Goal: Task Accomplishment & Management: Manage account settings

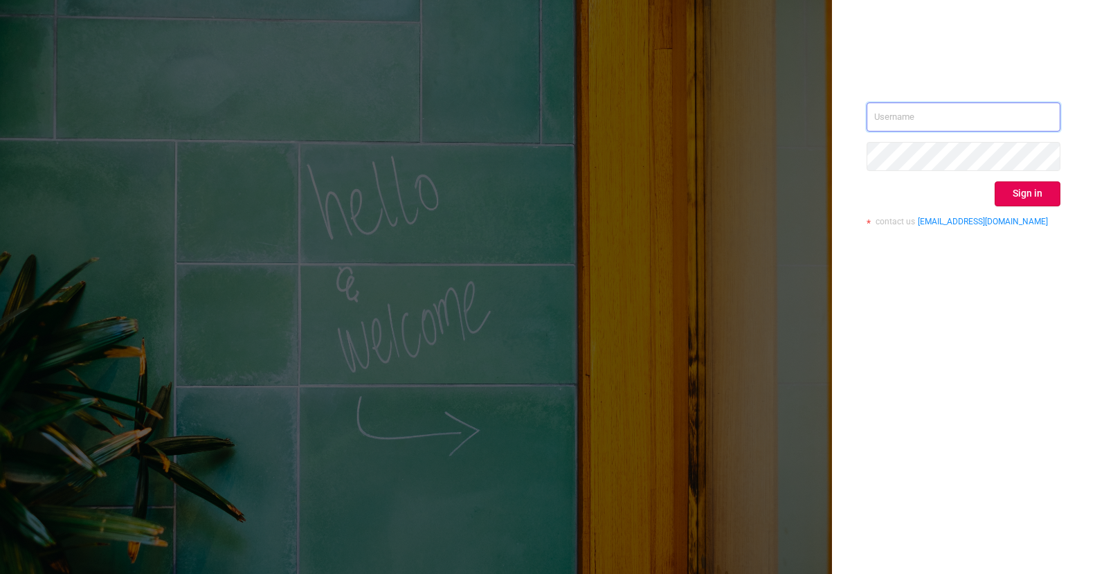
click at [951, 119] on input "text" at bounding box center [964, 116] width 194 height 29
type input "[PERSON_NAME][EMAIL_ADDRESS][DOMAIN_NAME]"
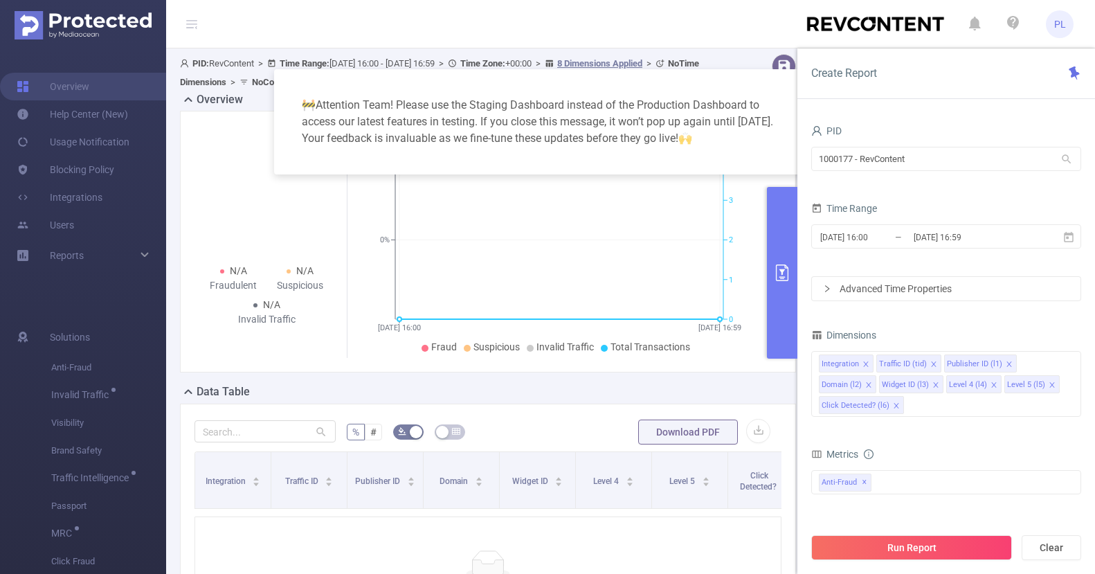
click at [90, 197] on div "🚧 Attention Team! Please use the Staging Dashboard instead of the Production Da…" at bounding box center [547, 287] width 1095 height 574
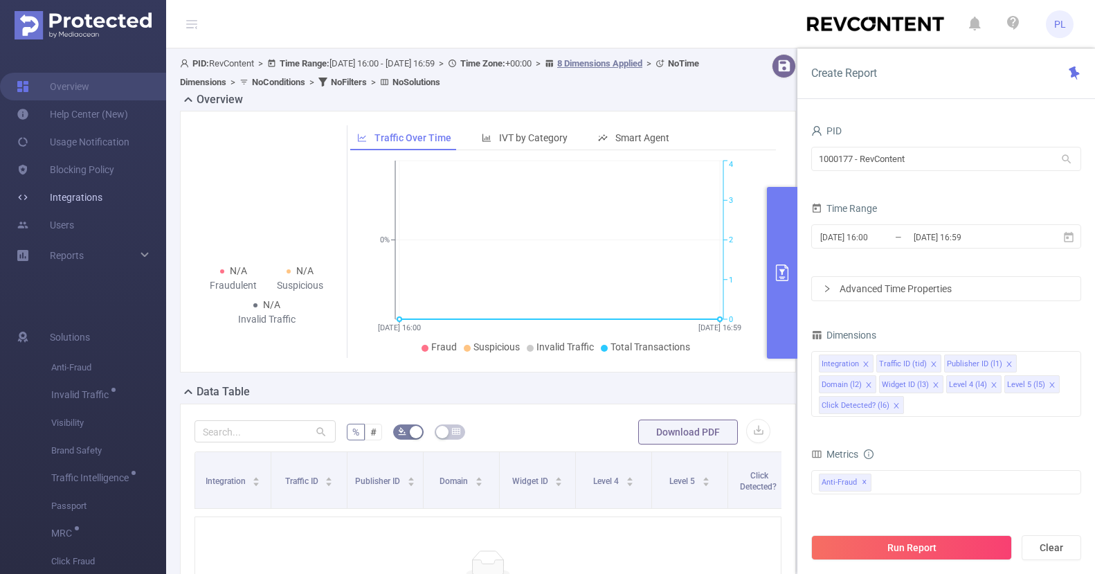
click at [66, 196] on link "Integrations" at bounding box center [60, 197] width 86 height 28
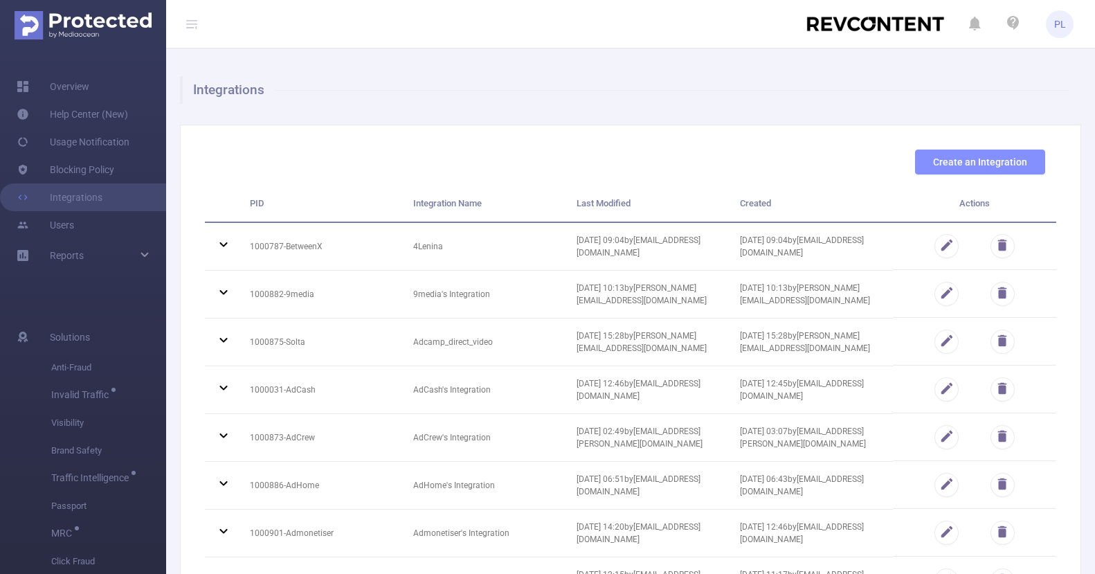
click at [984, 165] on button "Create an Integration" at bounding box center [980, 162] width 130 height 25
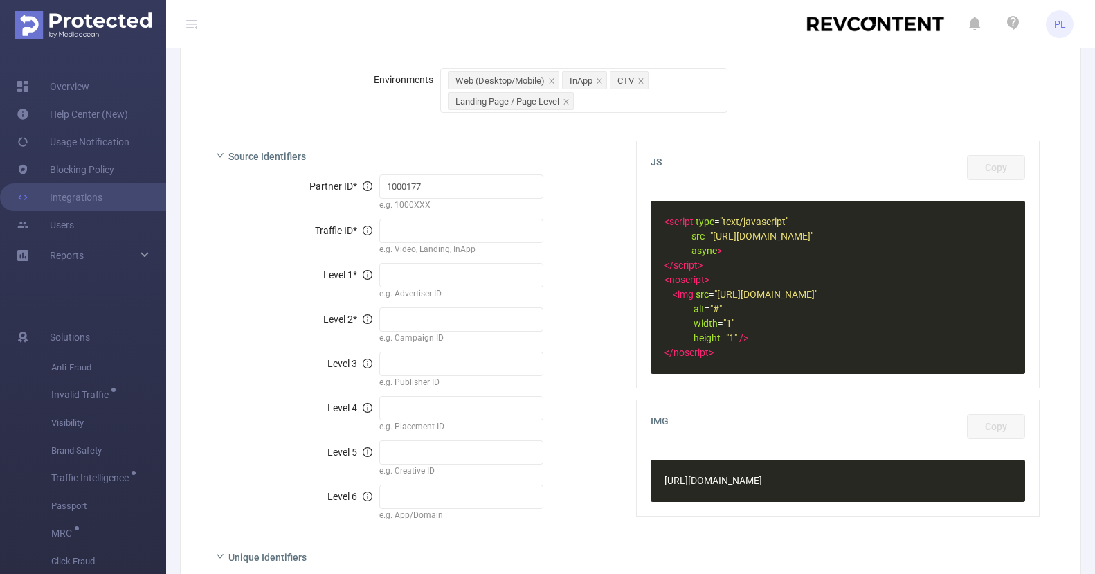
scroll to position [275, 0]
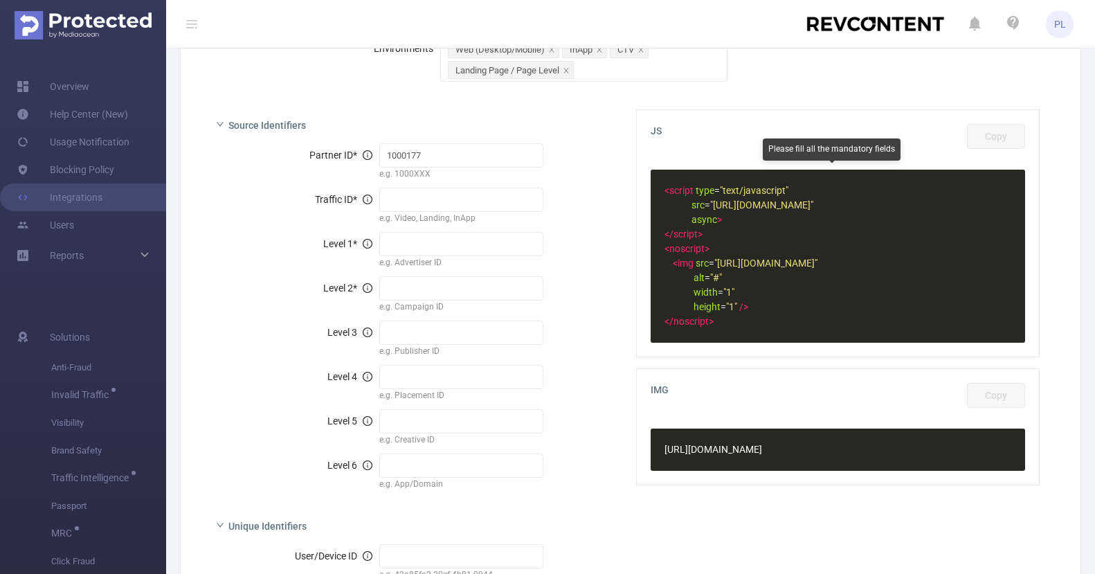
click at [737, 267] on div "​ x < script type = "text/javascript" src = "[URL][DOMAIN_NAME]" async > </ scr…" at bounding box center [838, 256] width 374 height 173
click at [441, 196] on input "text" at bounding box center [460, 200] width 163 height 24
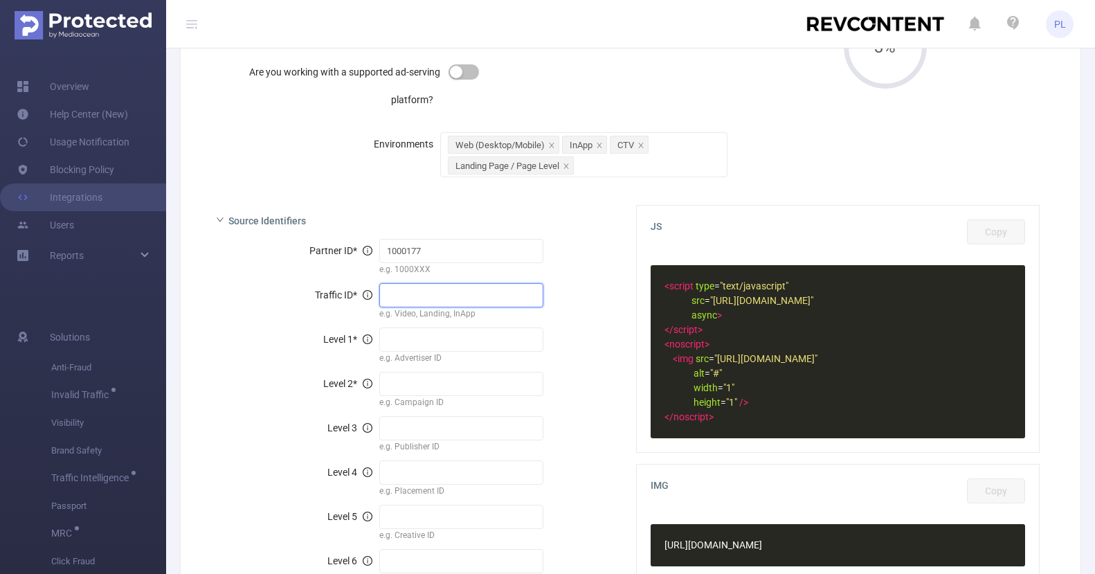
scroll to position [132, 0]
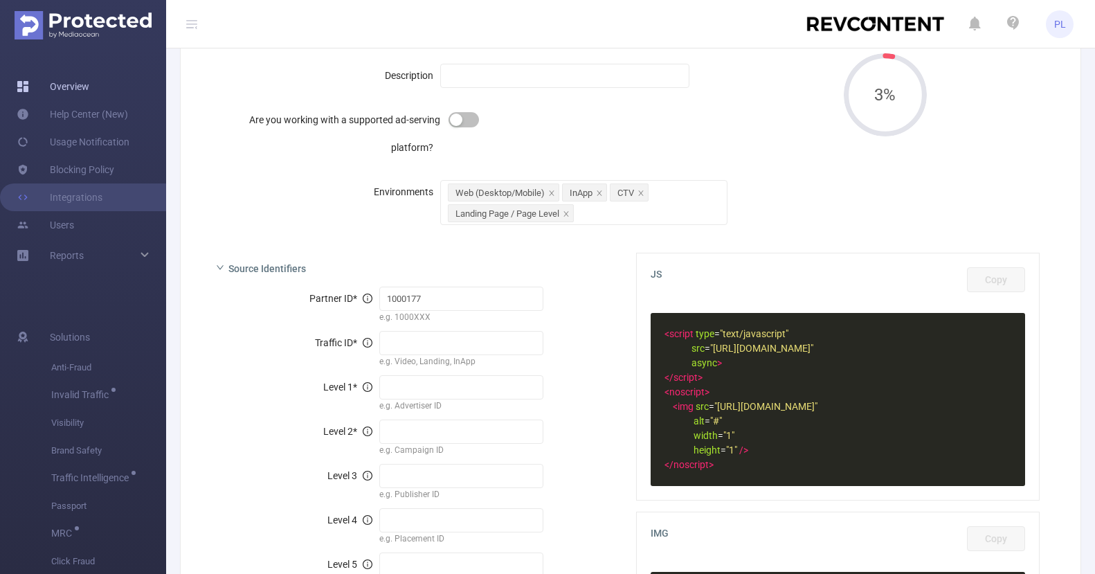
click at [75, 89] on link "Overview" at bounding box center [53, 87] width 73 height 28
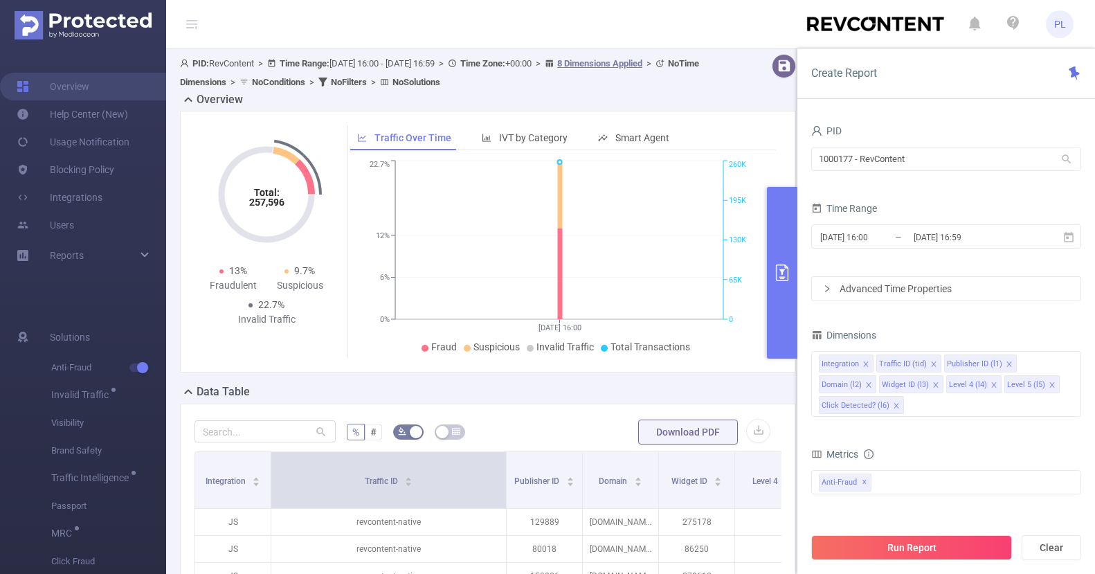
drag, startPoint x: 344, startPoint y: 467, endPoint x: 507, endPoint y: 466, distance: 163.3
click at [508, 466] on span at bounding box center [505, 480] width 7 height 56
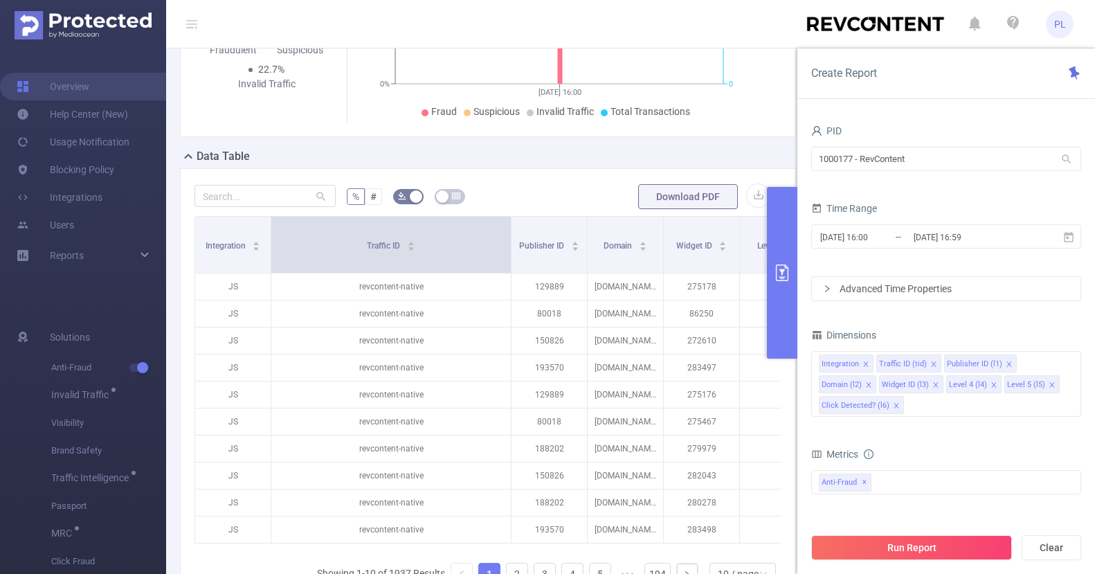
scroll to position [254, 0]
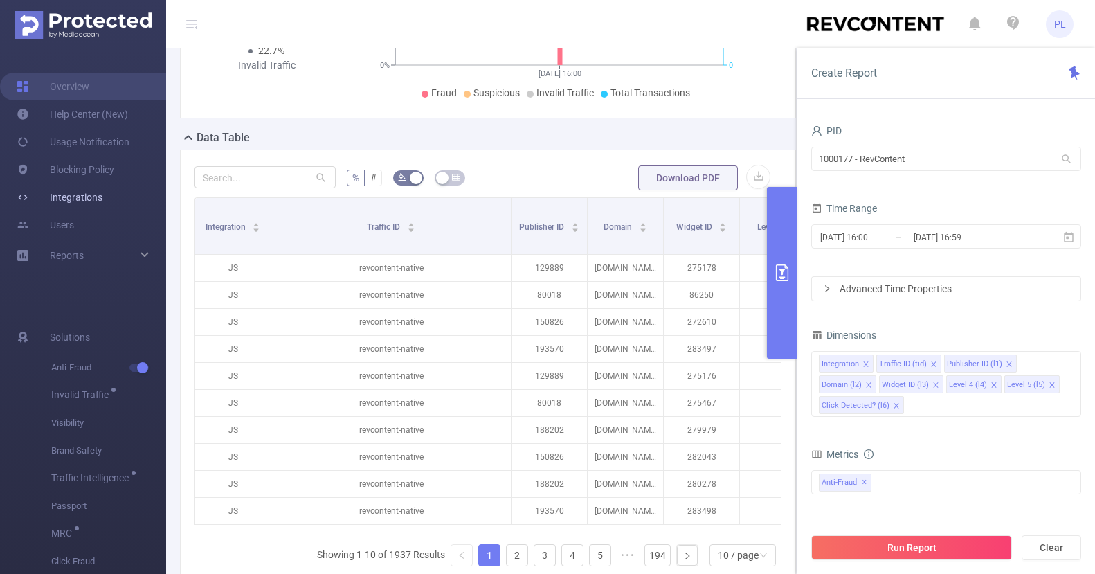
click at [82, 198] on link "Integrations" at bounding box center [60, 197] width 86 height 28
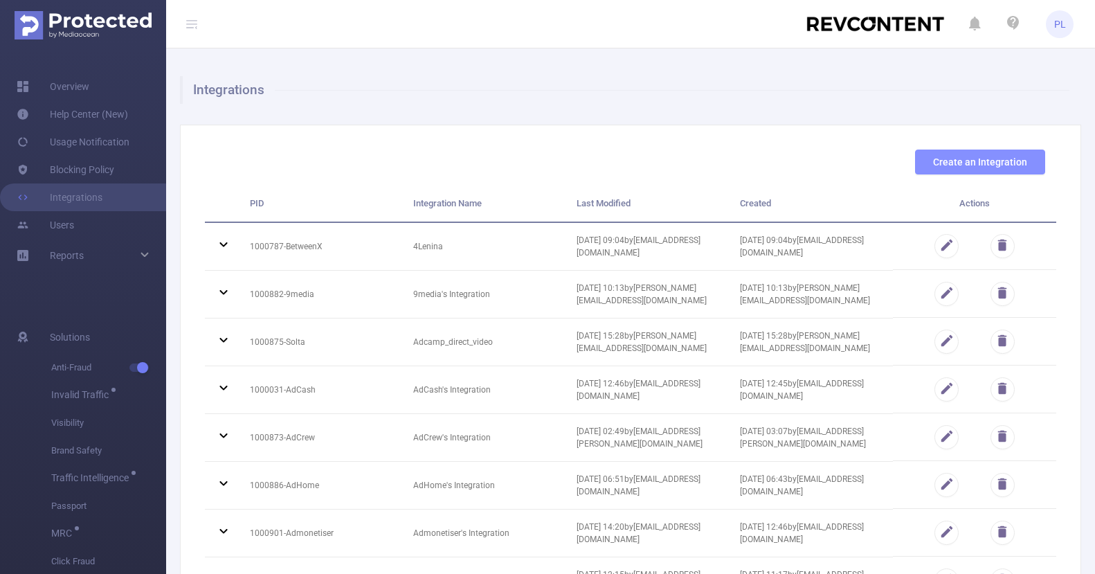
click at [950, 159] on button "Create an Integration" at bounding box center [980, 162] width 130 height 25
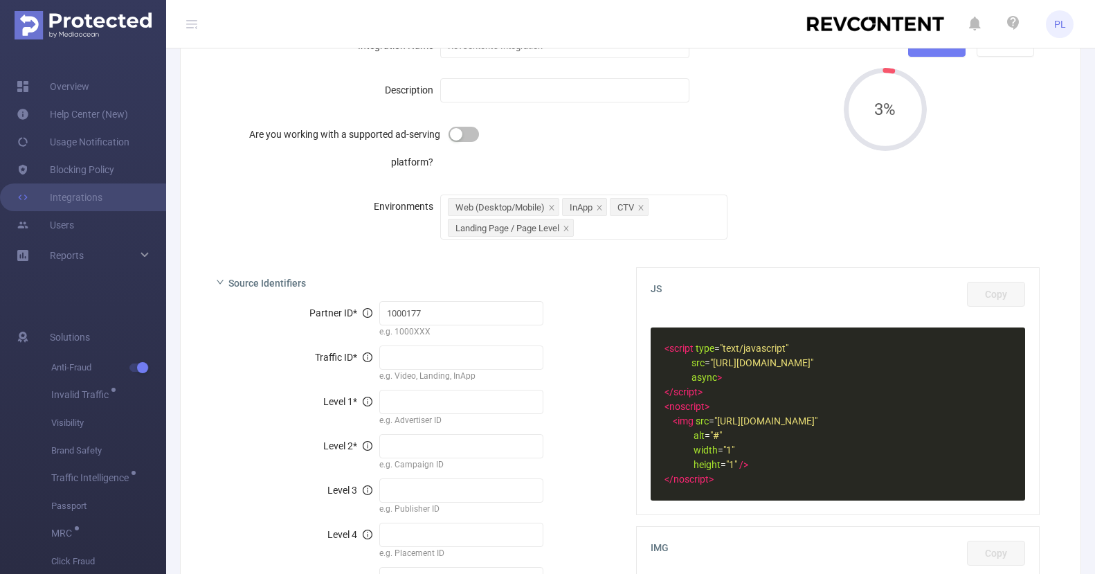
scroll to position [130, 0]
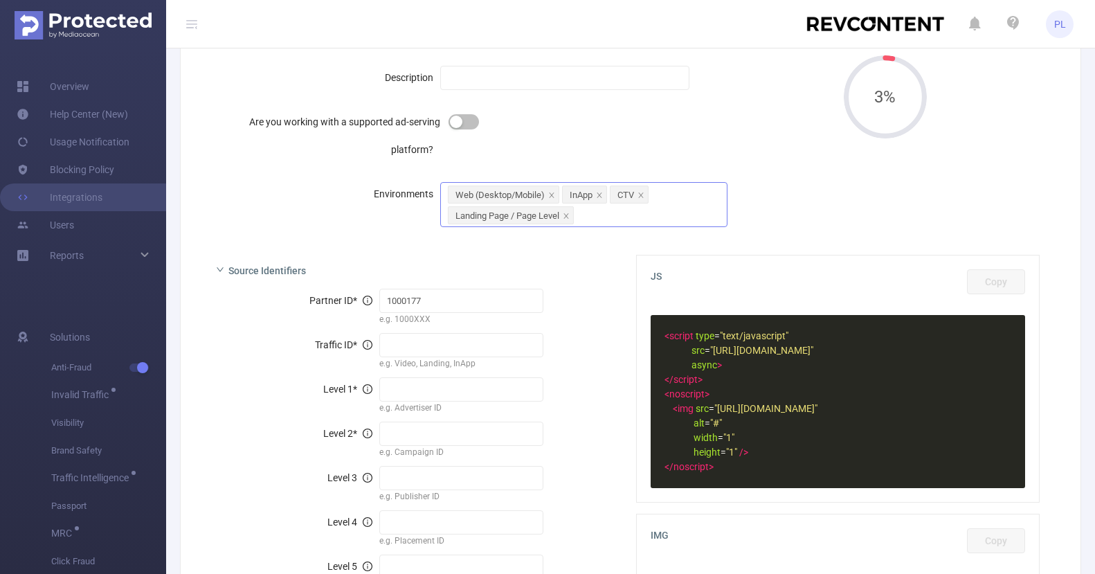
click at [595, 218] on div "Web (Desktop/Mobile) InApp CTV Landing Page / Page Level" at bounding box center [583, 204] width 287 height 45
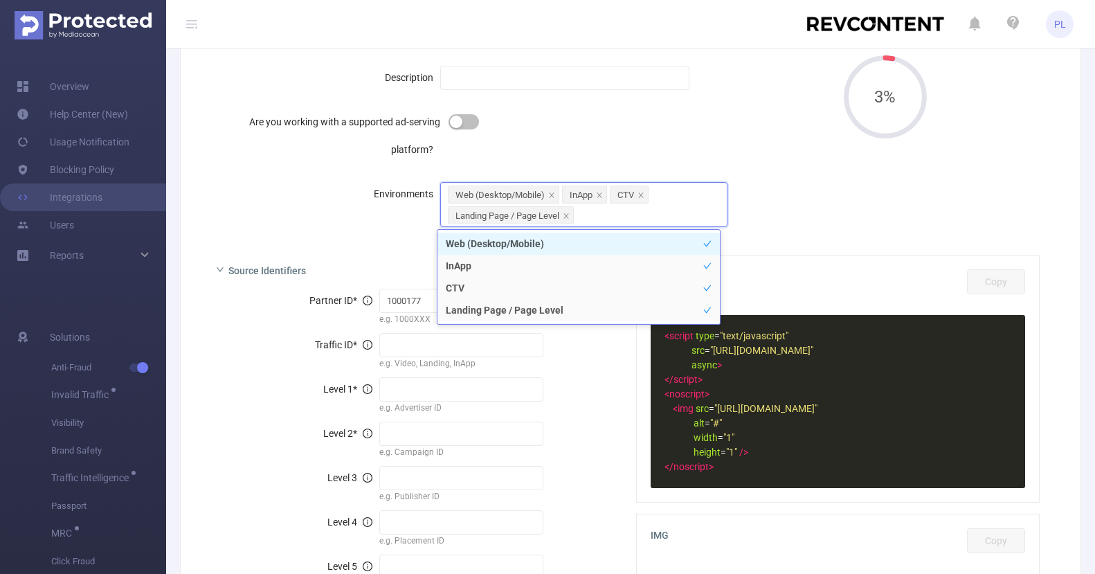
click at [349, 194] on div "Environments" at bounding box center [322, 194] width 235 height 28
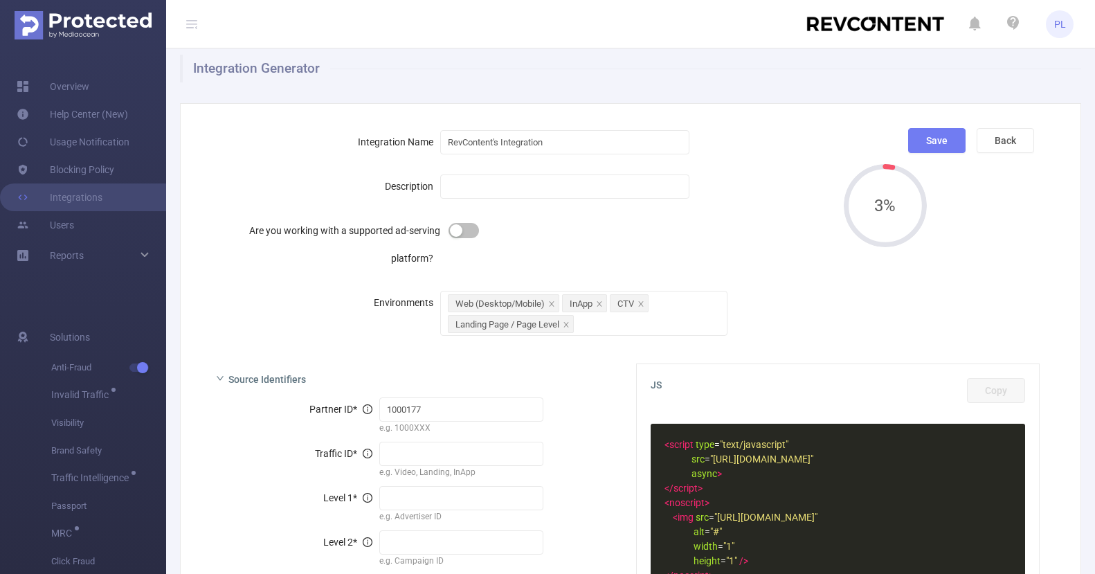
scroll to position [2, 0]
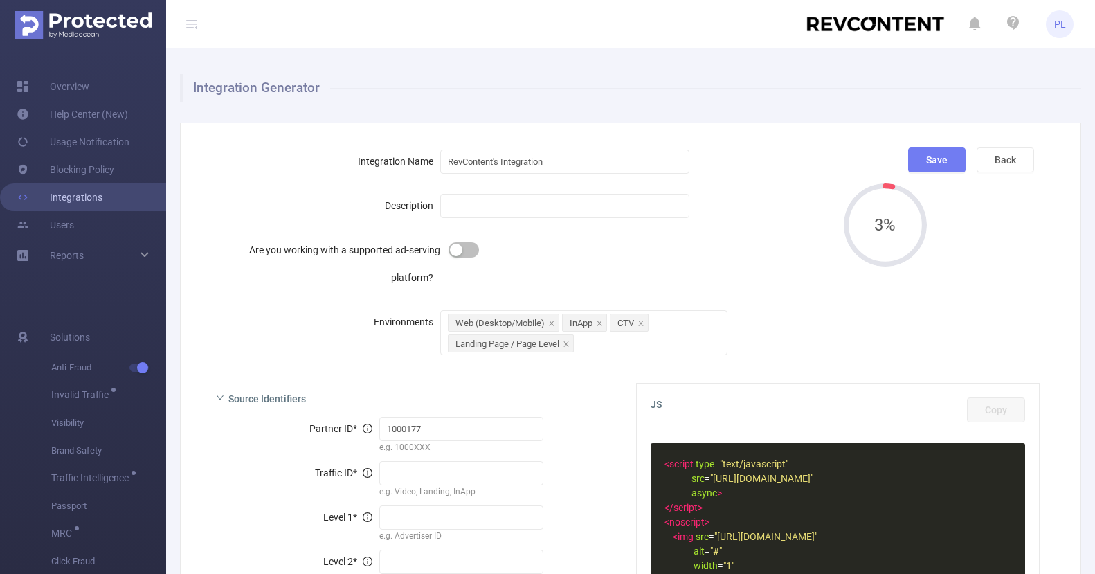
click at [62, 201] on link "Integrations" at bounding box center [60, 197] width 86 height 28
click at [82, 193] on link "Integrations" at bounding box center [60, 197] width 86 height 28
click at [1000, 160] on button "Back" at bounding box center [1005, 159] width 57 height 25
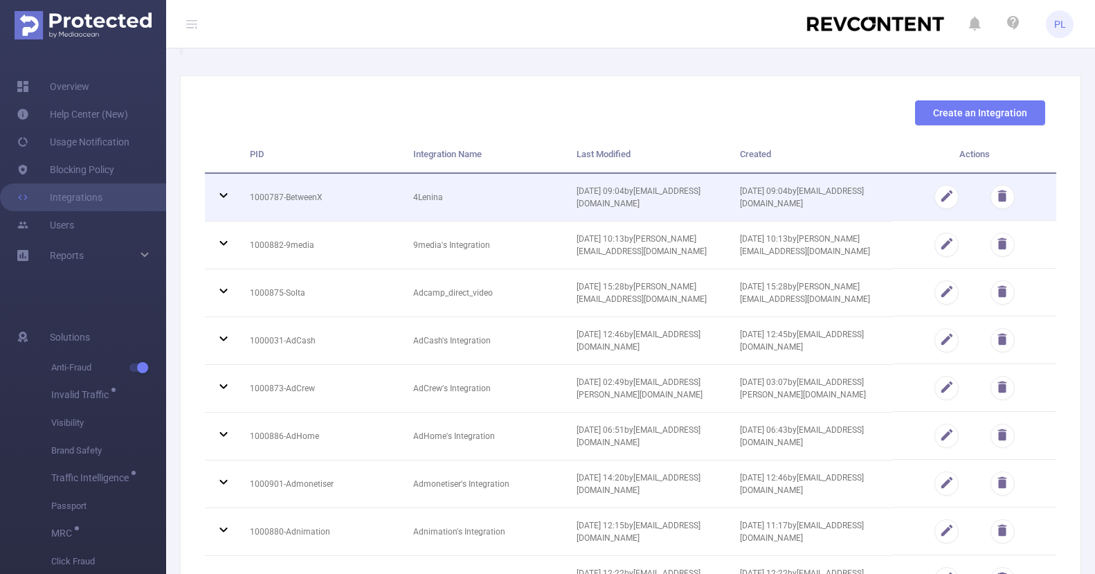
scroll to position [51, 0]
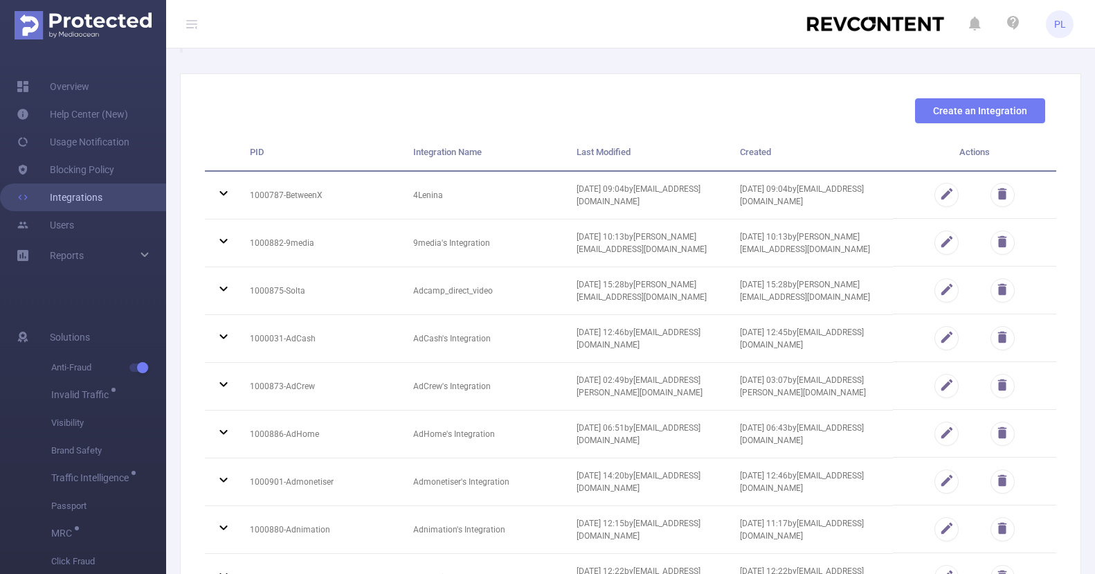
click at [87, 197] on link "Integrations" at bounding box center [60, 197] width 86 height 28
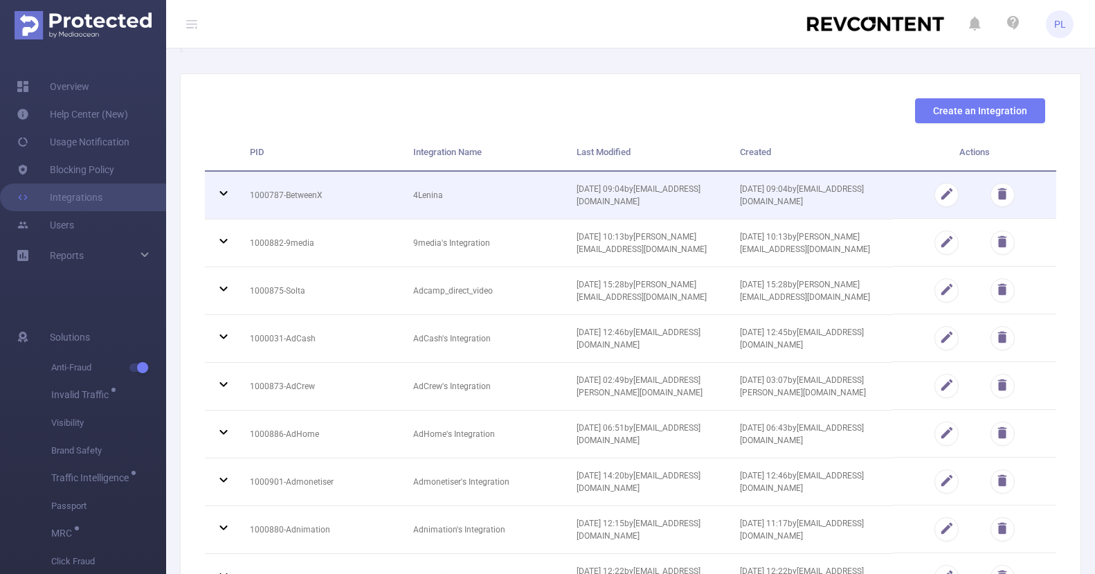
scroll to position [0, 0]
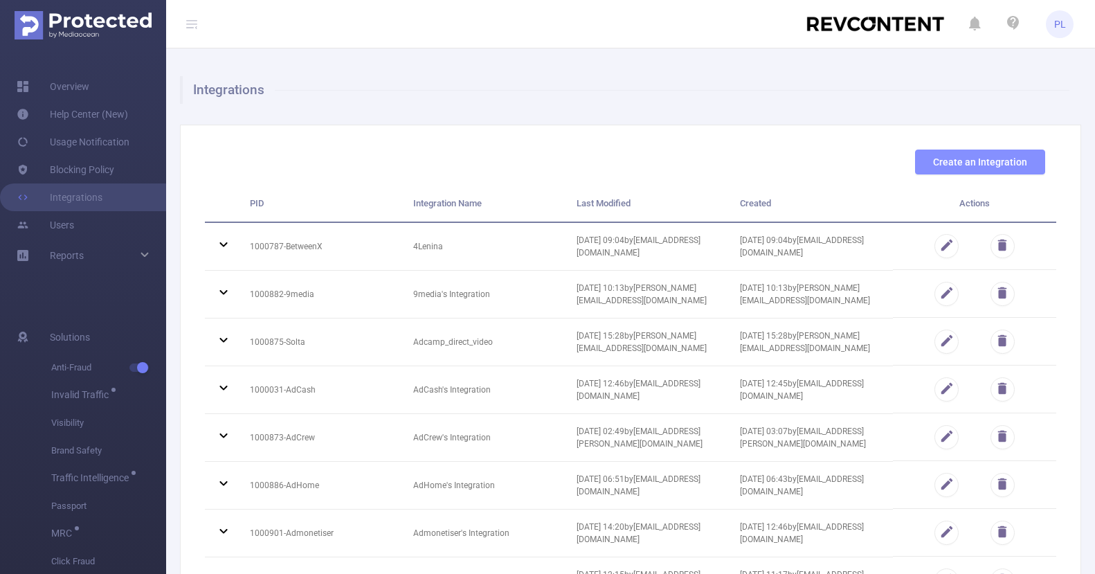
click at [917, 161] on button "Create an Integration" at bounding box center [980, 162] width 130 height 25
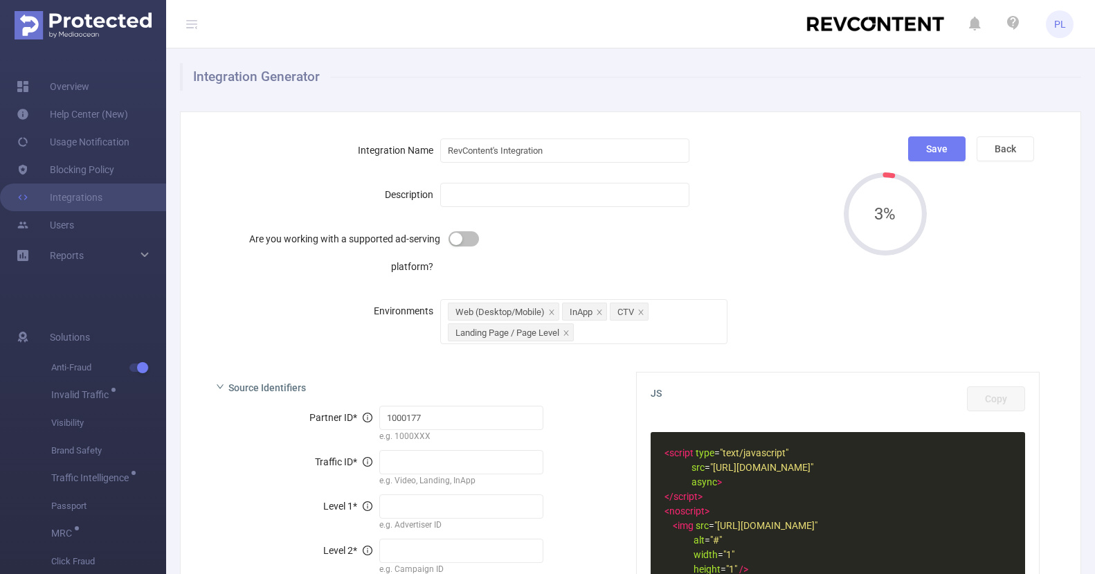
scroll to position [9, 0]
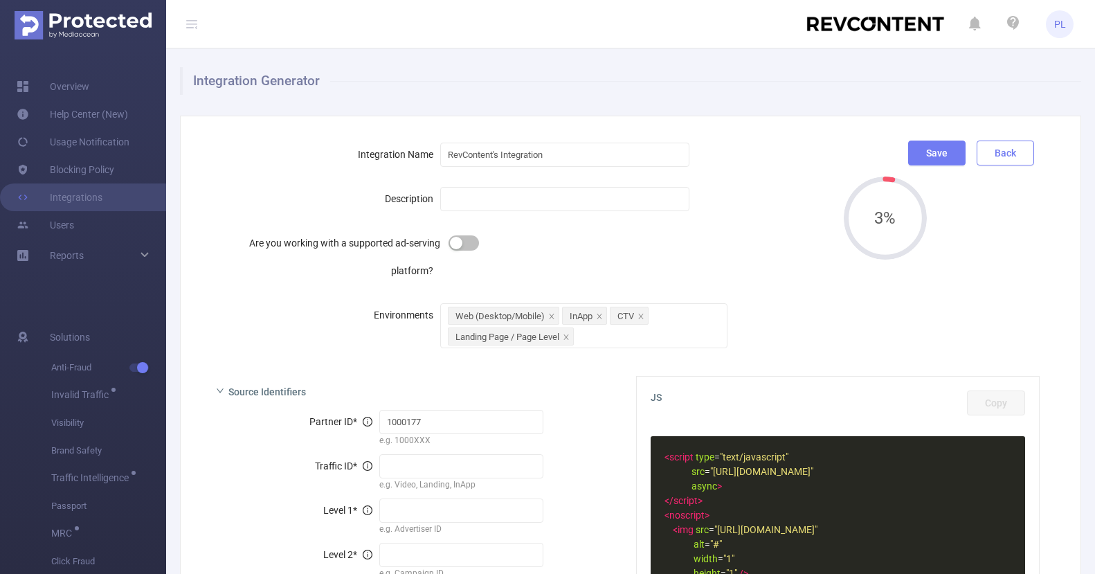
click at [1008, 147] on button "Back" at bounding box center [1005, 153] width 57 height 25
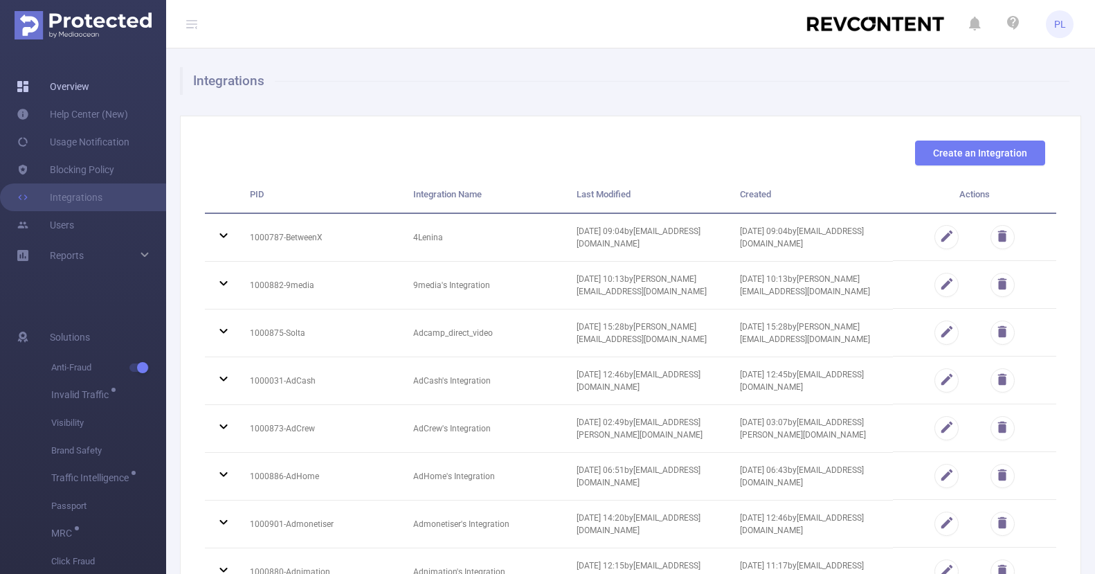
click at [73, 84] on link "Overview" at bounding box center [53, 87] width 73 height 28
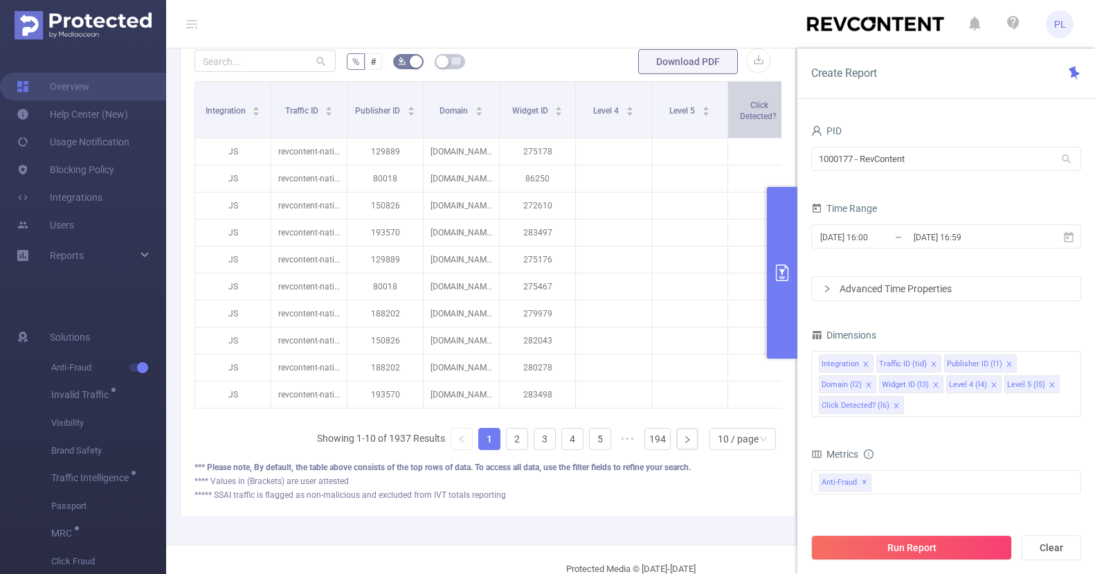
scroll to position [297, 0]
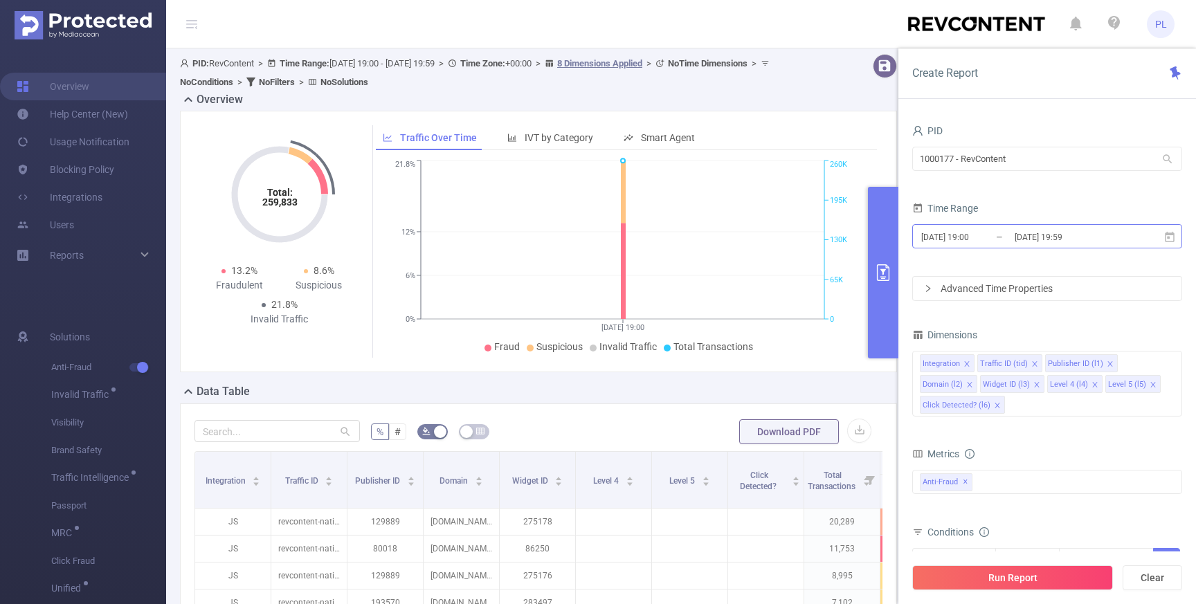
click at [1021, 236] on input "[DATE] 19:59" at bounding box center [1069, 237] width 112 height 19
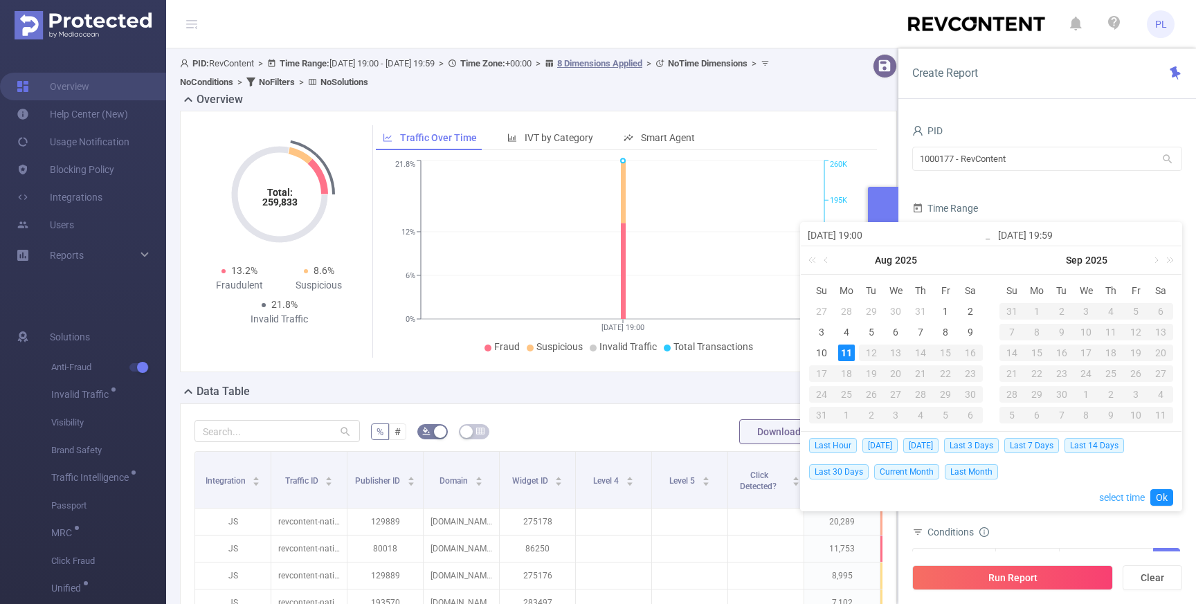
click at [1094, 502] on link "select time" at bounding box center [1122, 498] width 46 height 26
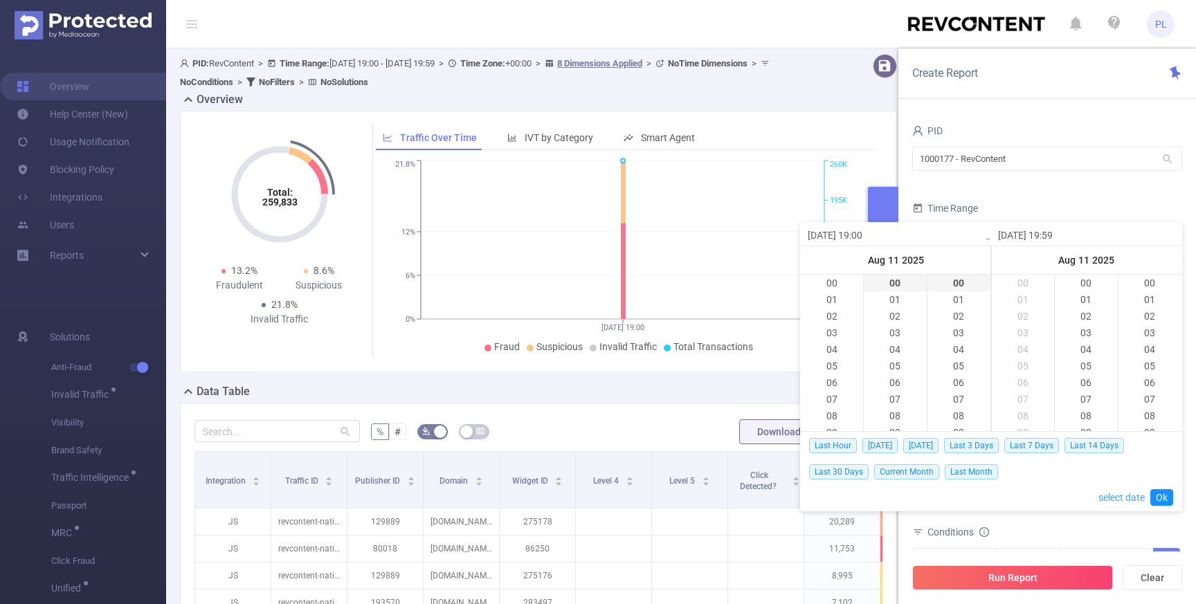
scroll to position [980, 0]
click at [1094, 498] on link "select date" at bounding box center [1121, 498] width 46 height 26
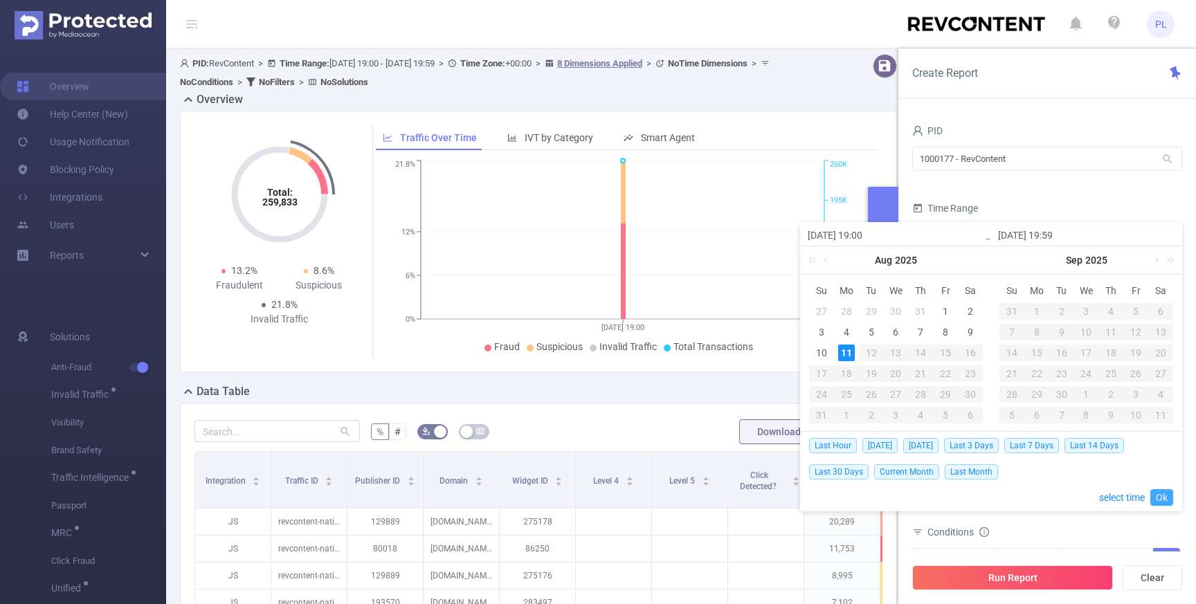
click at [1094, 499] on link "Ok" at bounding box center [1161, 497] width 23 height 17
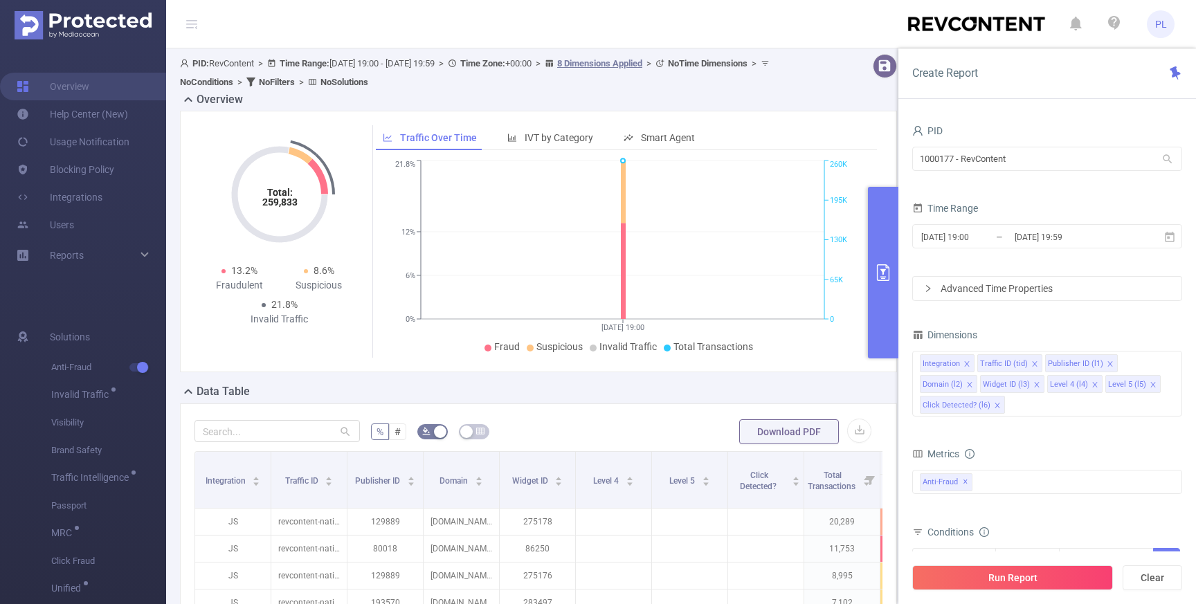
click at [972, 292] on div "Advanced Time Properties" at bounding box center [1047, 289] width 269 height 24
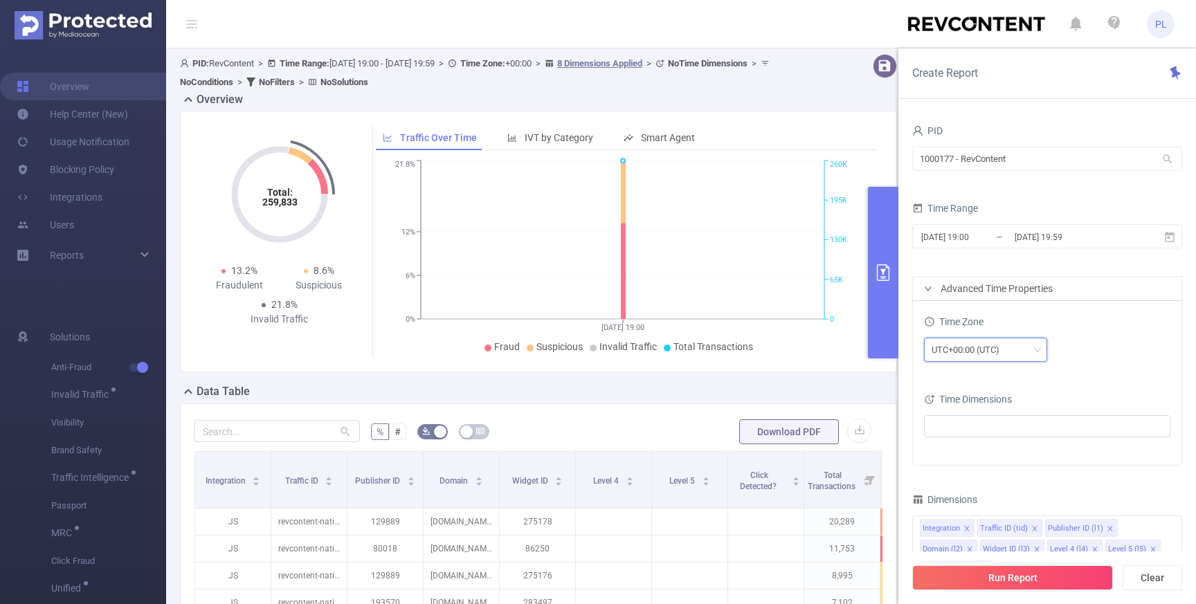
click at [974, 352] on div "UTC+00:00 (UTC)" at bounding box center [971, 349] width 78 height 23
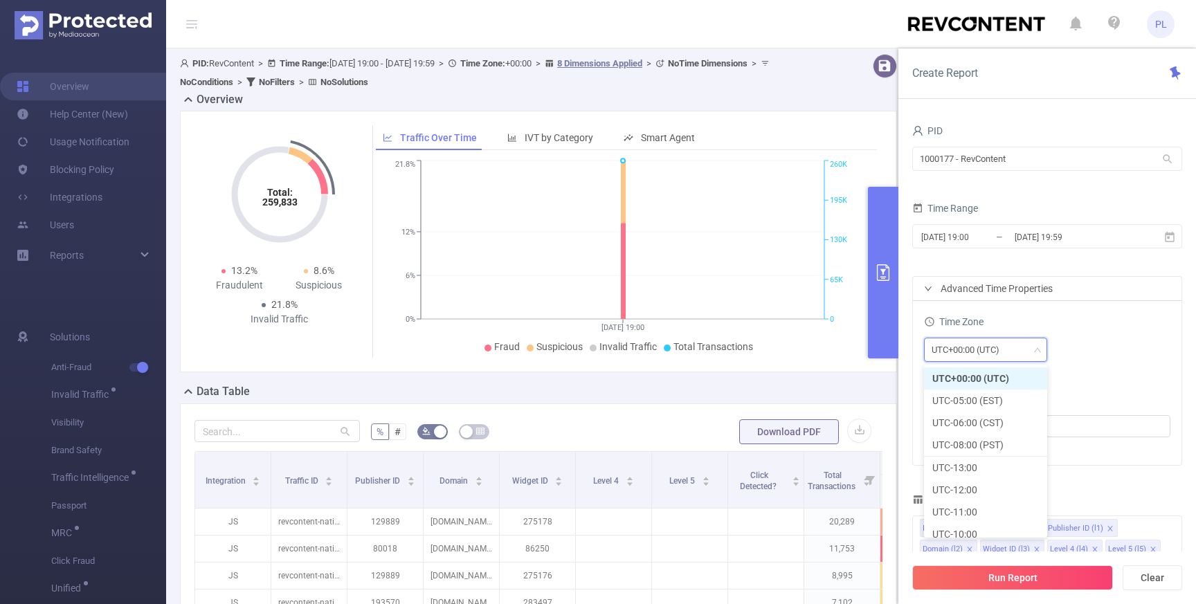
click at [977, 352] on div "UTC+00:00 (UTC)" at bounding box center [971, 349] width 78 height 23
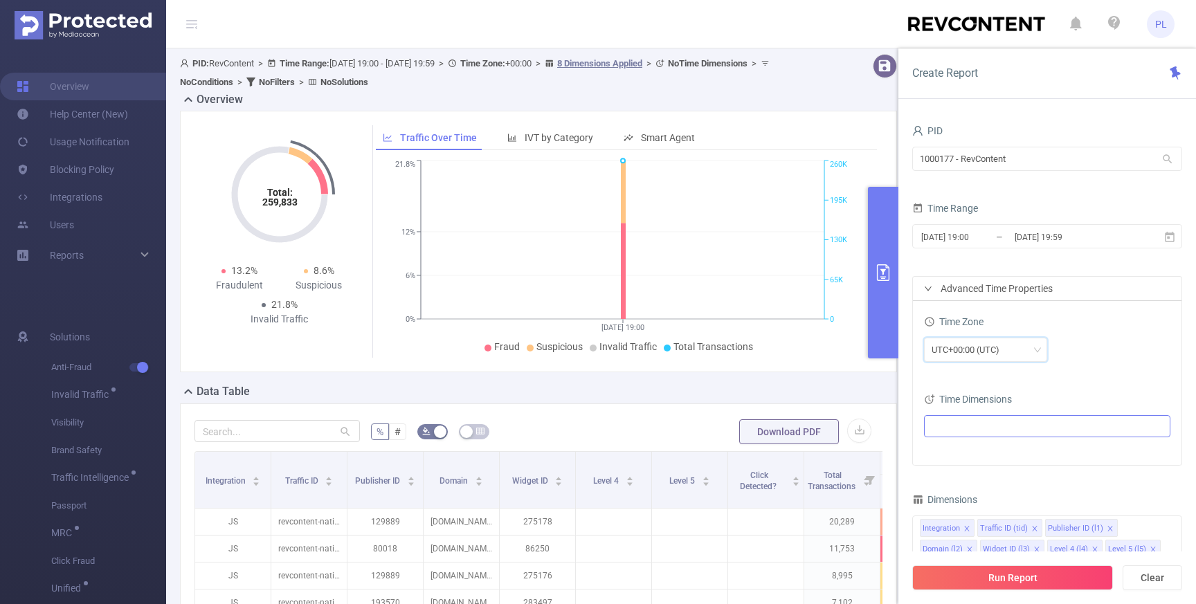
click at [1042, 422] on ul at bounding box center [1042, 426] width 228 height 21
click at [936, 502] on icon "icon: caret-down" at bounding box center [935, 501] width 7 height 7
click at [962, 547] on span at bounding box center [961, 548] width 11 height 11
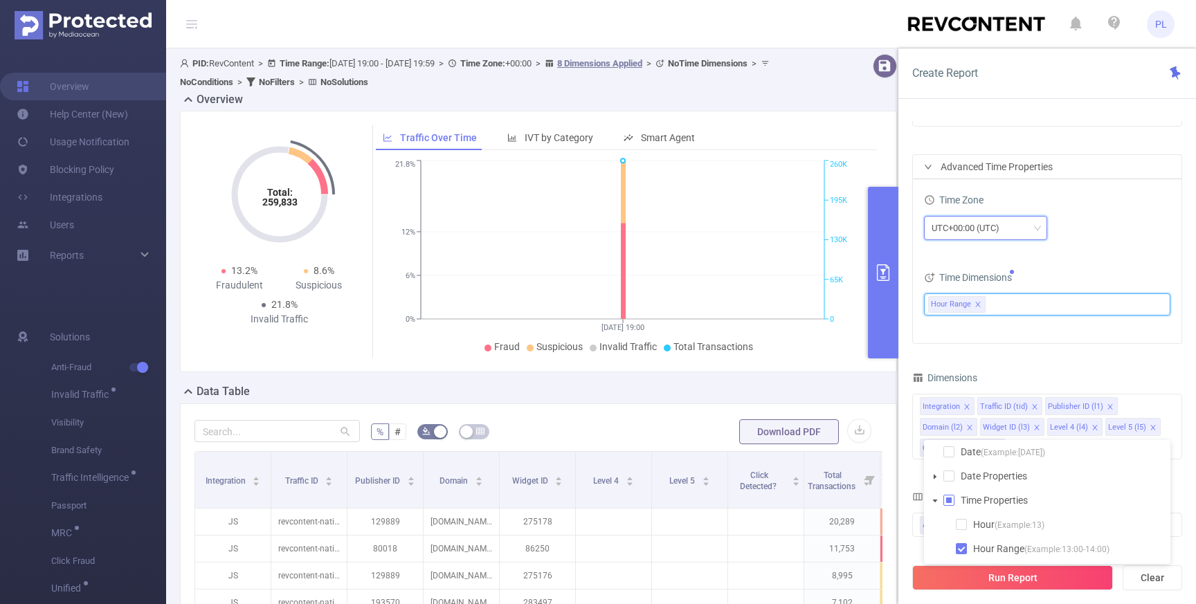
click at [1015, 229] on div "UTC+00:00 (UTC)" at bounding box center [986, 228] width 108 height 23
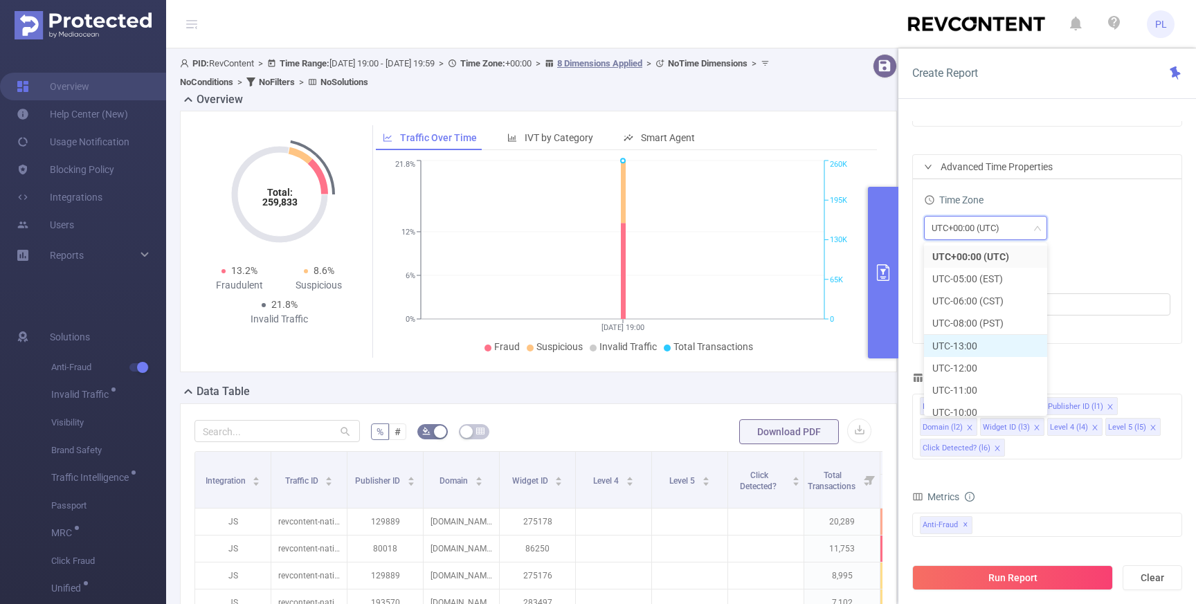
click at [983, 348] on li "UTC-13:00" at bounding box center [985, 346] width 123 height 22
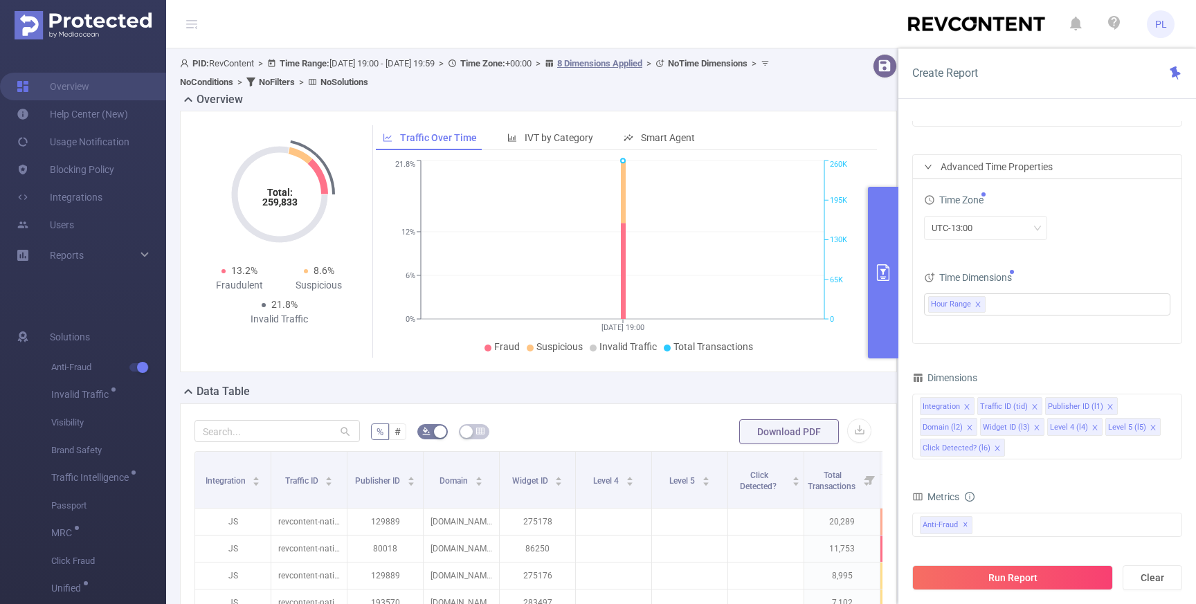
click at [1091, 256] on div "Time Zone UTC-13:00 Time Dimensions Hour Range" at bounding box center [1047, 261] width 269 height 164
click at [930, 201] on icon at bounding box center [929, 199] width 11 height 11
click at [1009, 224] on div "UTC-13:00" at bounding box center [986, 228] width 108 height 23
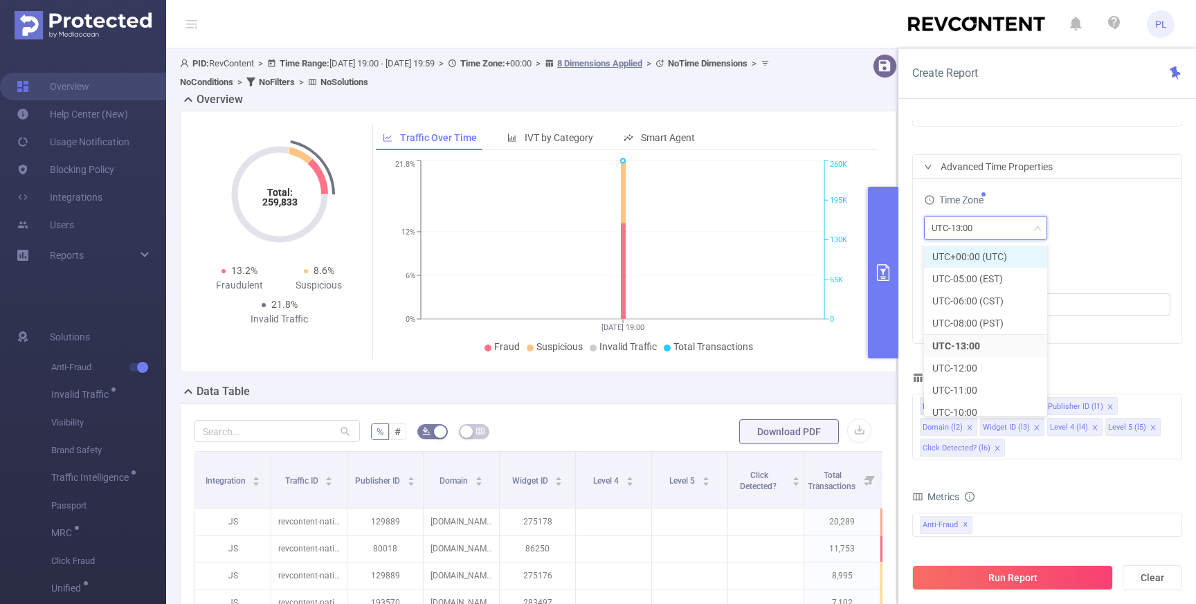
click at [1002, 266] on li "UTC+00:00 (UTC)" at bounding box center [985, 257] width 123 height 22
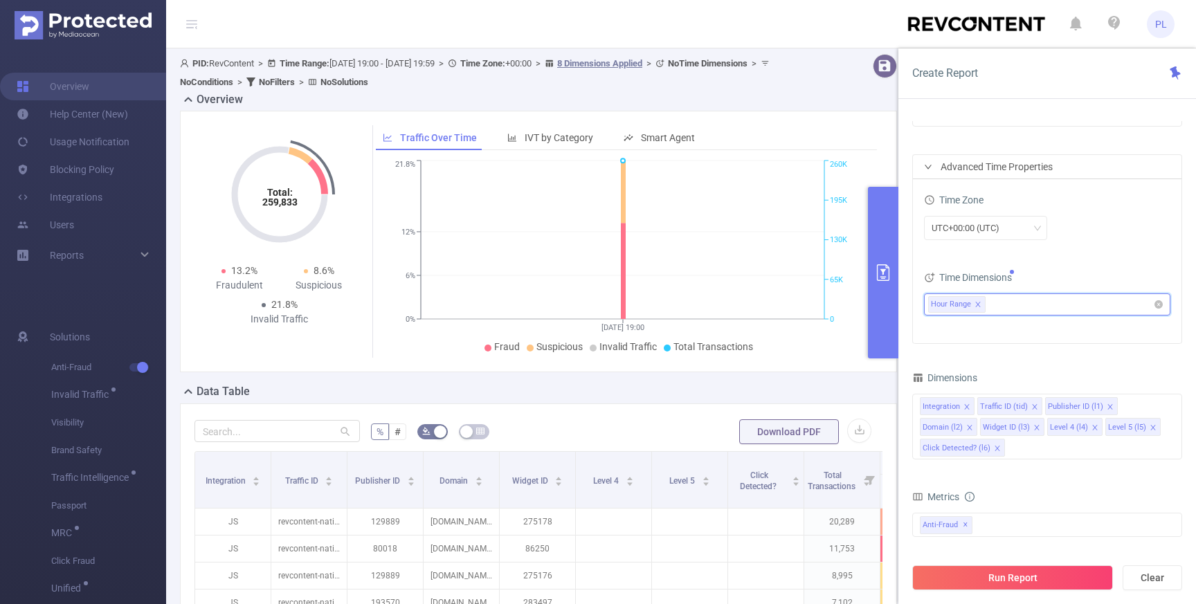
click at [963, 306] on span "Hour Range" at bounding box center [951, 304] width 40 height 15
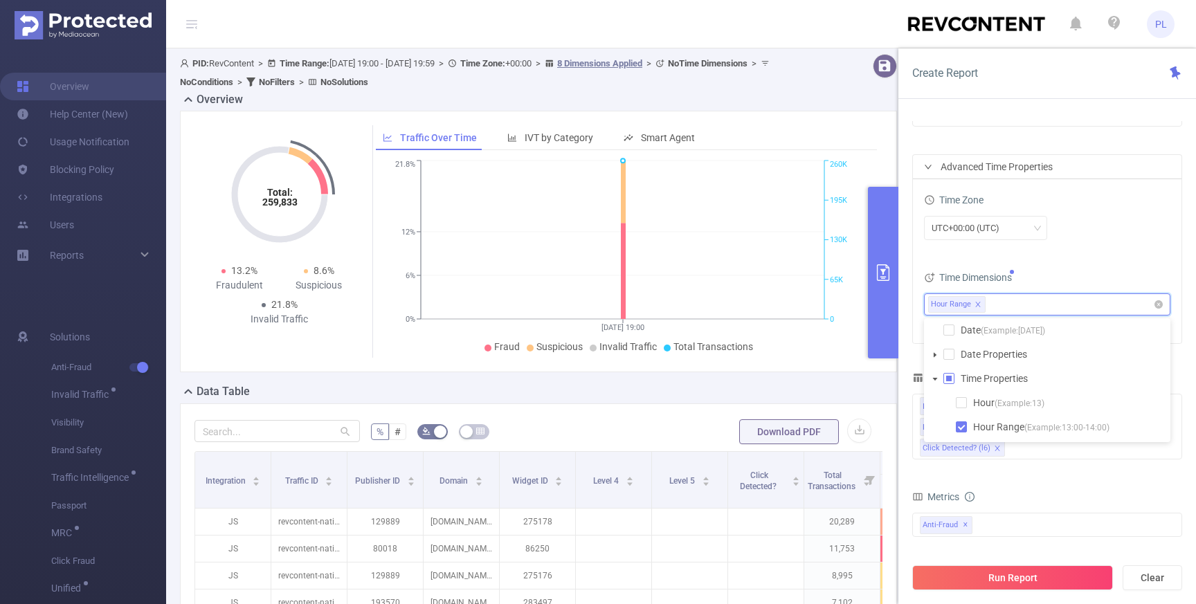
click at [979, 305] on icon "icon: close" at bounding box center [978, 304] width 7 height 7
click at [926, 172] on div "Advanced Time Properties" at bounding box center [1047, 167] width 269 height 24
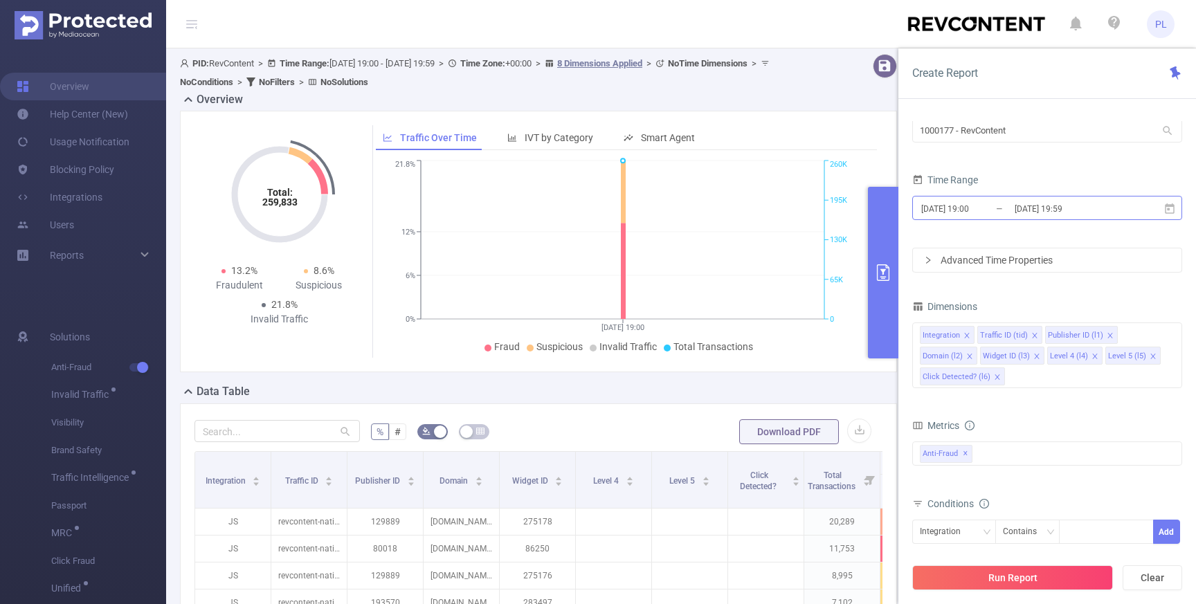
click at [979, 208] on input "2025-08-11 19:00" at bounding box center [976, 208] width 112 height 19
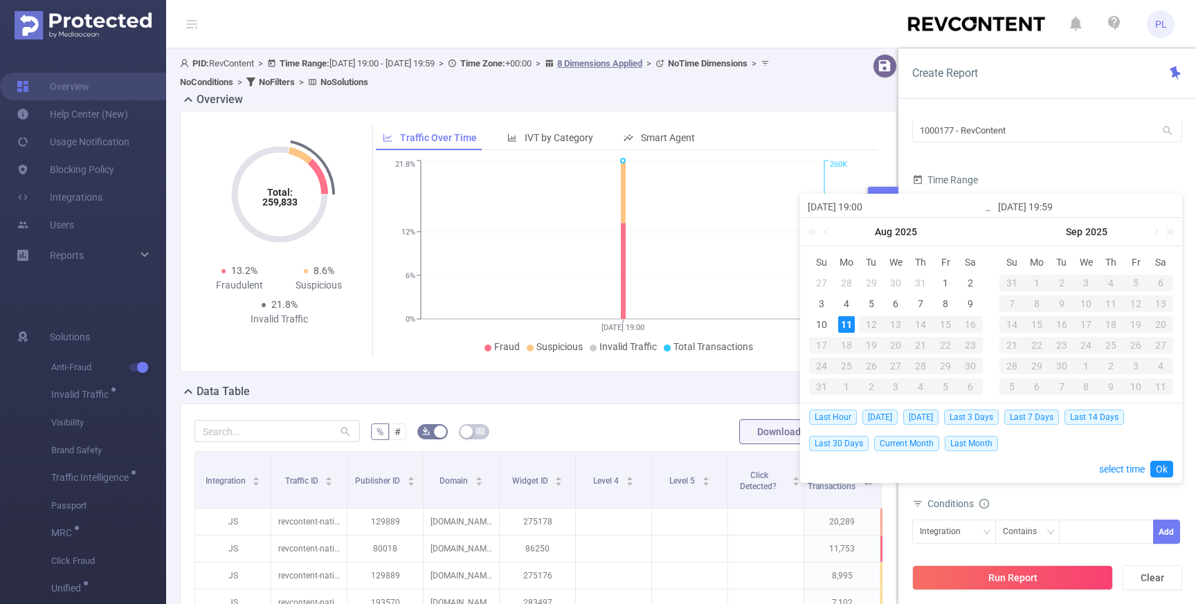
click at [1029, 167] on form "PID 1000177 - RevContent 1000177 - RevContent Time Range 2025-08-11 19:00 _ 202…" at bounding box center [1047, 183] width 270 height 180
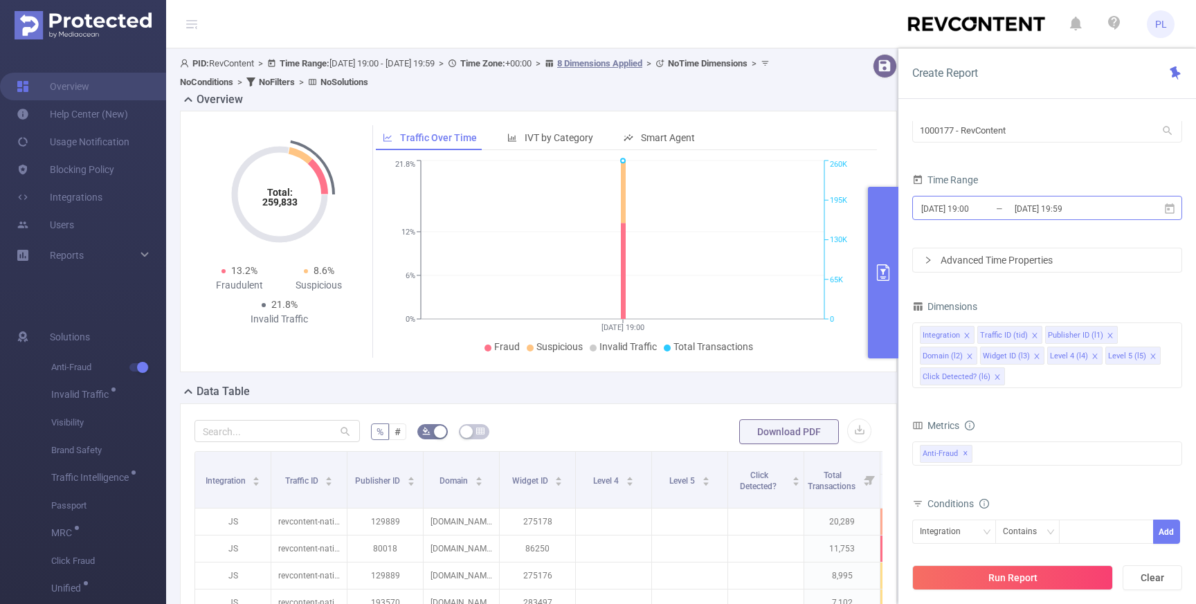
click at [1010, 210] on input "2025-08-11 19:00" at bounding box center [976, 208] width 112 height 19
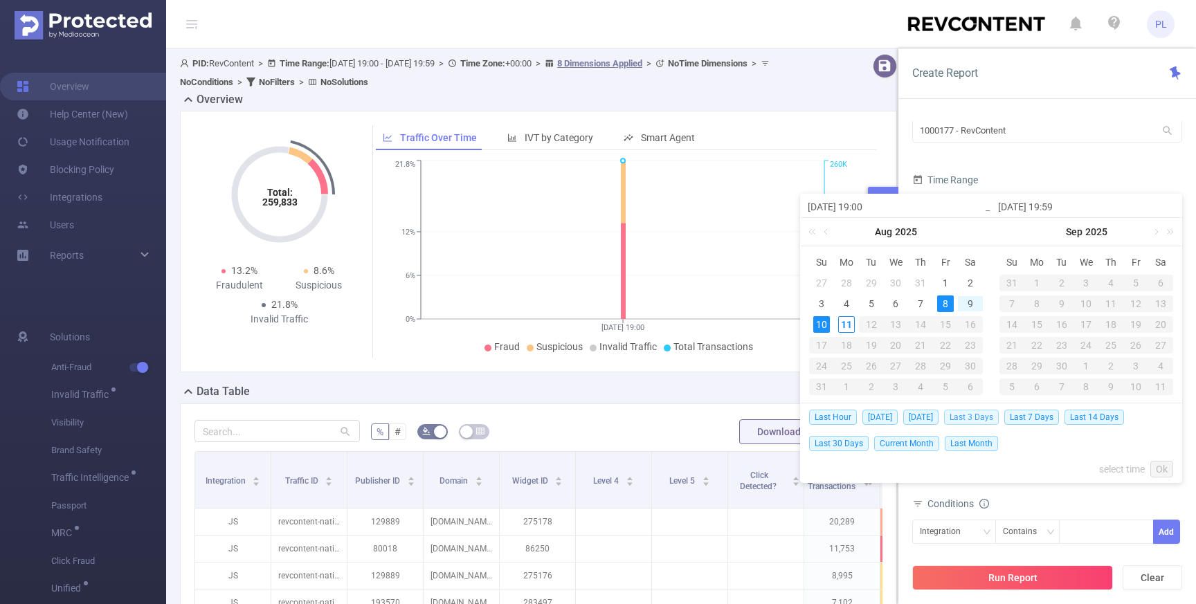
click at [972, 418] on span "Last 3 Days" at bounding box center [971, 417] width 55 height 15
type input "2025-08-08 00:00"
type input "2025-08-10 23:59"
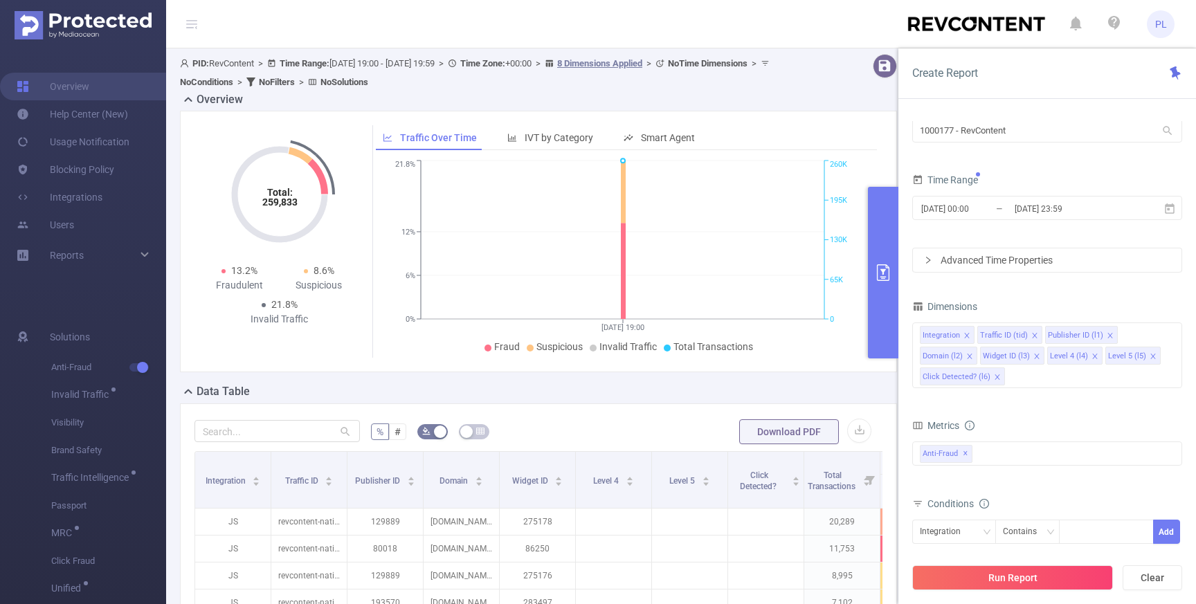
click at [961, 262] on div "Advanced Time Properties" at bounding box center [1047, 260] width 269 height 24
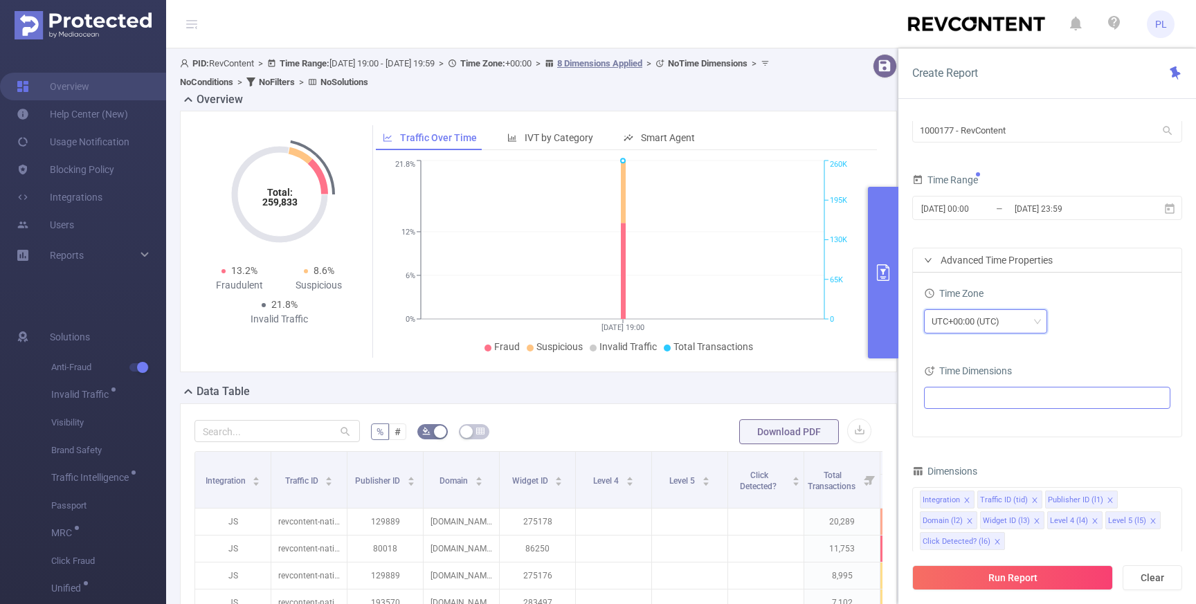
click at [963, 325] on div "UTC+00:00 (UTC)" at bounding box center [971, 321] width 78 height 23
click at [996, 381] on div "Time Dimensions" at bounding box center [1047, 372] width 246 height 23
click at [995, 400] on ul at bounding box center [1042, 398] width 228 height 21
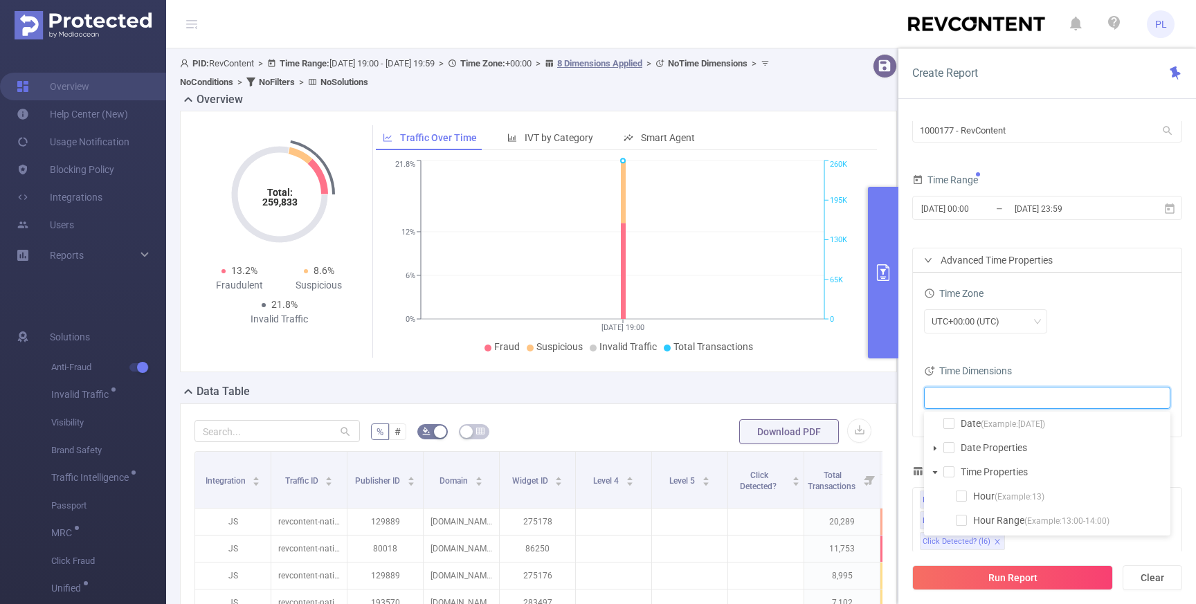
click at [956, 428] on li "Date (Example: 2025-08-11 )" at bounding box center [1047, 424] width 241 height 19
click at [951, 427] on span at bounding box center [948, 423] width 11 height 11
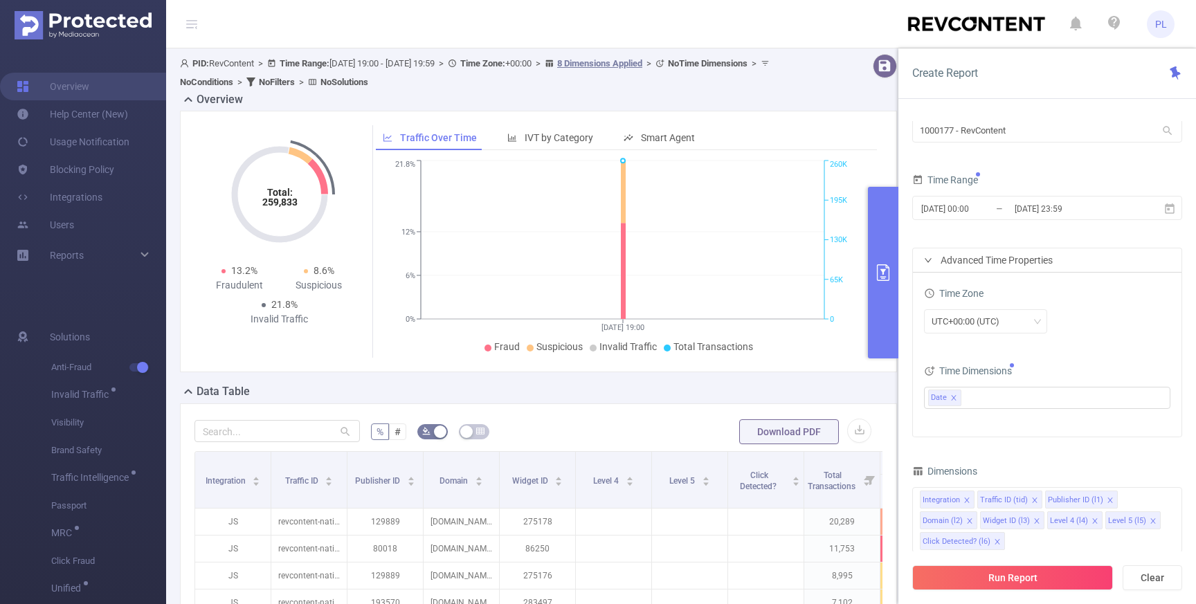
drag, startPoint x: 1082, startPoint y: 339, endPoint x: 1083, endPoint y: 349, distance: 9.7
click at [1083, 339] on div "Time Zone UTC+00:00 (UTC)" at bounding box center [1047, 314] width 246 height 61
click at [1028, 571] on button "Run Report" at bounding box center [1012, 577] width 201 height 25
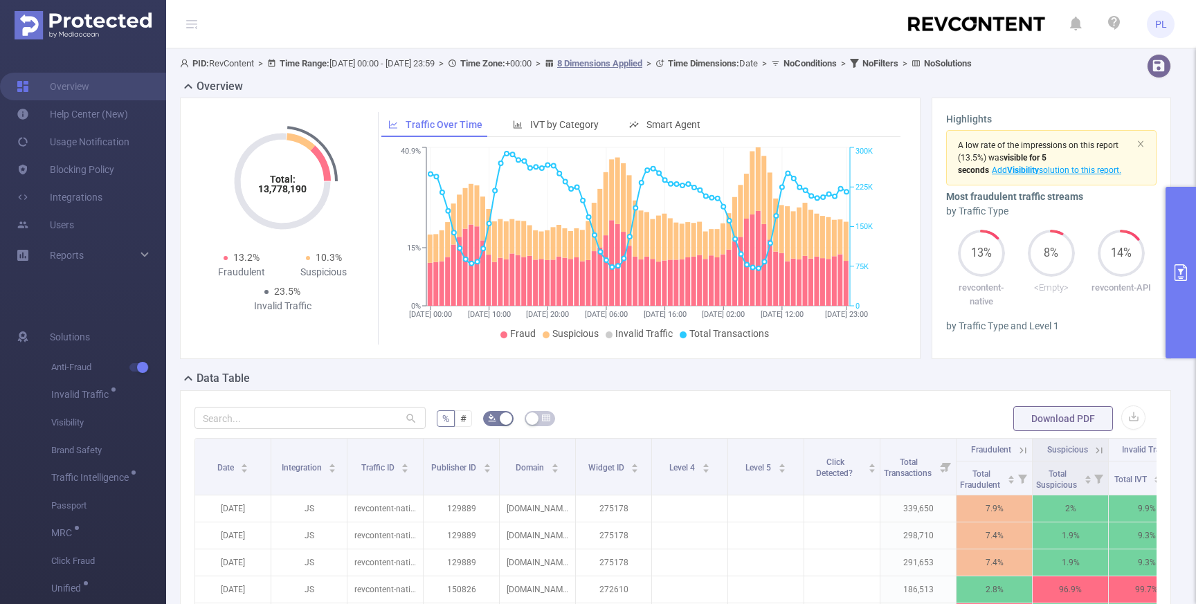
click at [1094, 233] on button "primary" at bounding box center [1181, 273] width 30 height 172
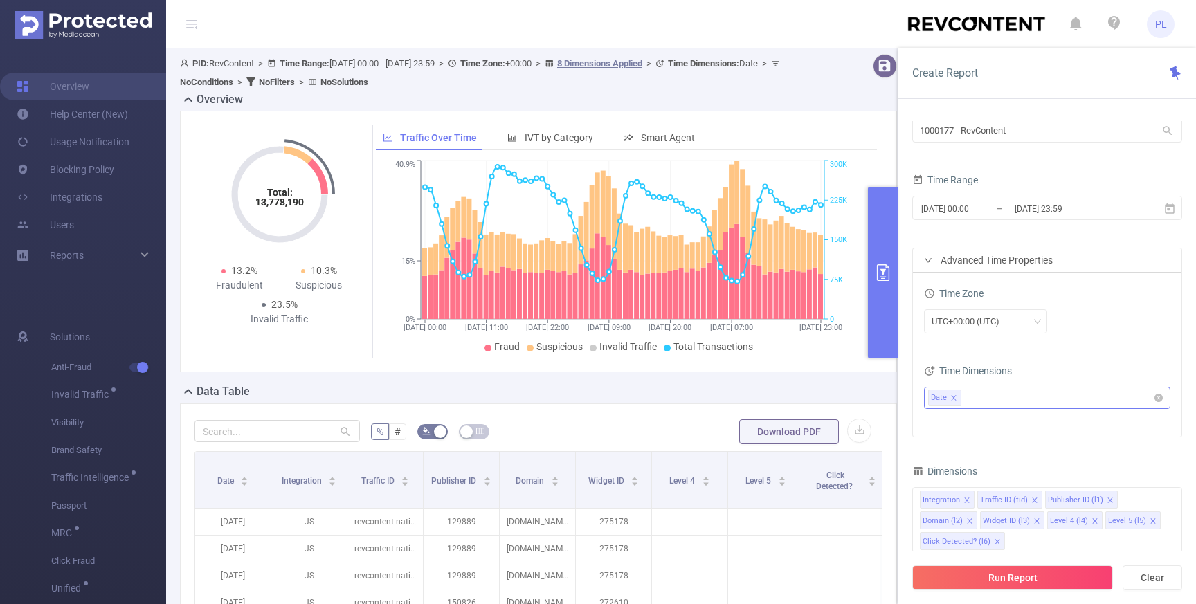
click at [956, 399] on icon "icon: close" at bounding box center [953, 398] width 7 height 7
click at [928, 259] on icon "icon: right" at bounding box center [928, 260] width 8 height 8
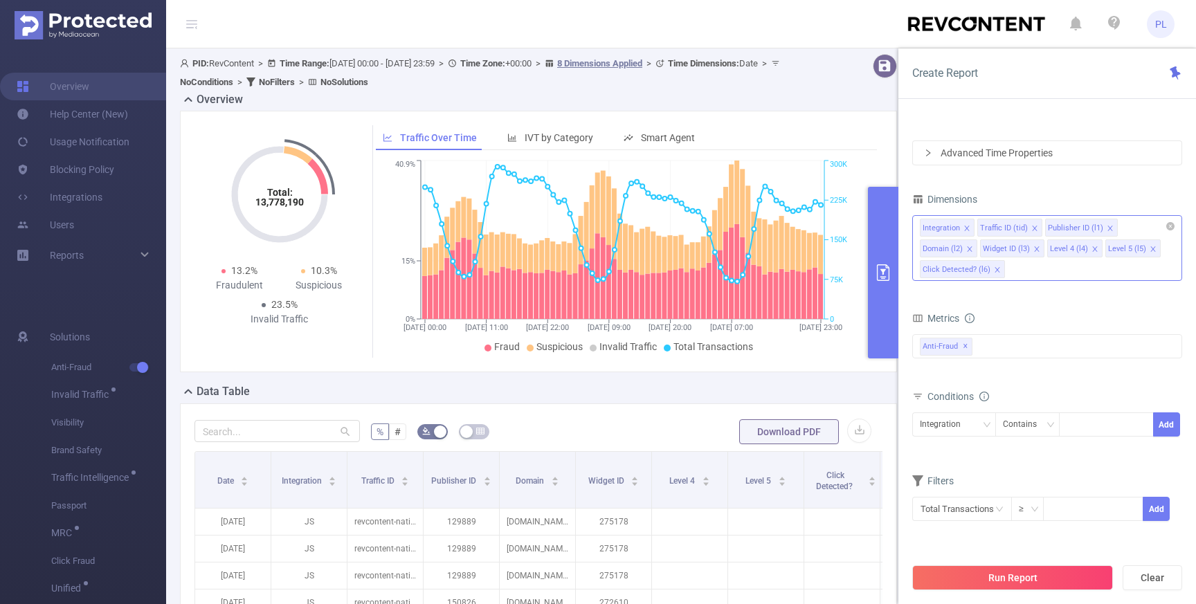
click at [1019, 264] on div "Integration Traffic ID (tid) Publisher ID (l1) Domain (l2) Widget ID (l3) Level…" at bounding box center [1047, 248] width 270 height 66
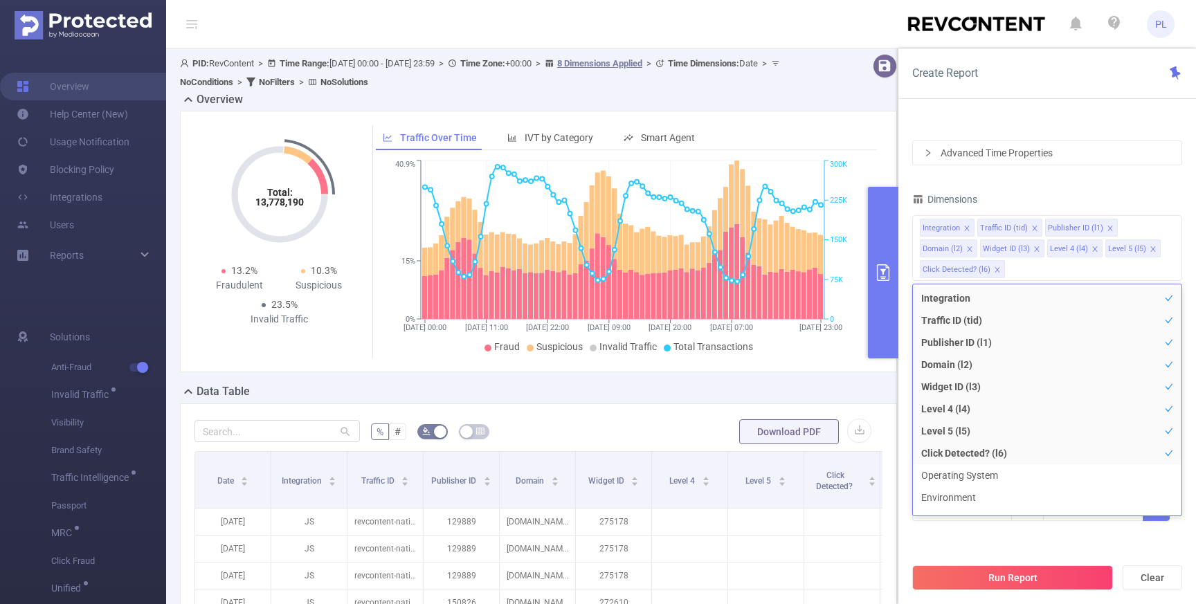
click at [1017, 197] on div "Dimensions" at bounding box center [1047, 201] width 270 height 23
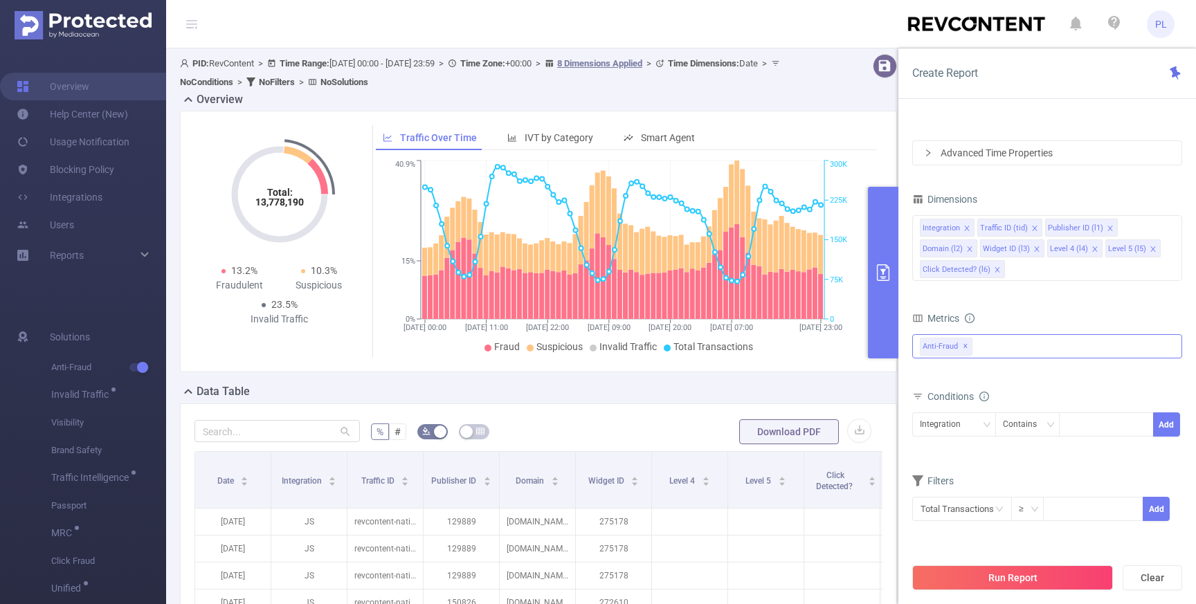
click at [990, 348] on div "Anti-Fraud ✕" at bounding box center [1047, 346] width 270 height 24
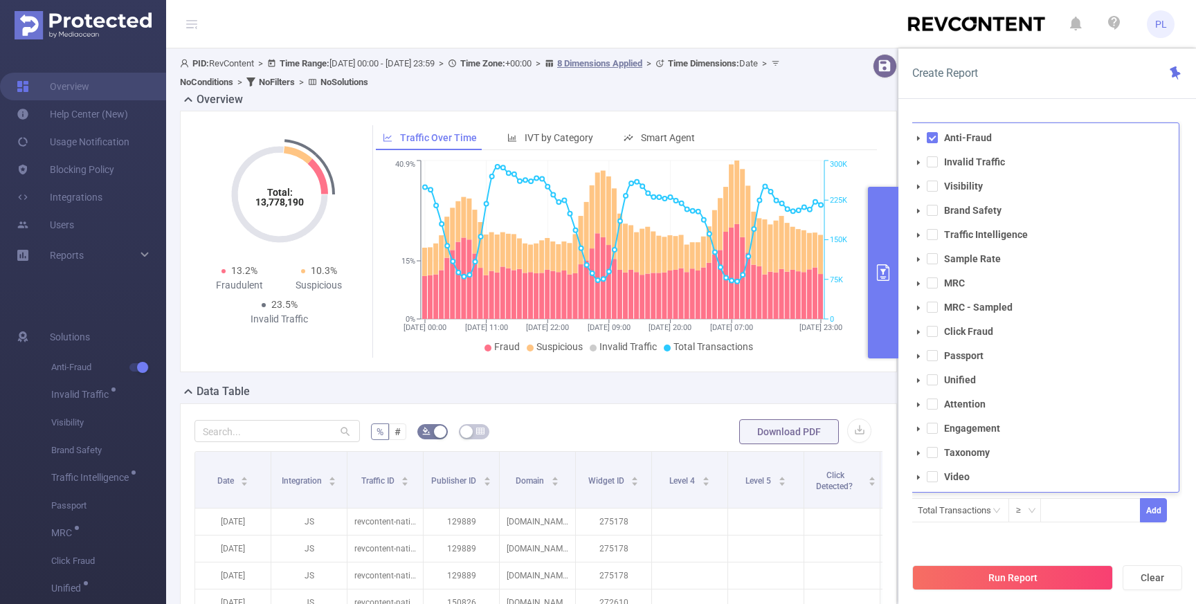
click at [921, 160] on icon "icon: caret-down" at bounding box center [918, 162] width 7 height 7
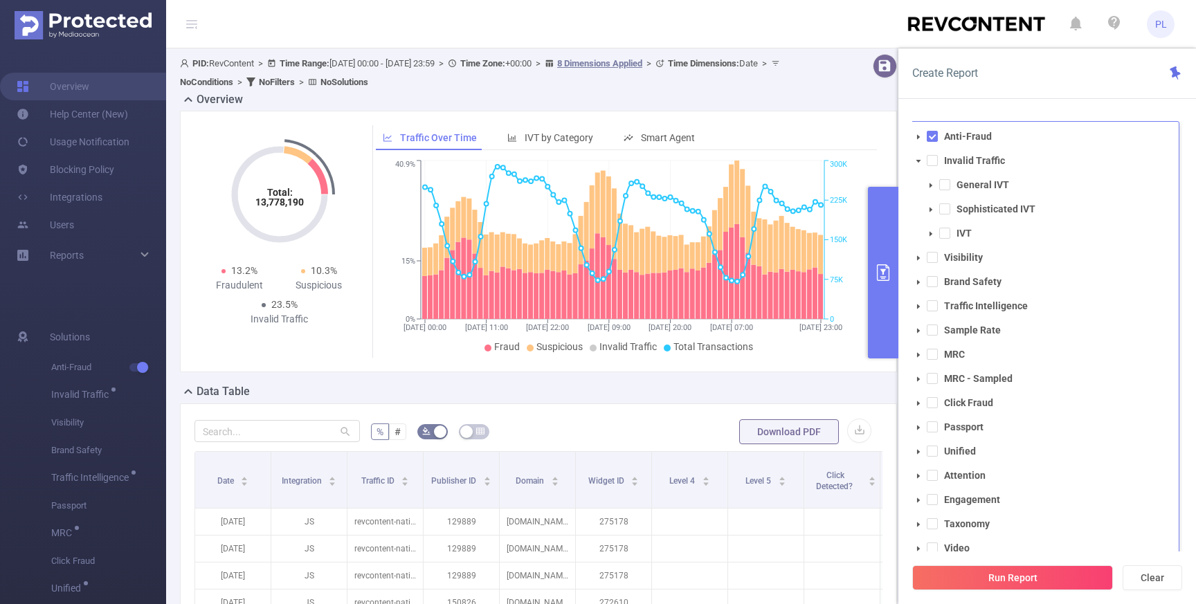
click at [921, 161] on icon "icon: caret-down" at bounding box center [918, 161] width 7 height 7
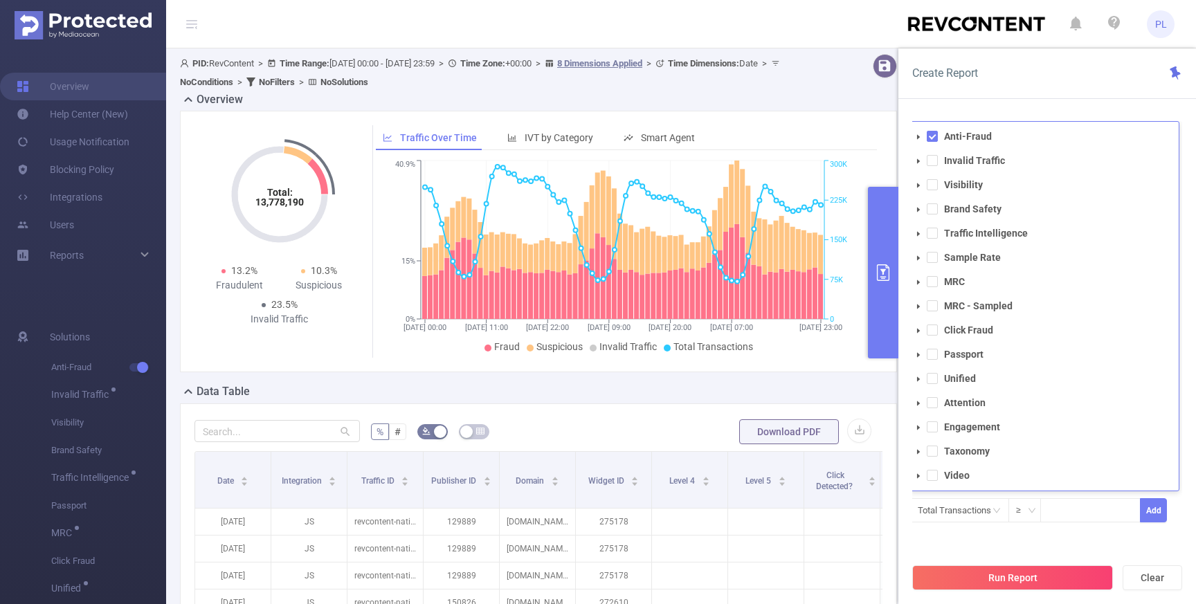
click at [920, 161] on icon "icon: caret-down" at bounding box center [918, 161] width 7 height 7
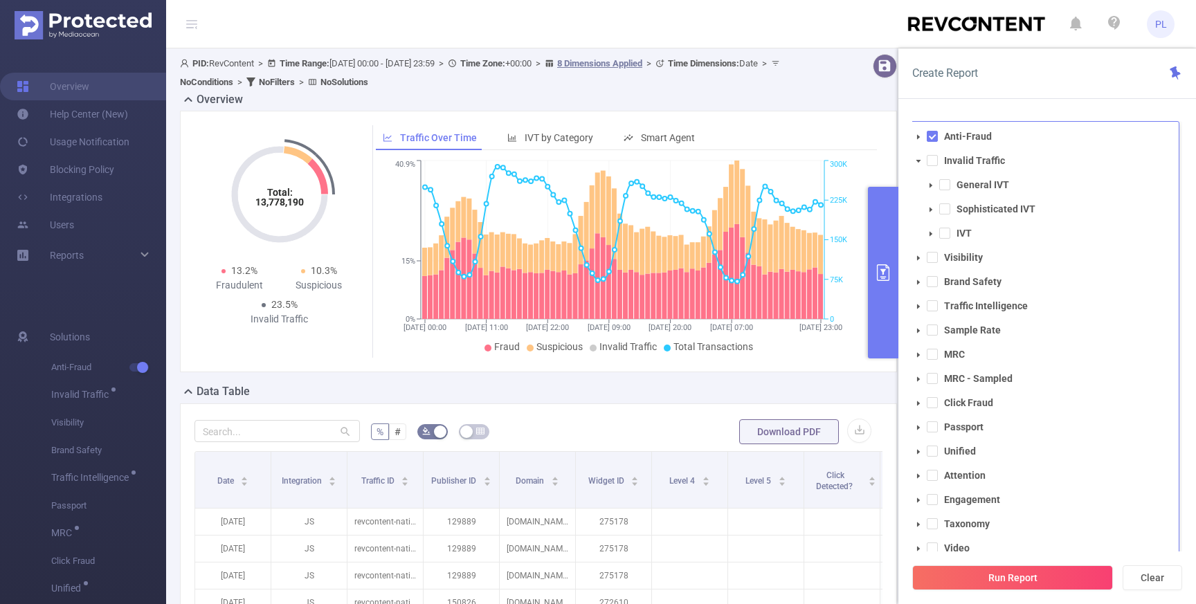
click at [932, 188] on span at bounding box center [931, 185] width 17 height 17
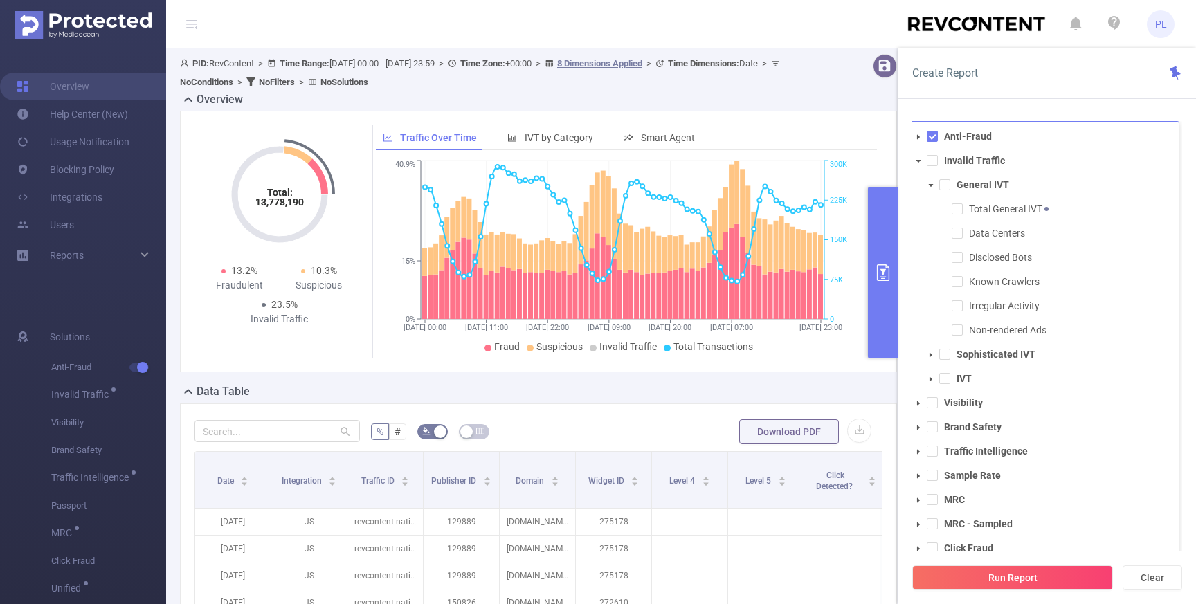
click at [932, 188] on span at bounding box center [931, 185] width 17 height 17
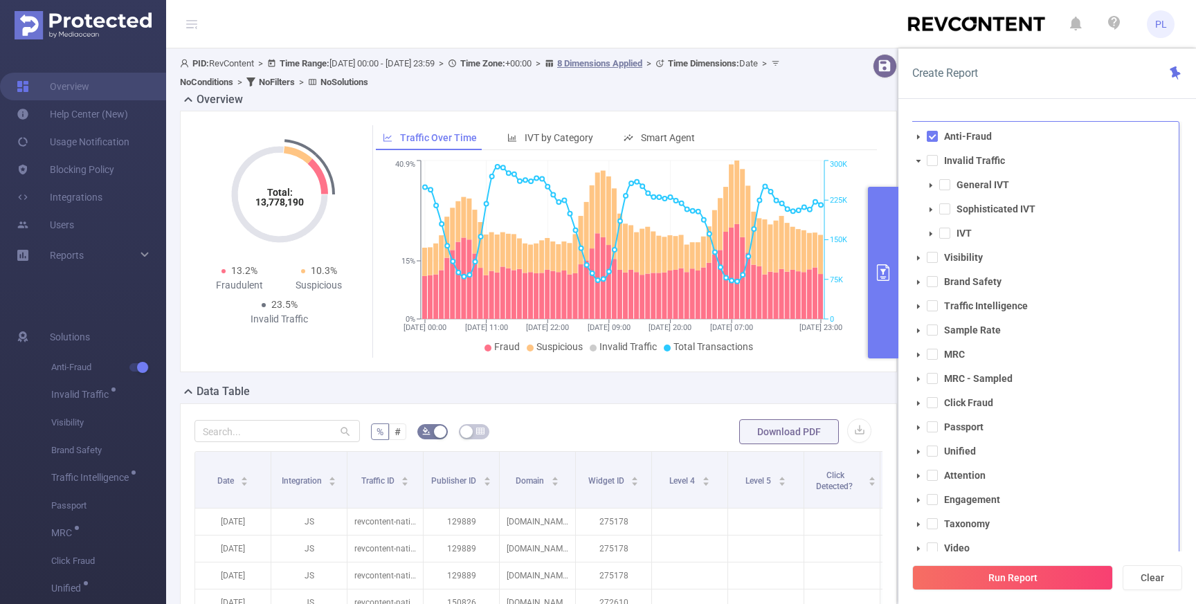
click at [919, 159] on icon "icon: caret-down" at bounding box center [918, 161] width 7 height 7
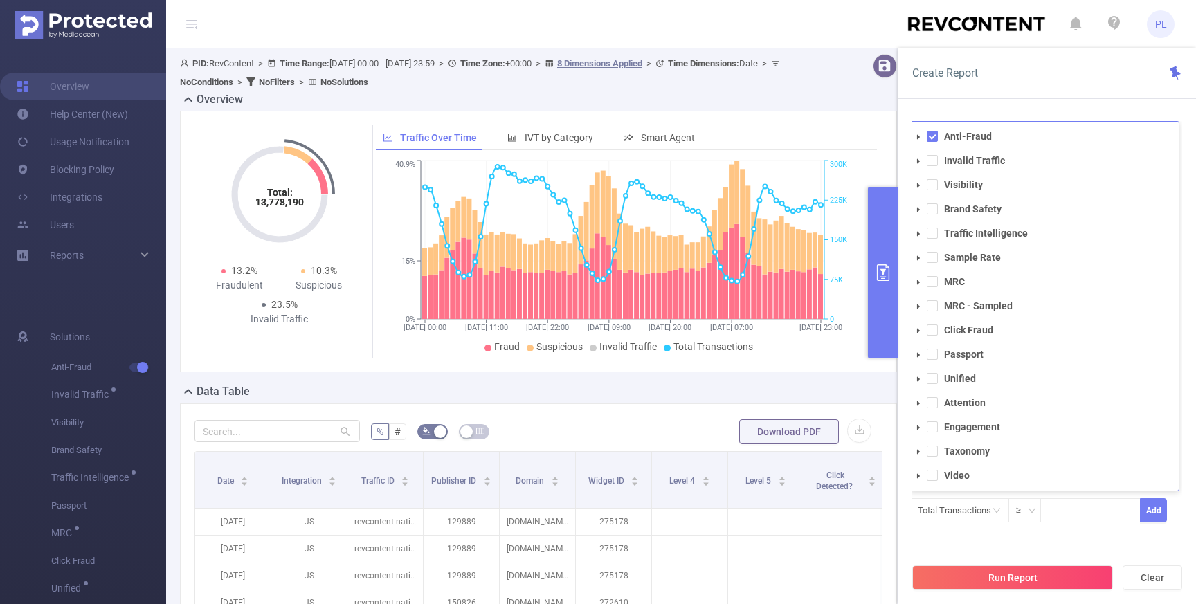
click at [920, 138] on icon "icon: caret-down" at bounding box center [918, 137] width 7 height 7
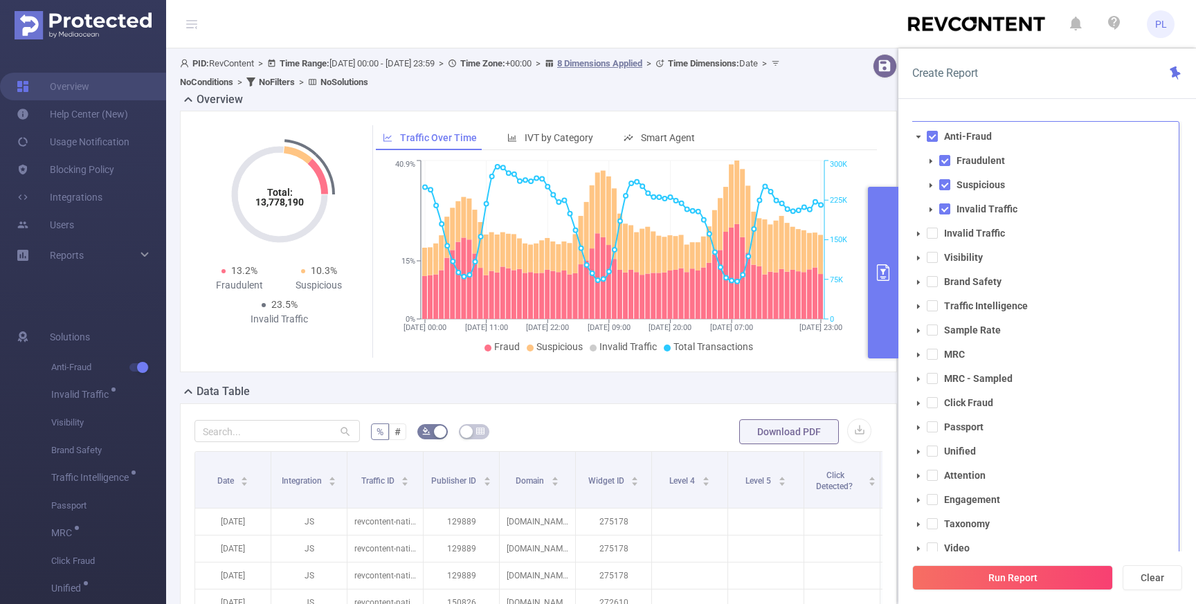
click at [920, 138] on icon "icon: caret-down" at bounding box center [918, 137] width 7 height 7
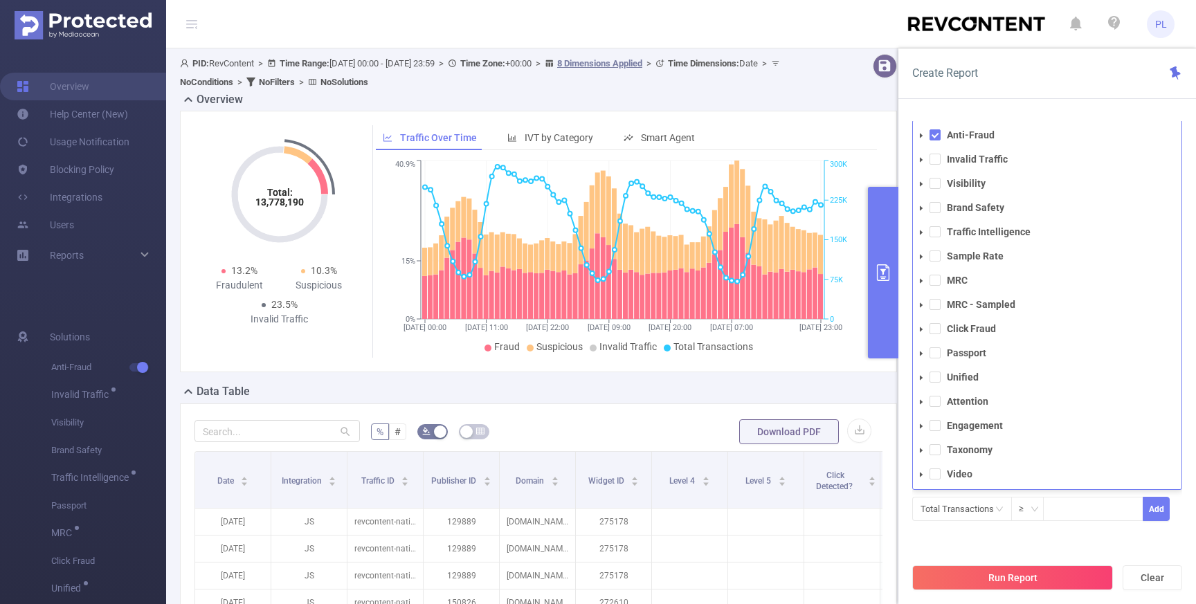
click at [1026, 89] on div "Create Report" at bounding box center [1047, 73] width 298 height 51
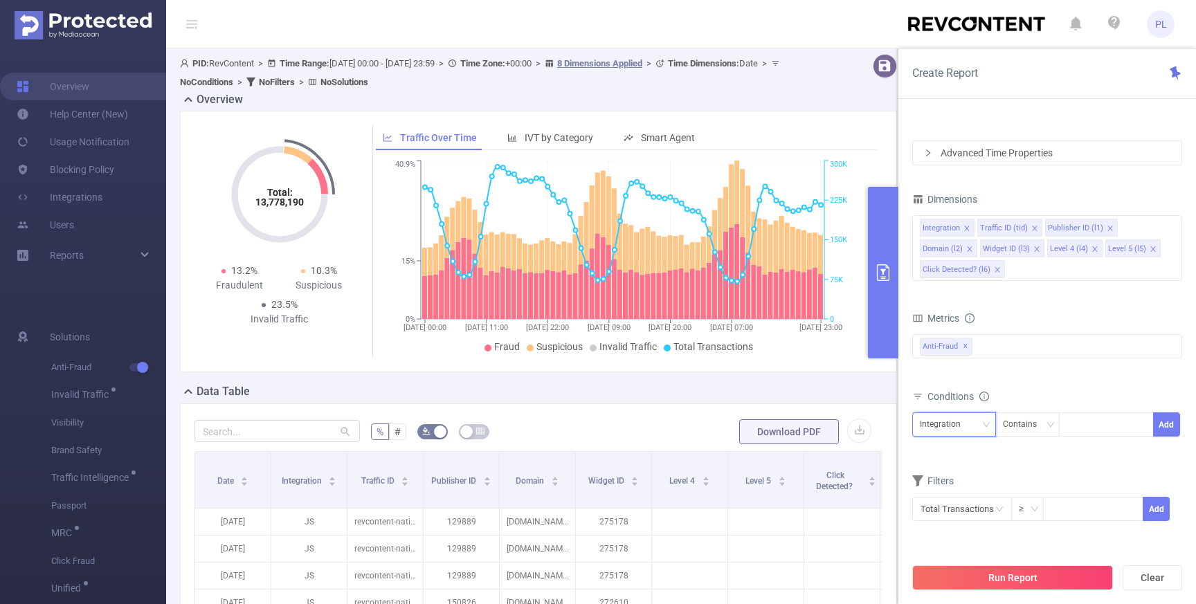
click at [972, 422] on div "Integration" at bounding box center [954, 424] width 69 height 23
click at [986, 451] on div "Conditions Integration Contains Add" at bounding box center [1047, 421] width 270 height 68
click at [968, 507] on input "text" at bounding box center [962, 509] width 100 height 24
click at [1031, 424] on div "Contains" at bounding box center [1025, 424] width 44 height 23
click at [972, 468] on form "Dimensions Integration Traffic ID (tid) Publisher ID (l1) Domain (l2) Widget ID…" at bounding box center [1047, 365] width 270 height 350
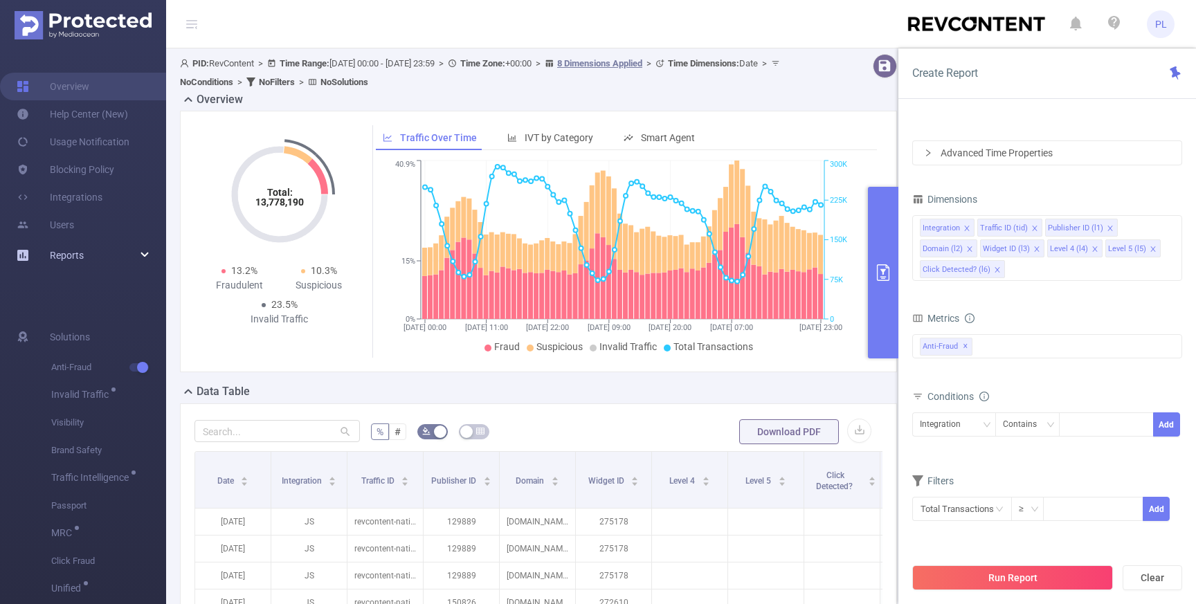
click at [148, 254] on div "Reports" at bounding box center [83, 256] width 166 height 28
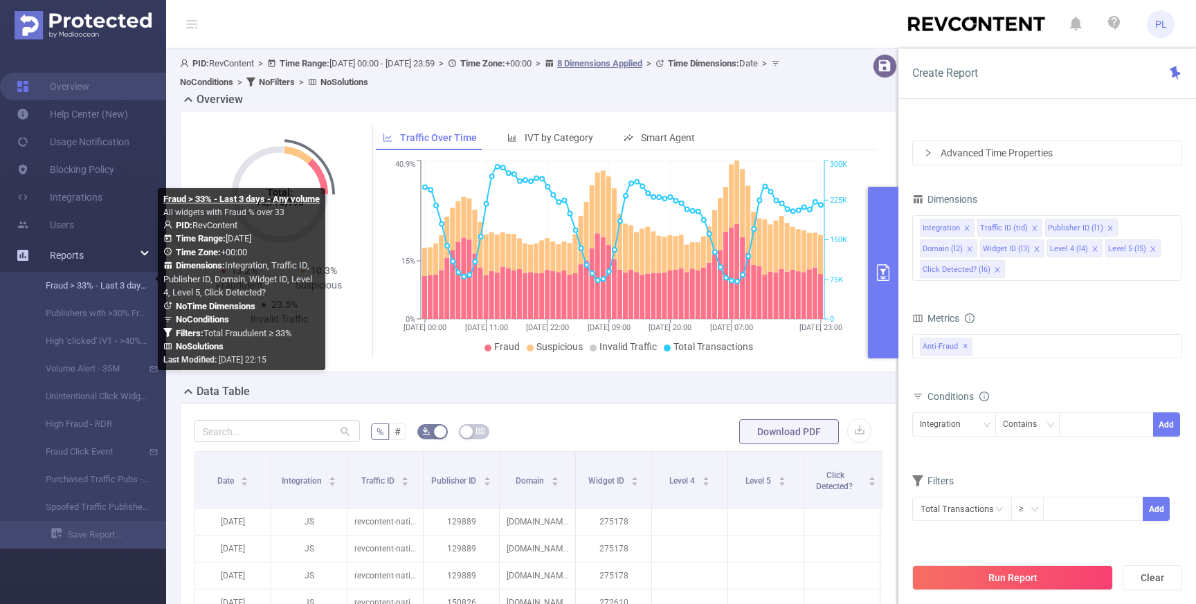
click at [87, 293] on link "Fraud > 33% - Last 3 days - Any volume" at bounding box center [89, 286] width 122 height 28
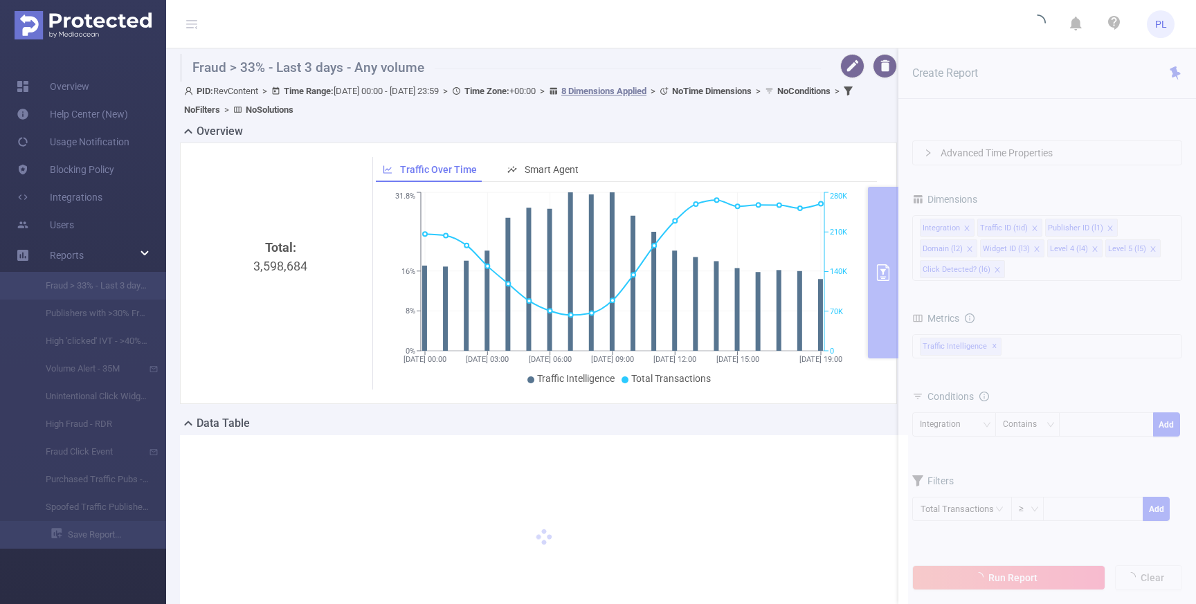
click at [883, 256] on div "Total: 3,598,684 Traffic Over Time Smart Agent 11/08 00:00 11/08 03:00 11/08 06…" at bounding box center [538, 274] width 717 height 262
type input "2025-08-11 00:00"
type input "2025-08-11 23:59"
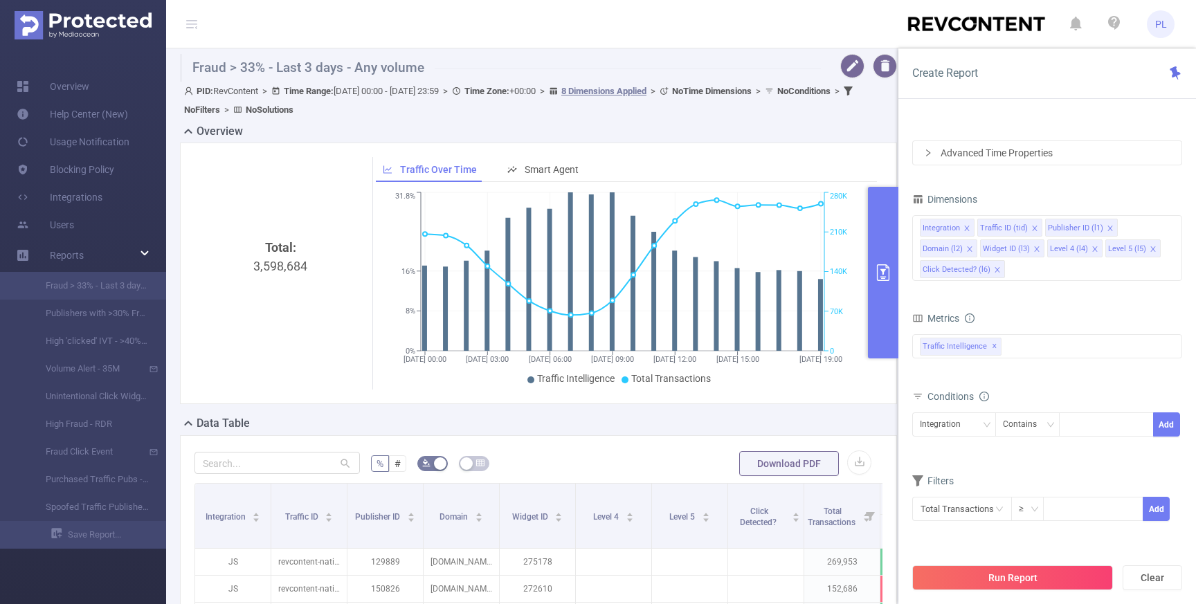
click at [886, 239] on button "primary" at bounding box center [883, 273] width 30 height 172
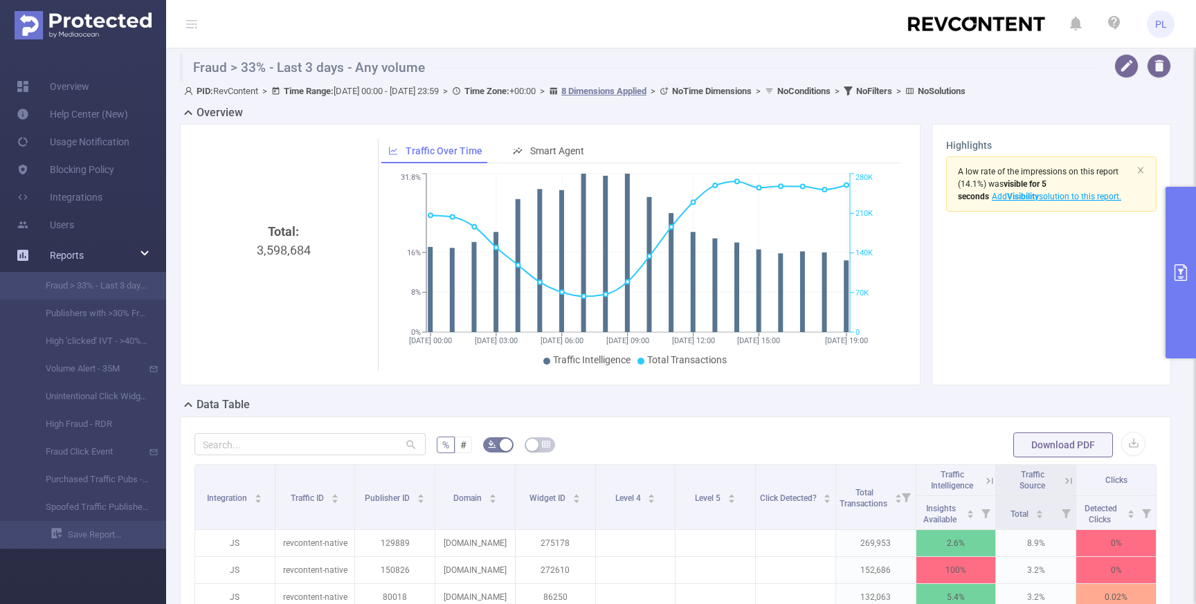
click at [144, 251] on div "Reports" at bounding box center [83, 256] width 166 height 28
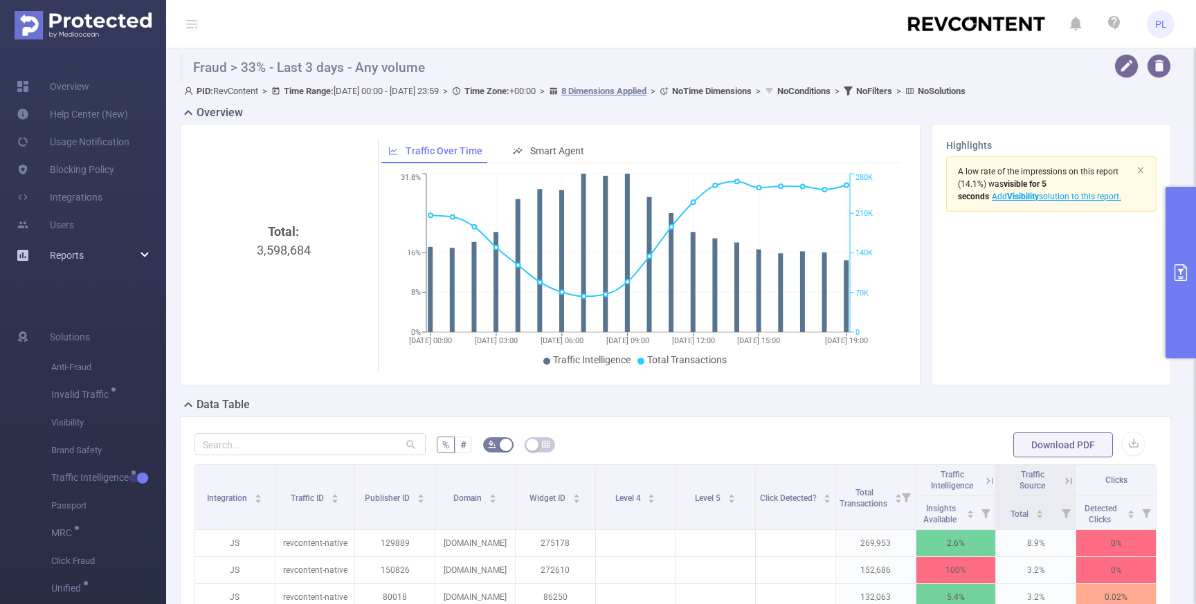
click at [144, 251] on div "Reports" at bounding box center [83, 256] width 166 height 28
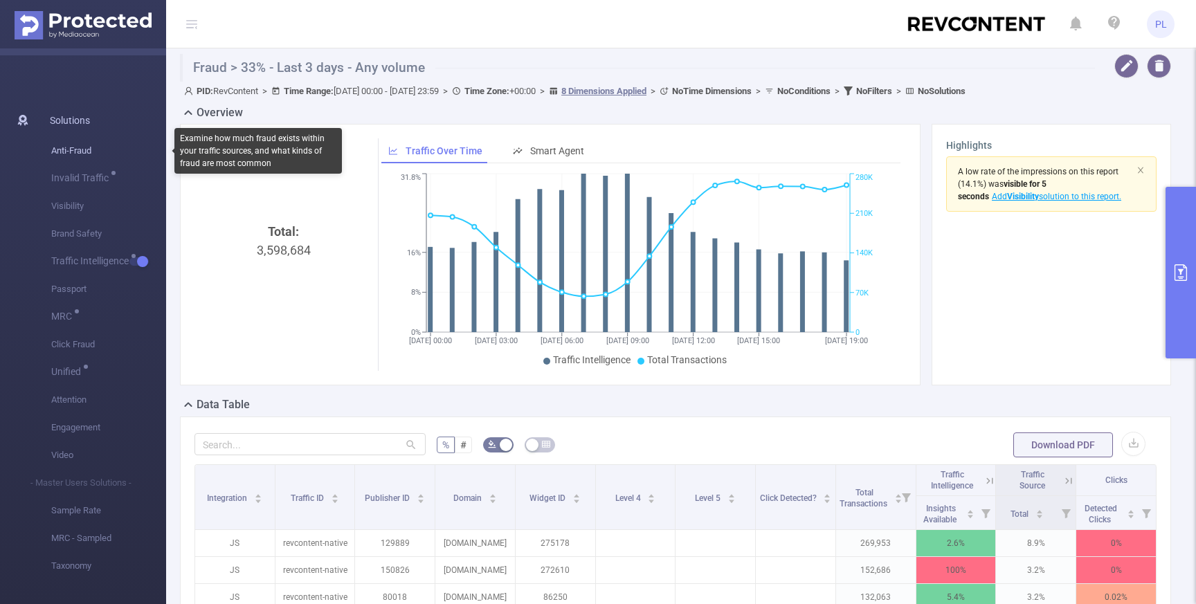
click at [80, 147] on span "Anti-Fraud" at bounding box center [108, 151] width 115 height 28
click at [76, 154] on span "Anti-Fraud" at bounding box center [108, 151] width 115 height 28
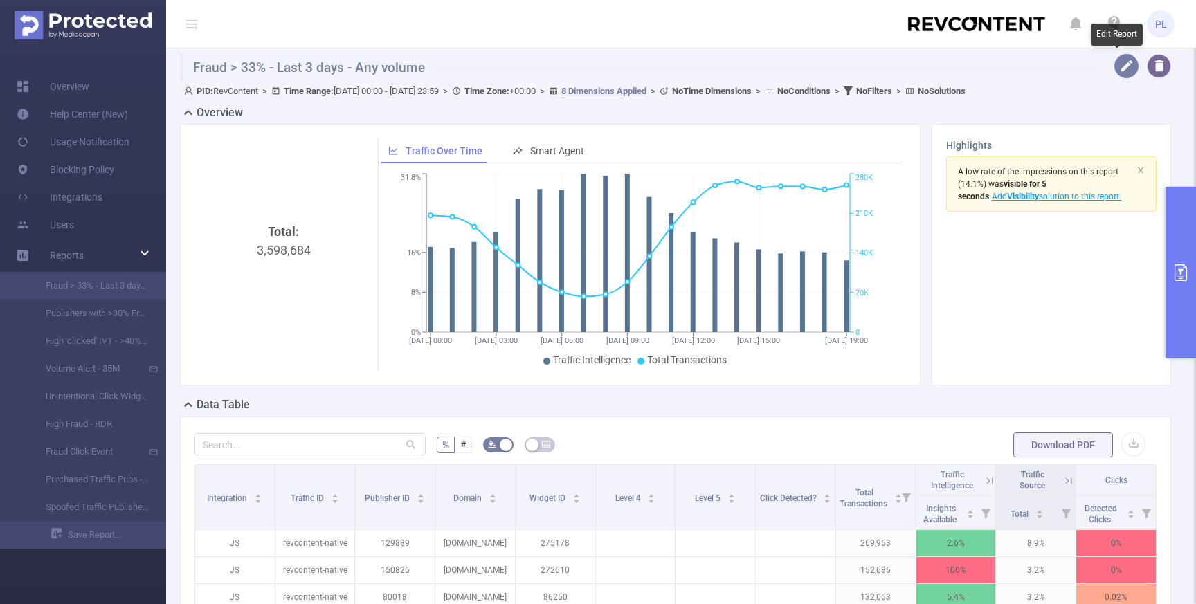
click at [1094, 64] on button "button" at bounding box center [1126, 66] width 24 height 24
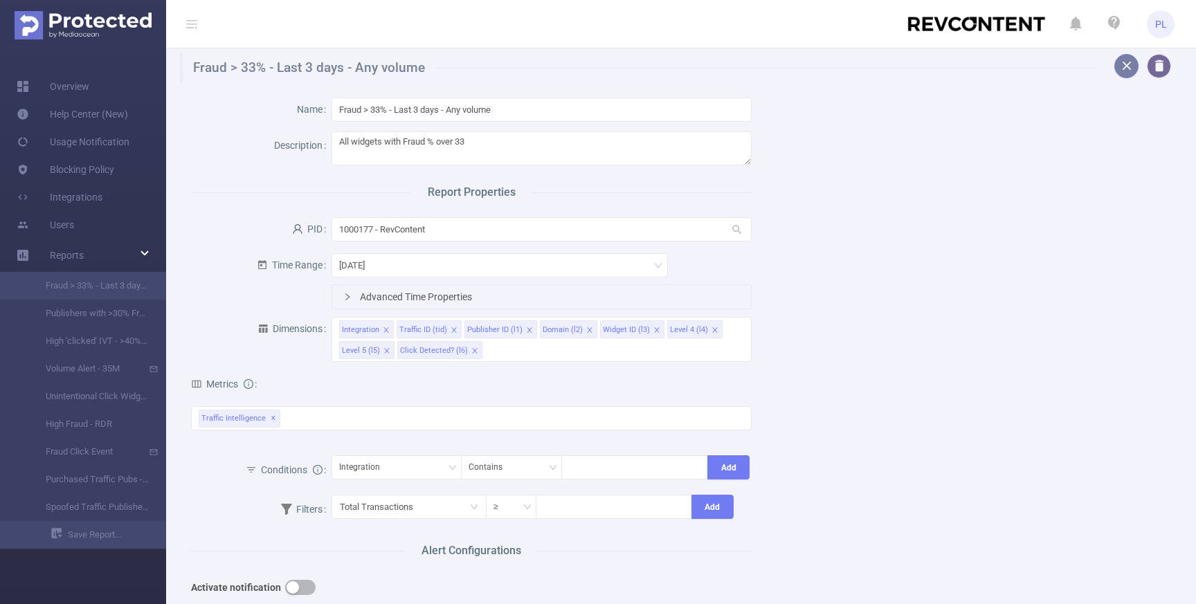
click at [1094, 64] on button "button" at bounding box center [1126, 66] width 24 height 24
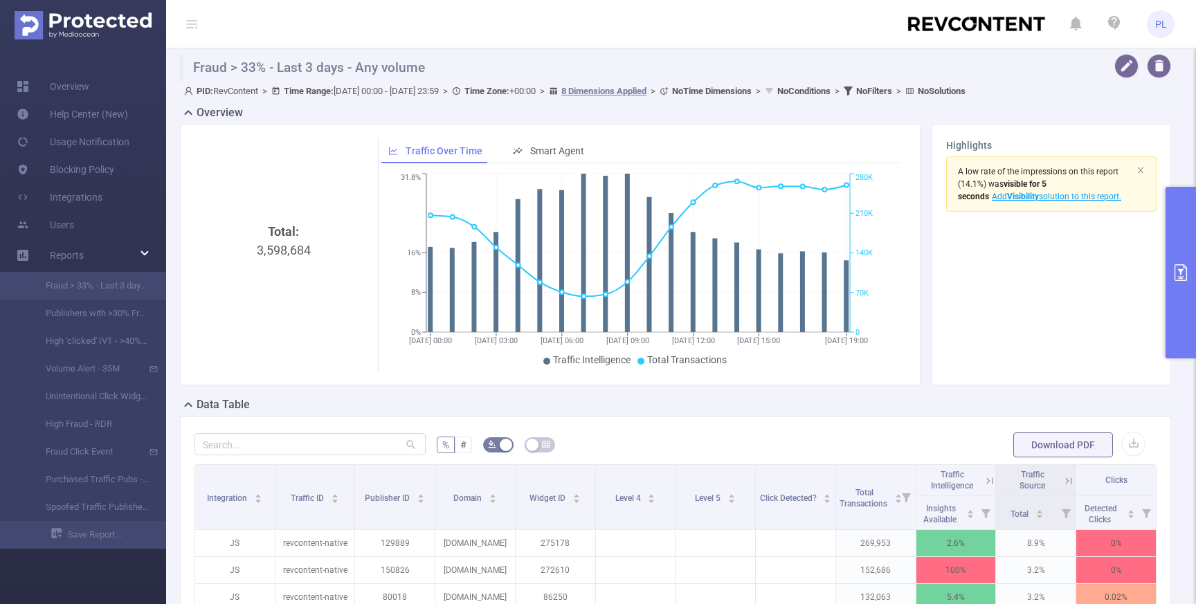
click at [1094, 244] on button "primary" at bounding box center [1181, 273] width 30 height 172
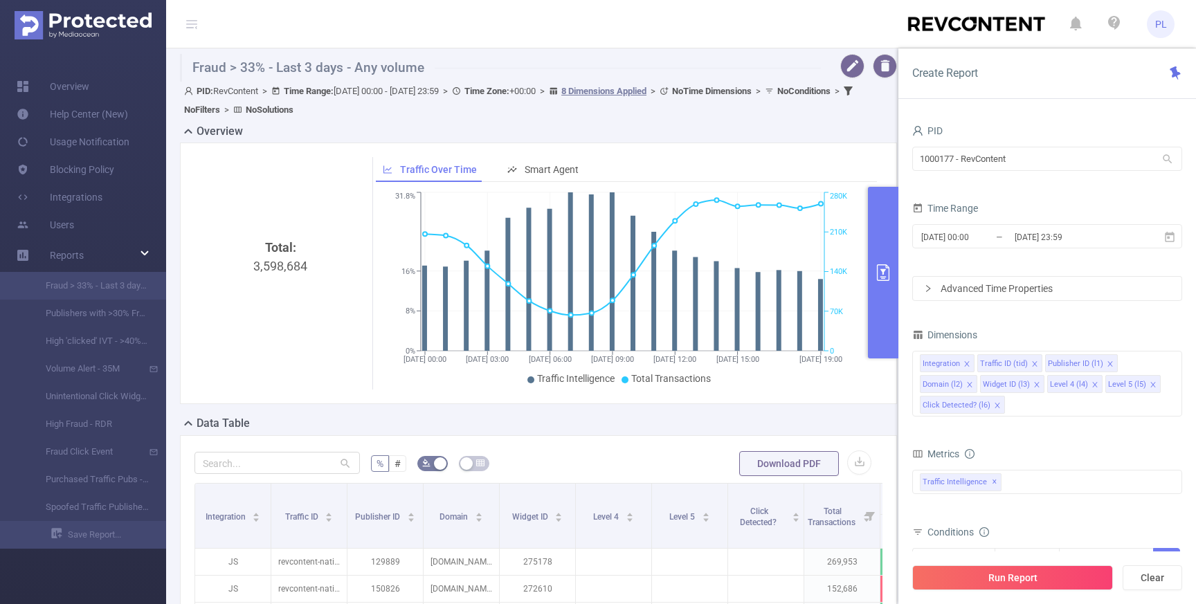
click at [196, 24] on icon at bounding box center [191, 24] width 11 height 11
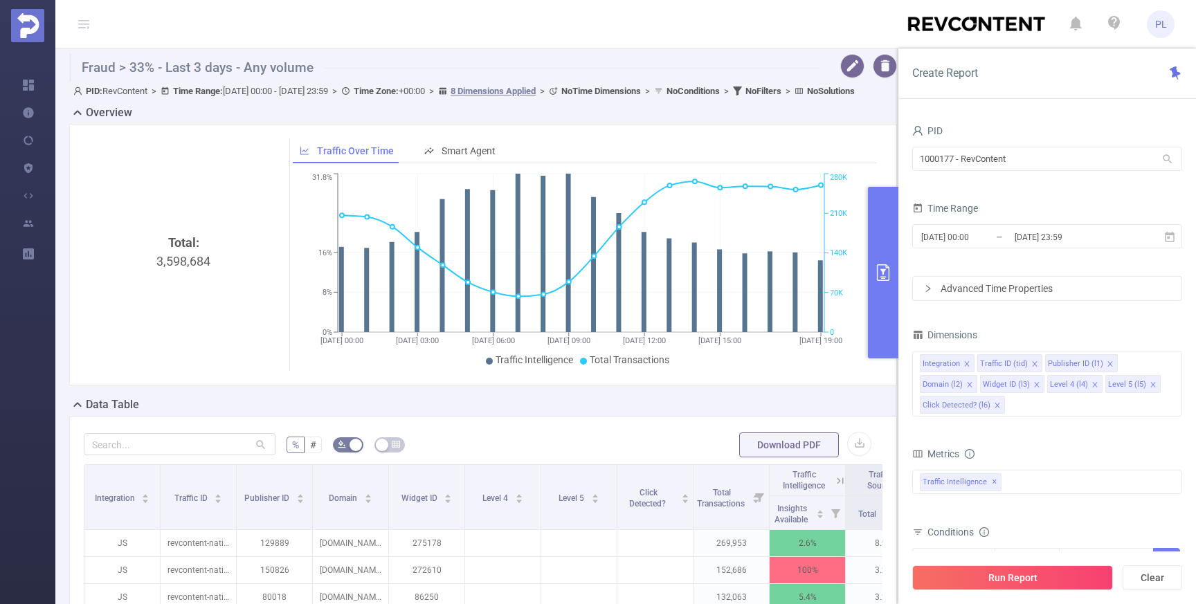
click at [87, 21] on icon at bounding box center [83, 24] width 11 height 11
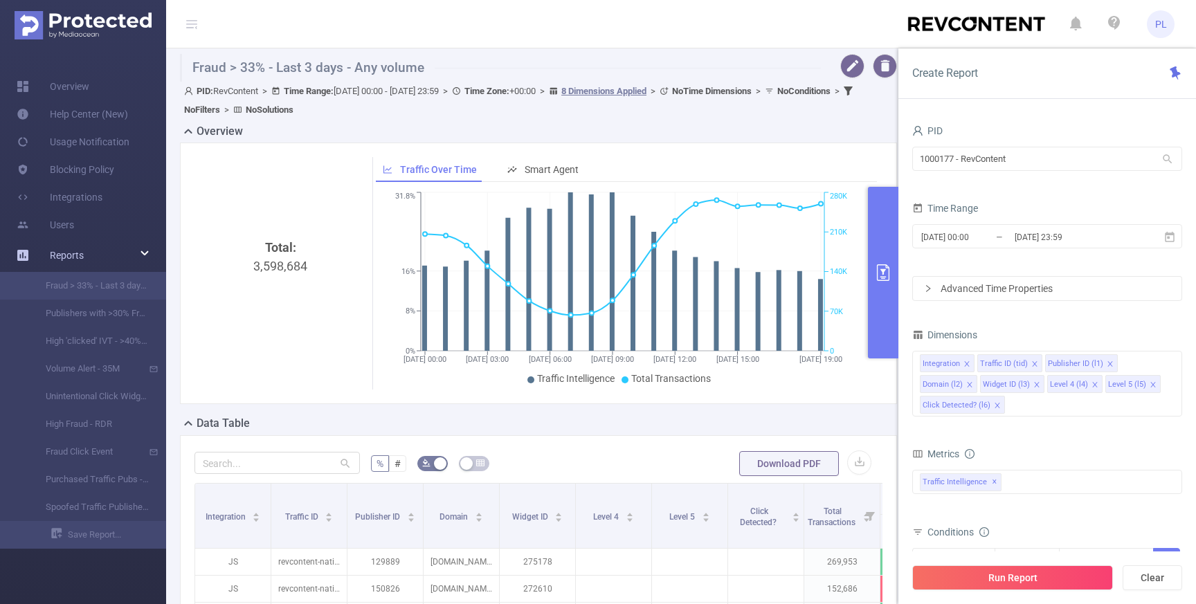
click at [79, 245] on link "Reports" at bounding box center [67, 256] width 34 height 28
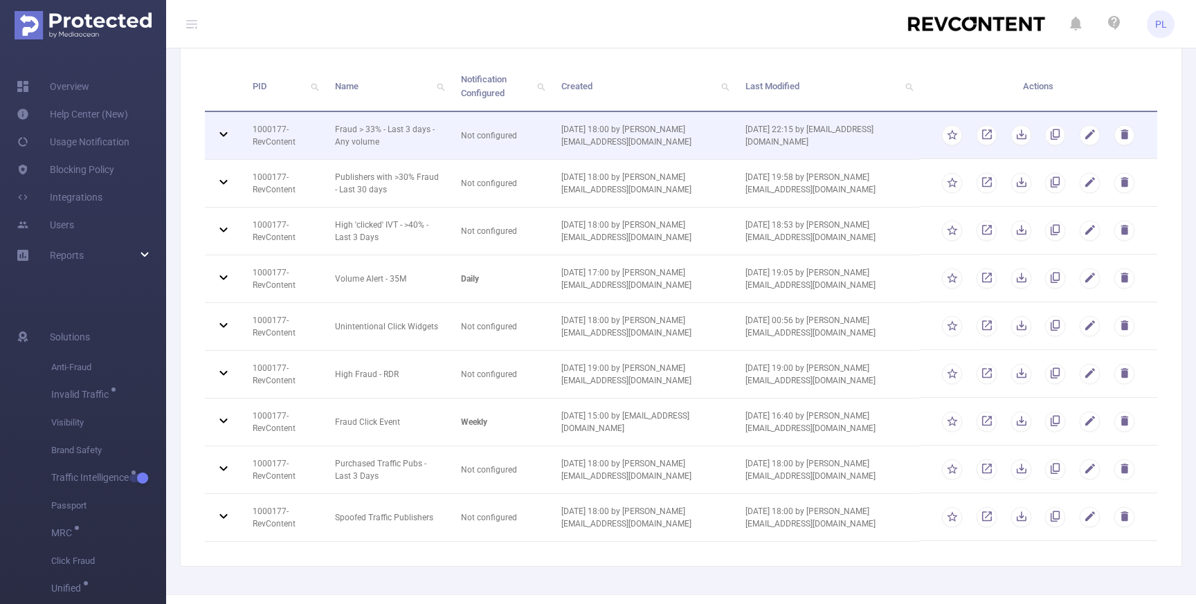
scroll to position [88, 0]
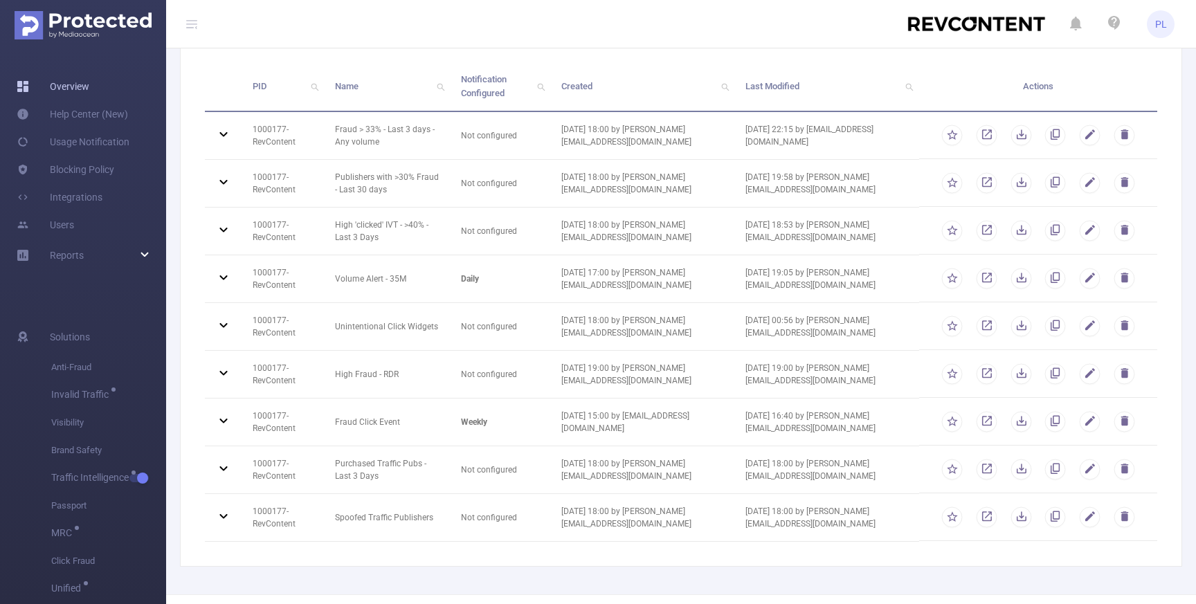
click at [83, 87] on link "Overview" at bounding box center [53, 87] width 73 height 28
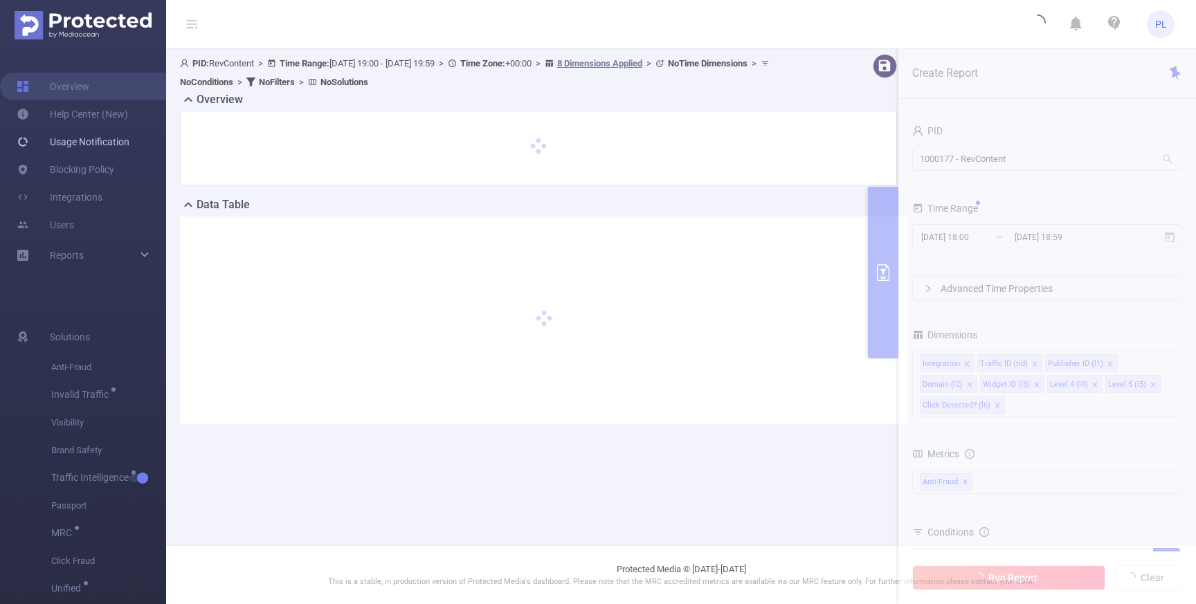
click at [75, 143] on link "Usage Notification" at bounding box center [73, 142] width 113 height 28
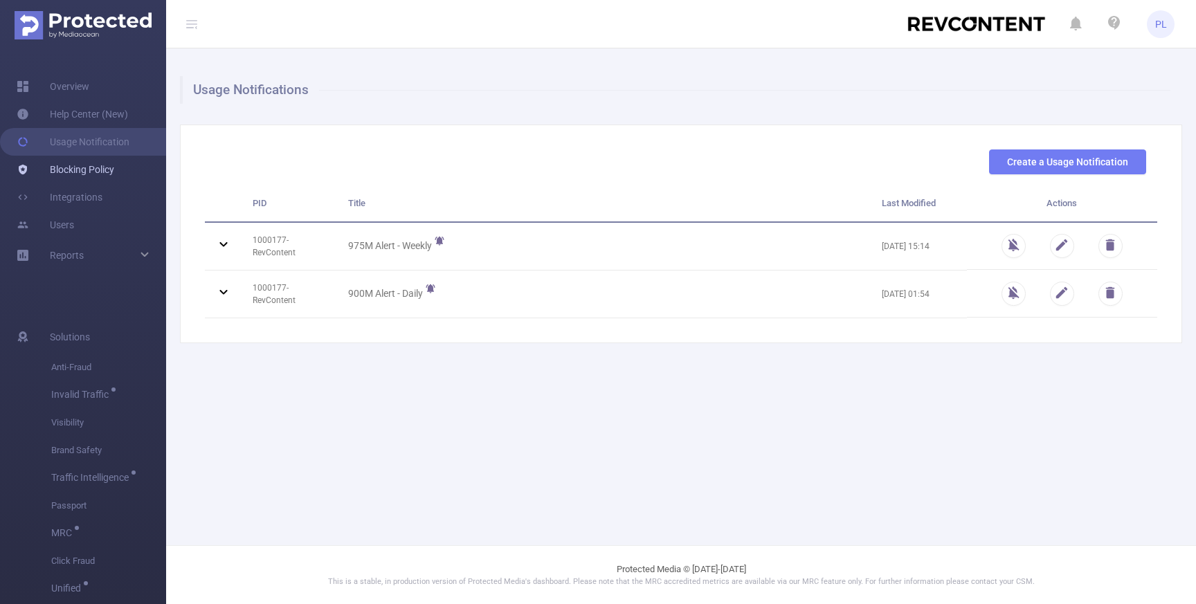
click at [89, 173] on link "Blocking Policy" at bounding box center [66, 170] width 98 height 28
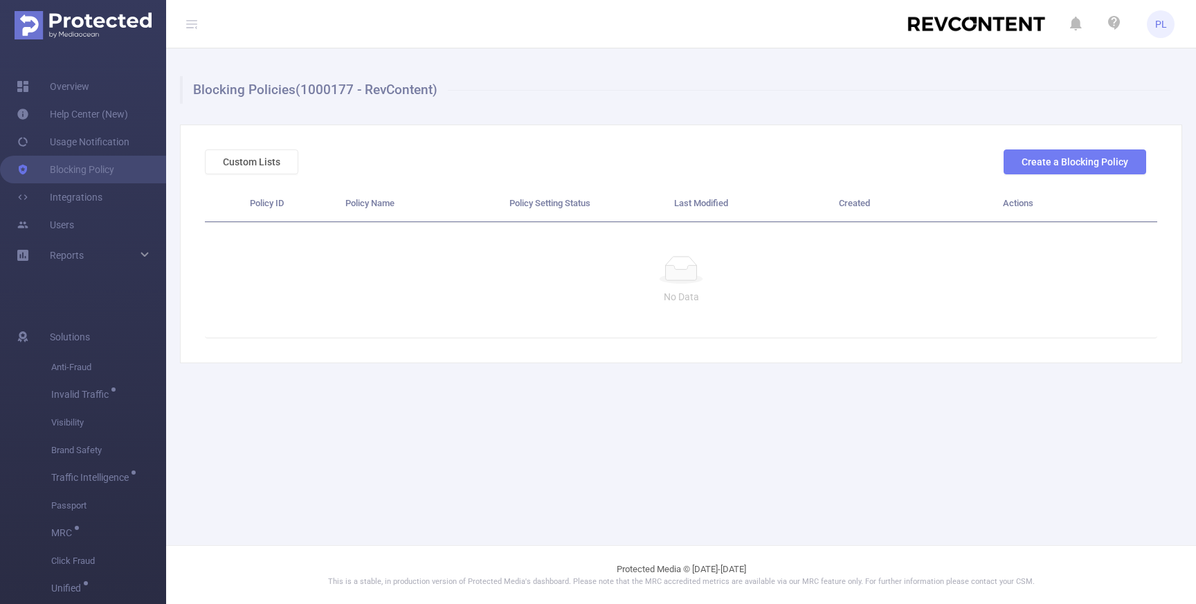
click at [979, 21] on img at bounding box center [976, 23] width 138 height 17
click at [1076, 28] on icon at bounding box center [1076, 24] width 12 height 19
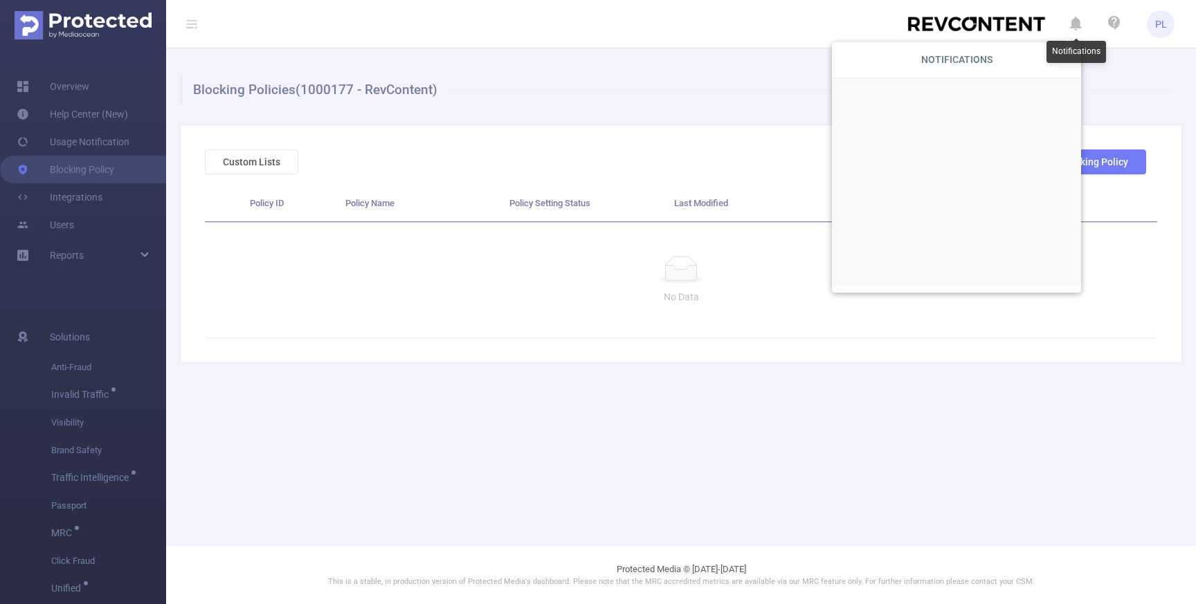
click at [1076, 26] on icon at bounding box center [1076, 24] width 12 height 19
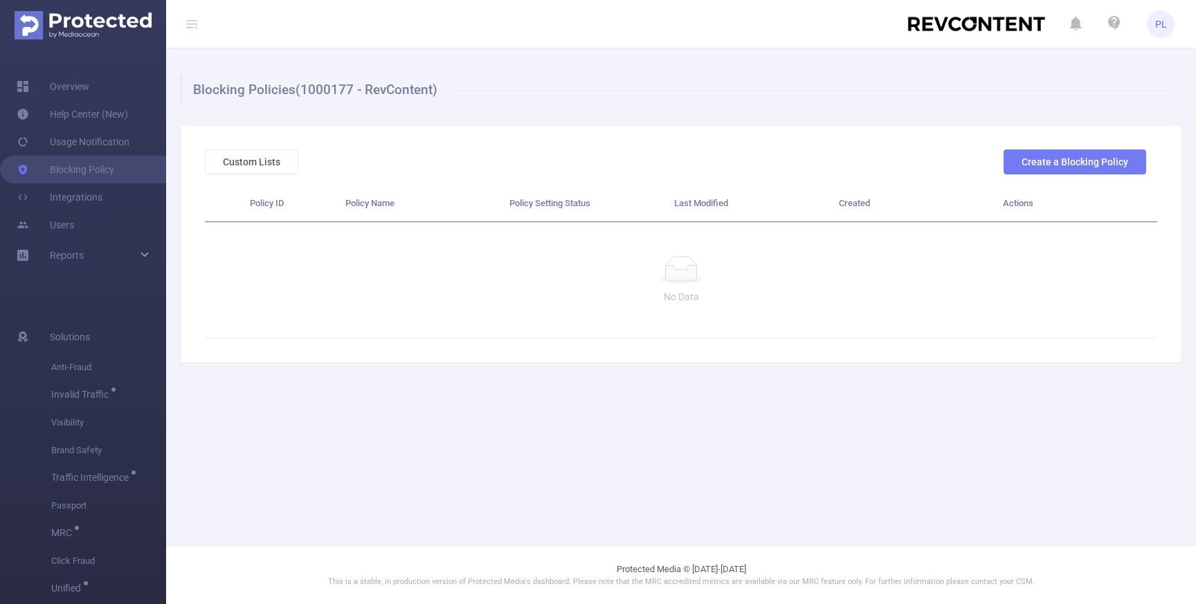
click at [1094, 24] on span "PL" at bounding box center [1161, 24] width 28 height 28
click at [1019, 26] on img at bounding box center [976, 23] width 138 height 17
click at [86, 341] on span "Solutions" at bounding box center [70, 337] width 40 height 28
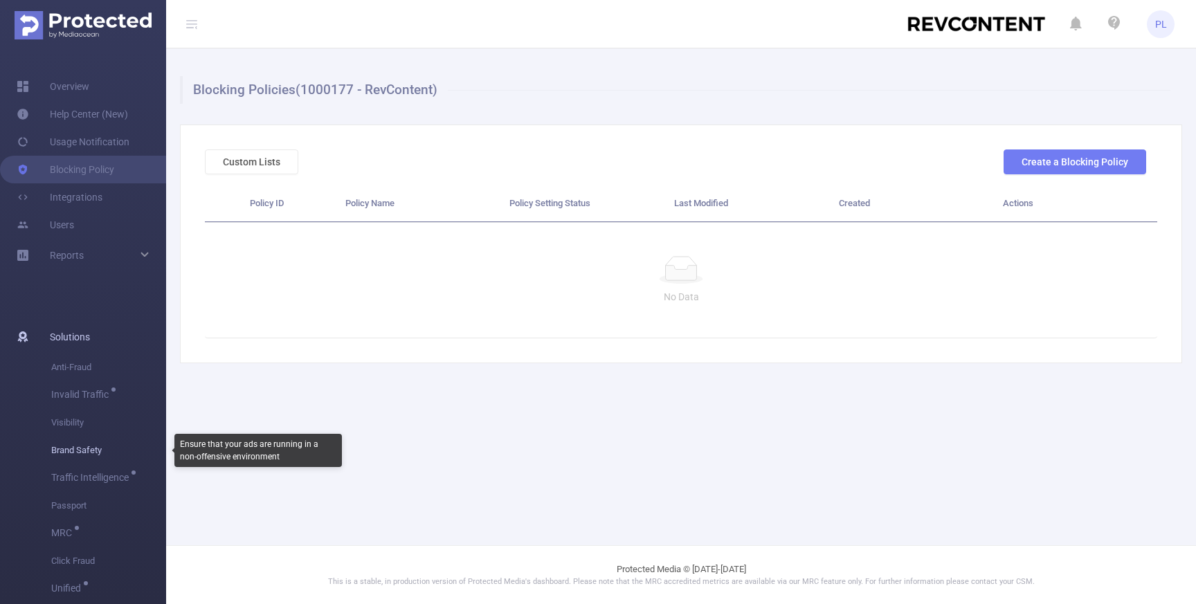
click at [71, 450] on span "Brand Safety" at bounding box center [108, 451] width 115 height 28
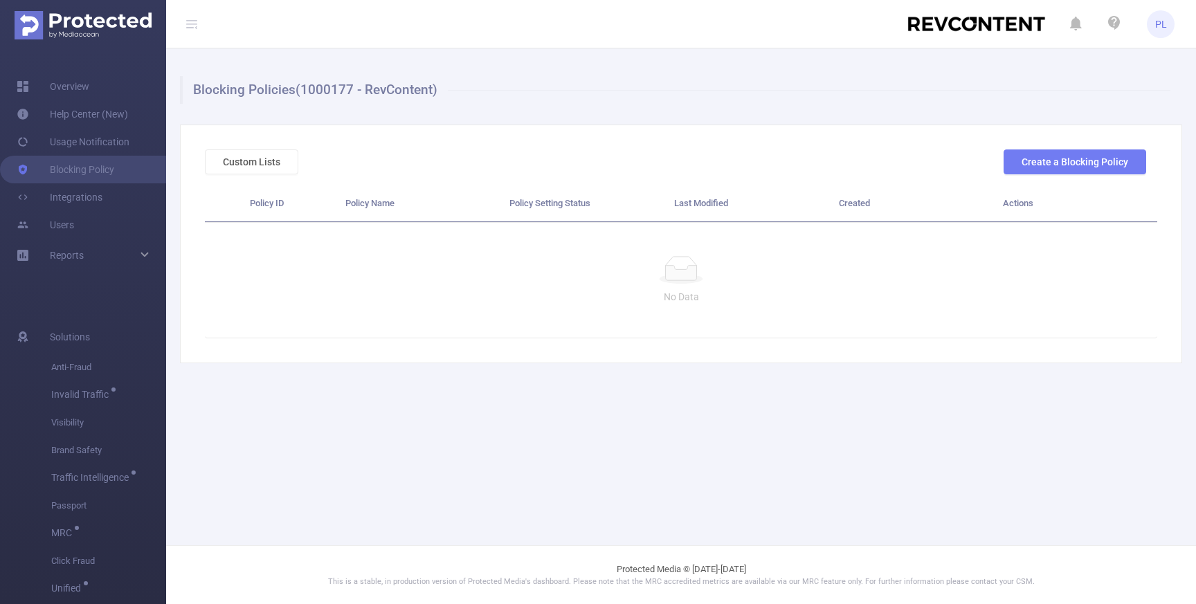
click at [939, 30] on img at bounding box center [976, 23] width 138 height 17
click at [89, 83] on link "Overview" at bounding box center [53, 87] width 73 height 28
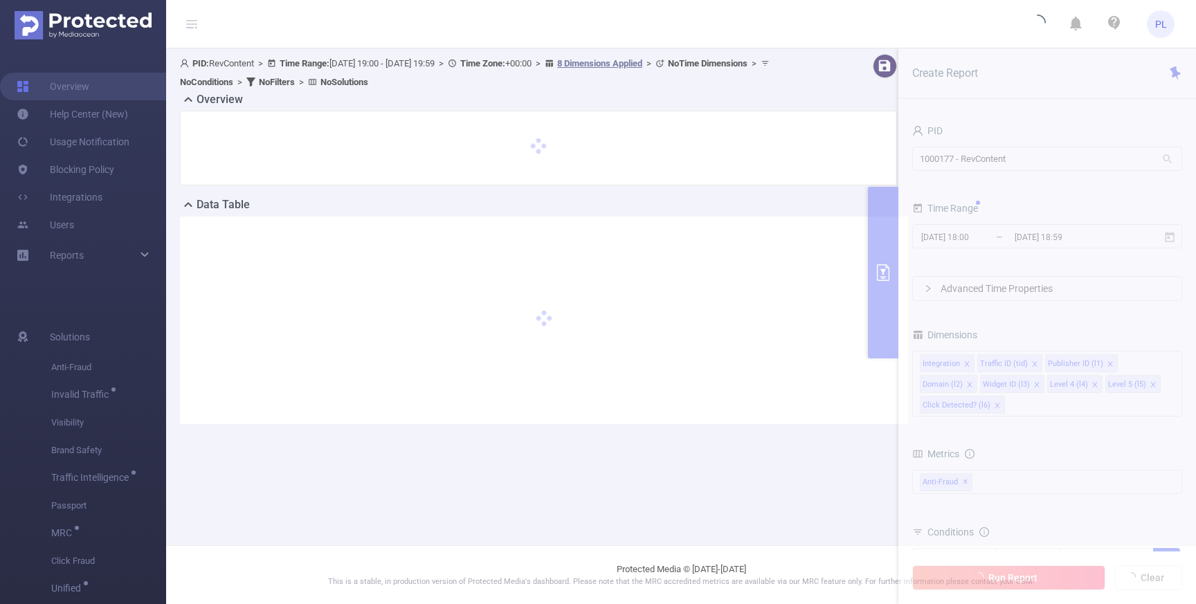
click at [970, 162] on section "PID: RevContent > Time Range: 2025-08-11 19:00 - 2025-08-11 19:59 > Time Zone: …" at bounding box center [681, 250] width 1030 height 404
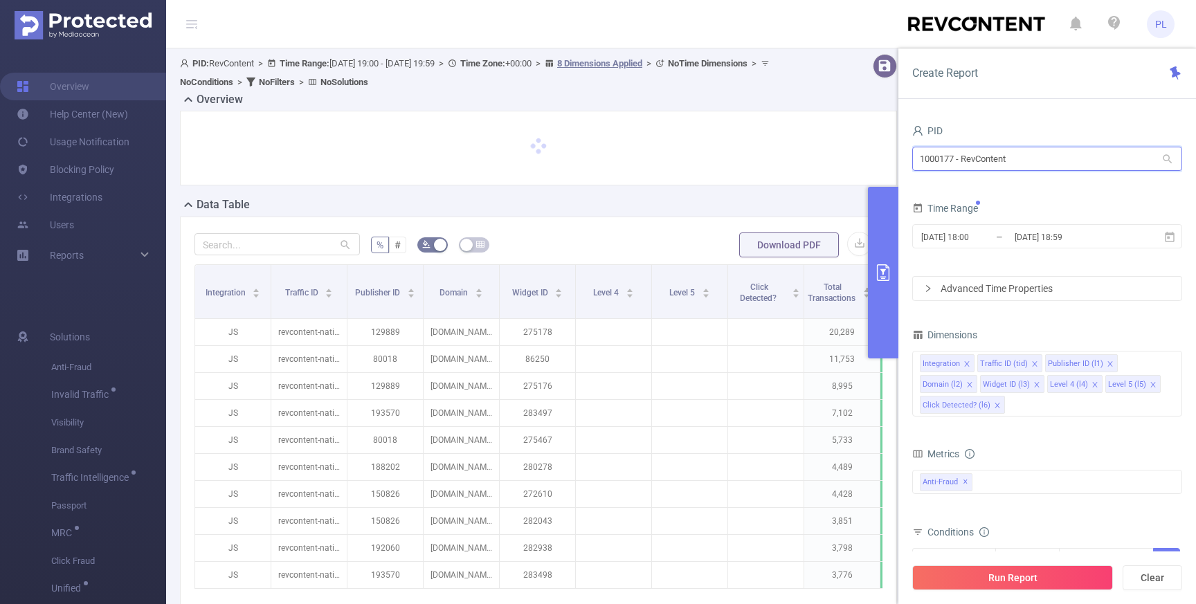
click at [955, 157] on input "1000177 - RevContent" at bounding box center [1047, 159] width 270 height 24
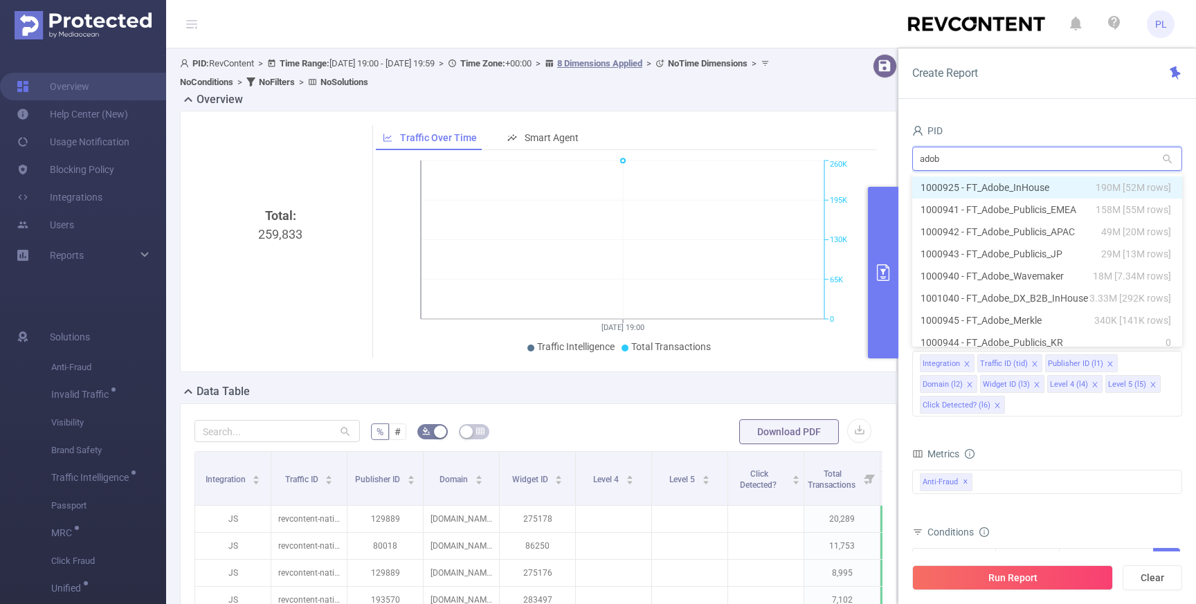
type input "adobe"
click at [997, 185] on li "1000925 - FT_Adobe_InHouse 190M [52M rows]" at bounding box center [1047, 187] width 270 height 22
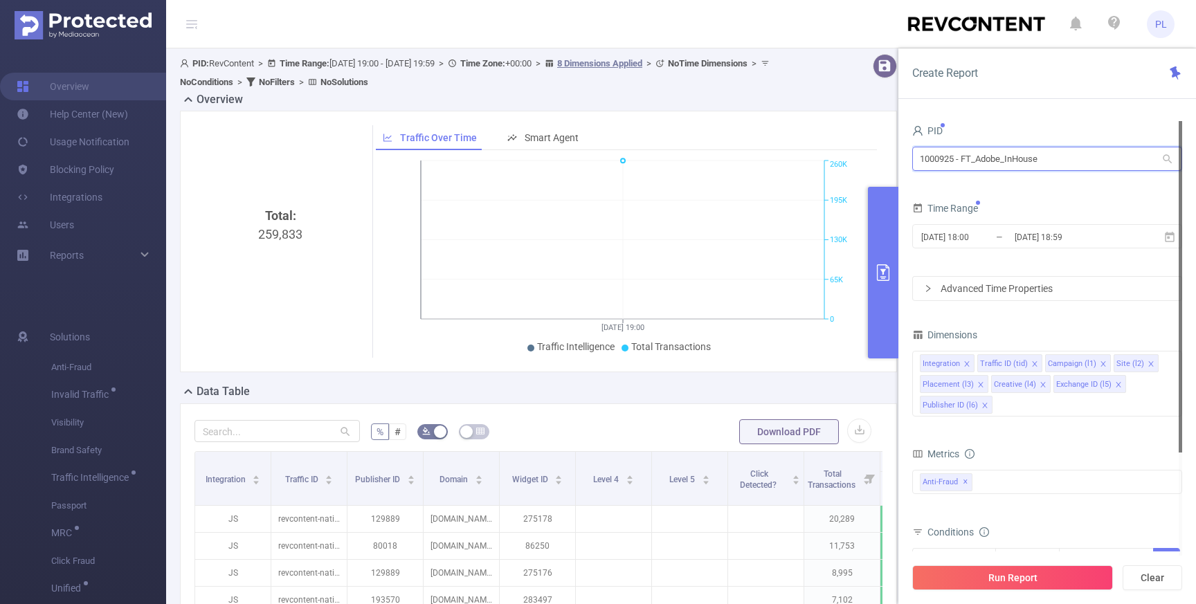
click at [991, 161] on input "1000925 - FT_Adobe_InHouse" at bounding box center [1047, 159] width 270 height 24
click at [1062, 117] on div "PID 1000925 - FT_Adobe_InHouse 1000925 - FT_Adobe_InHouse Time Range 2025-08-11…" at bounding box center [1047, 367] width 298 height 521
click at [1031, 573] on button "Run Report" at bounding box center [1012, 577] width 201 height 25
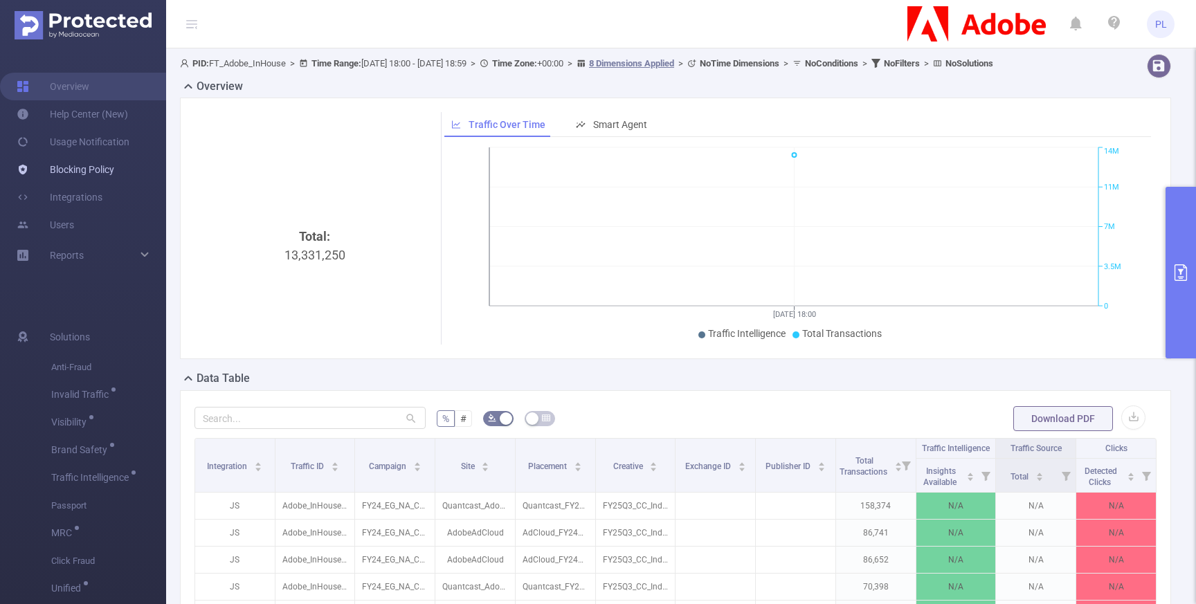
click at [114, 174] on link "Blocking Policy" at bounding box center [66, 170] width 98 height 28
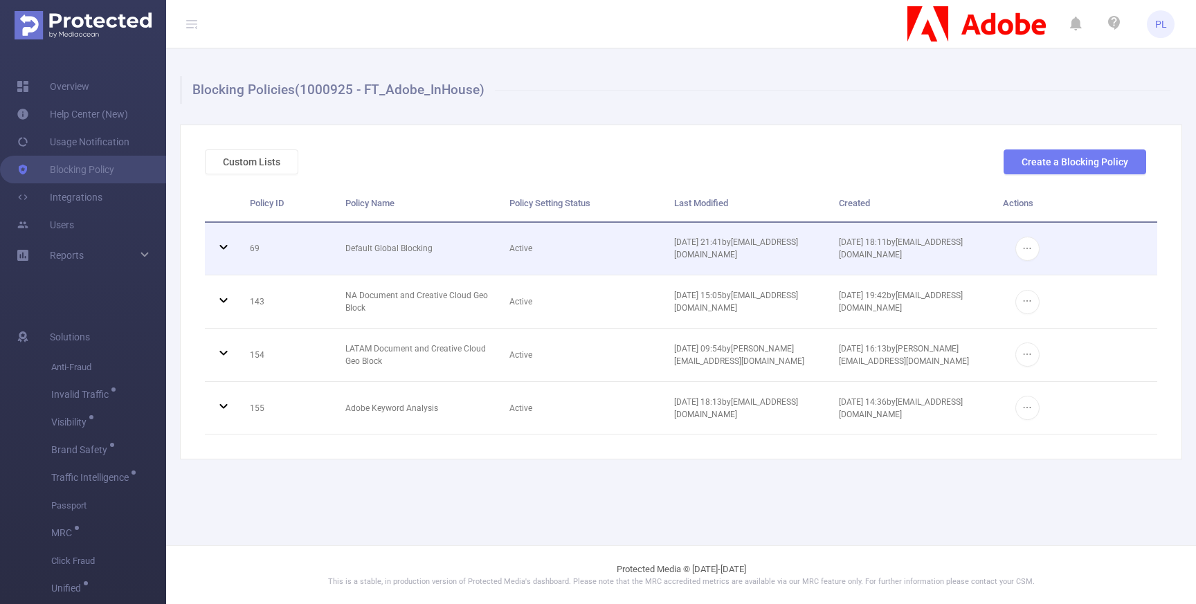
click at [282, 258] on td "69" at bounding box center [287, 249] width 96 height 53
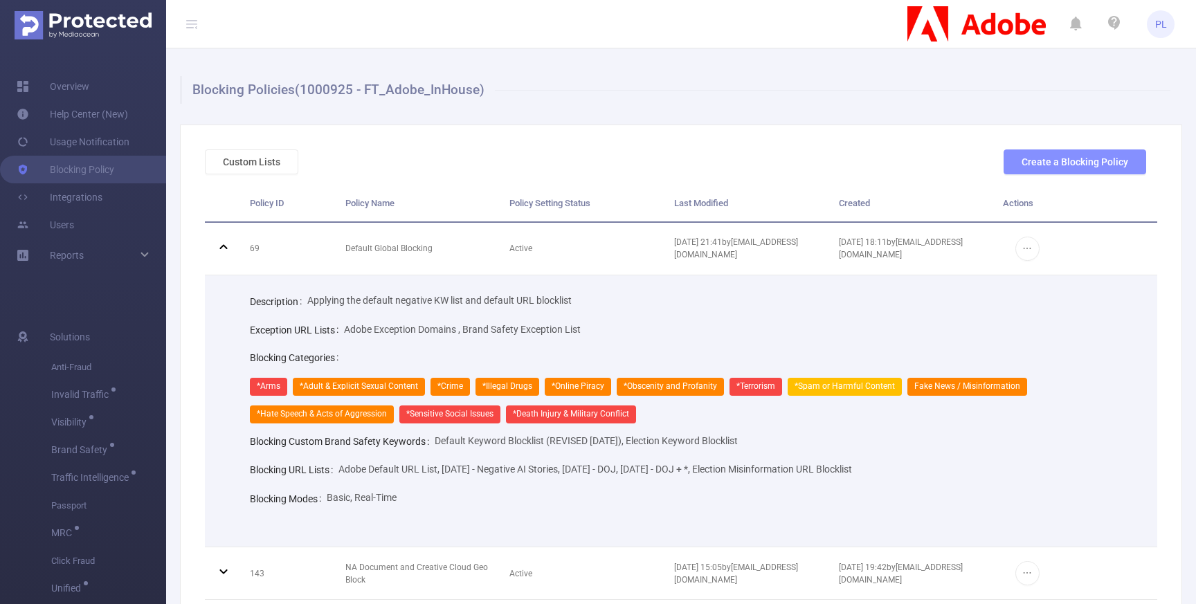
click at [1040, 172] on button "Create a Blocking Policy" at bounding box center [1075, 162] width 143 height 25
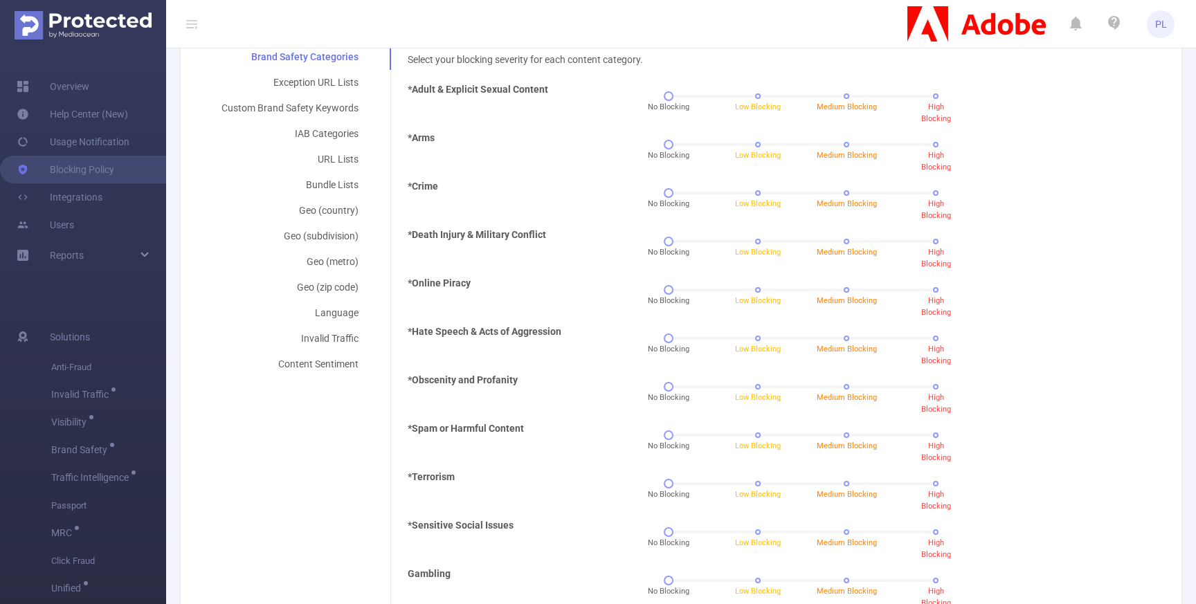
scroll to position [317, 0]
click at [329, 363] on div "Content Sentiment" at bounding box center [290, 364] width 170 height 26
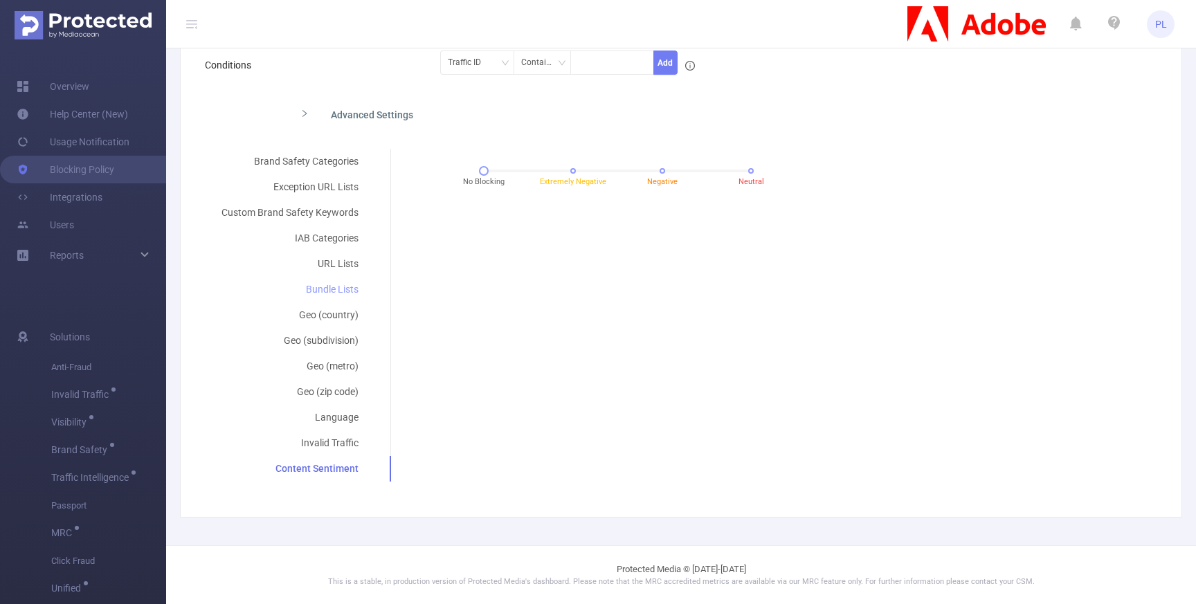
click at [329, 289] on div "Bundle Lists" at bounding box center [290, 290] width 170 height 26
click at [320, 188] on div "Exception URL Lists" at bounding box center [290, 187] width 170 height 26
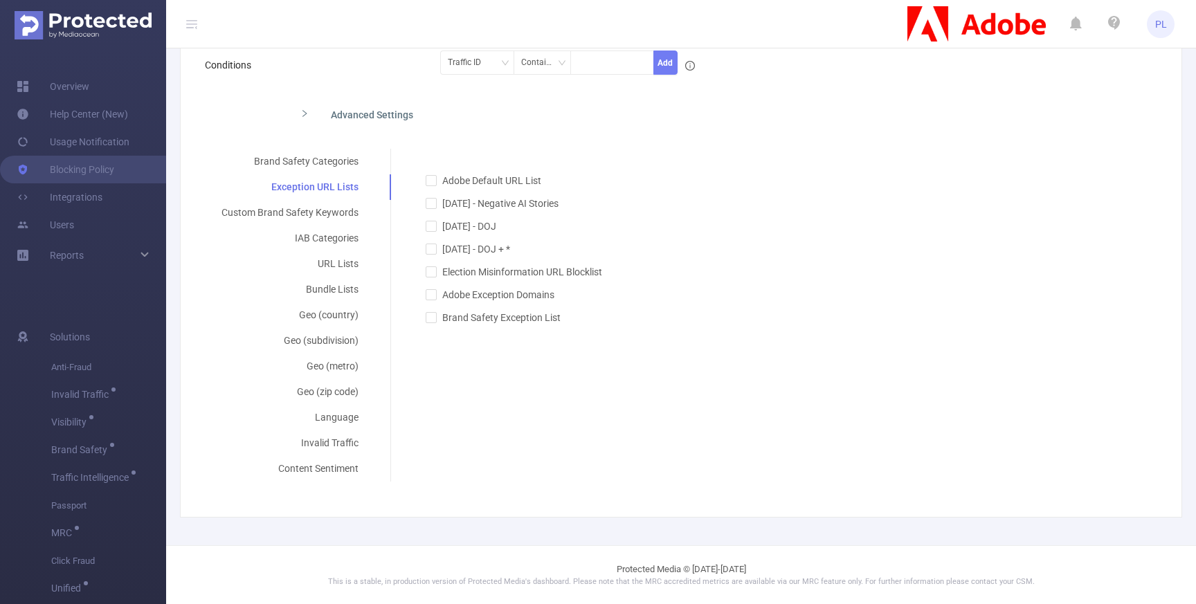
click at [305, 114] on icon "icon: right" at bounding box center [305, 113] width 4 height 7
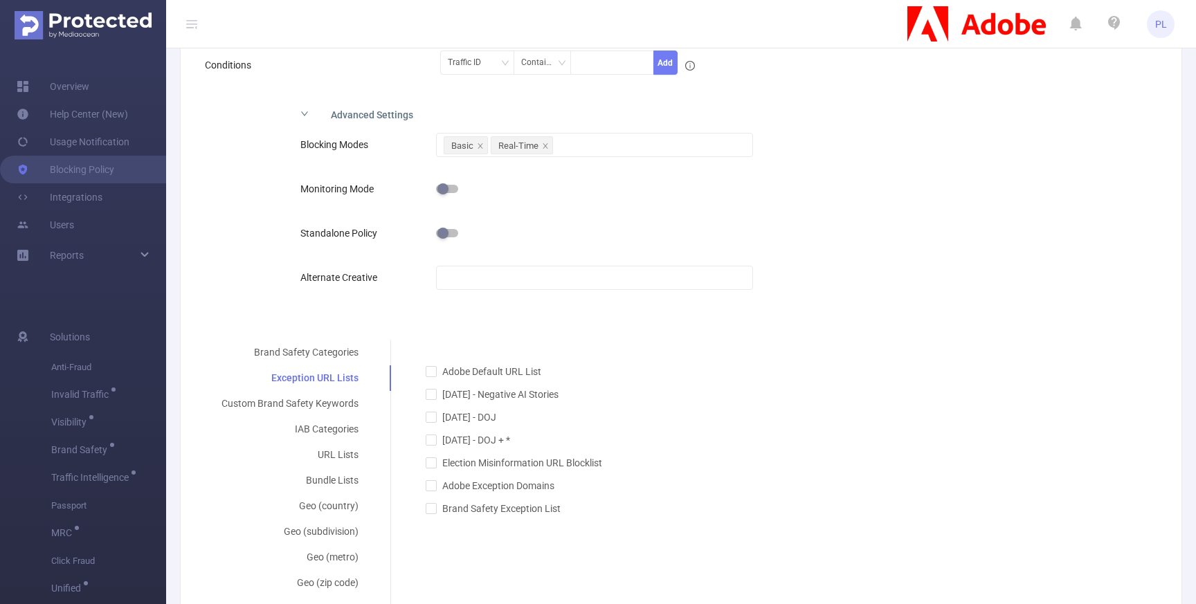
click at [304, 112] on icon "icon: right" at bounding box center [304, 113] width 8 height 8
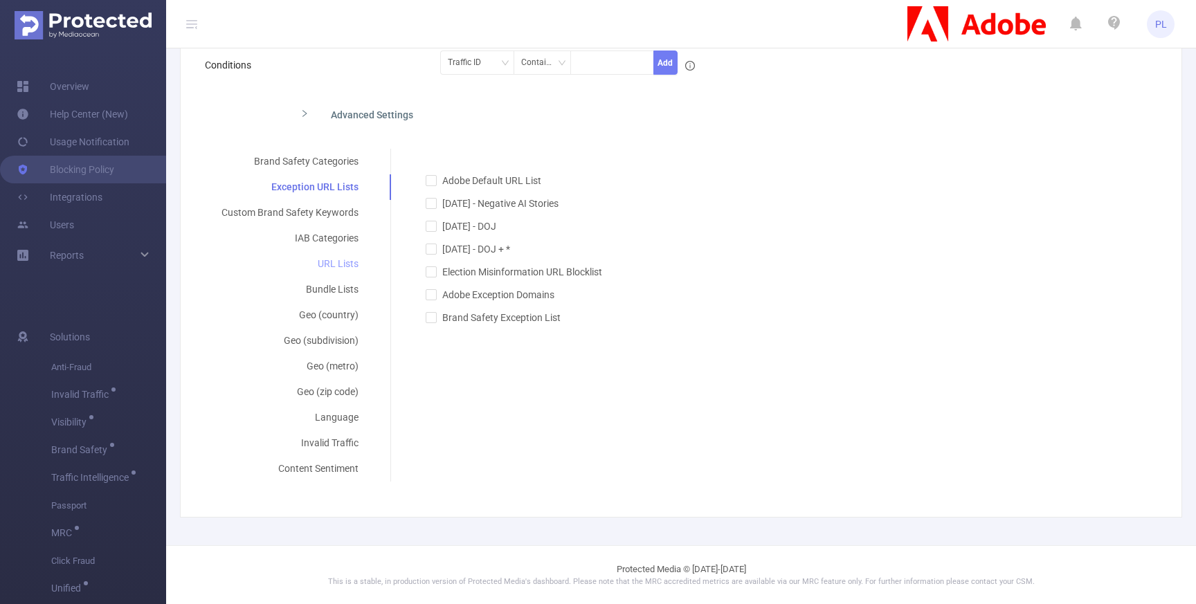
click at [338, 264] on div "URL Lists" at bounding box center [290, 264] width 170 height 26
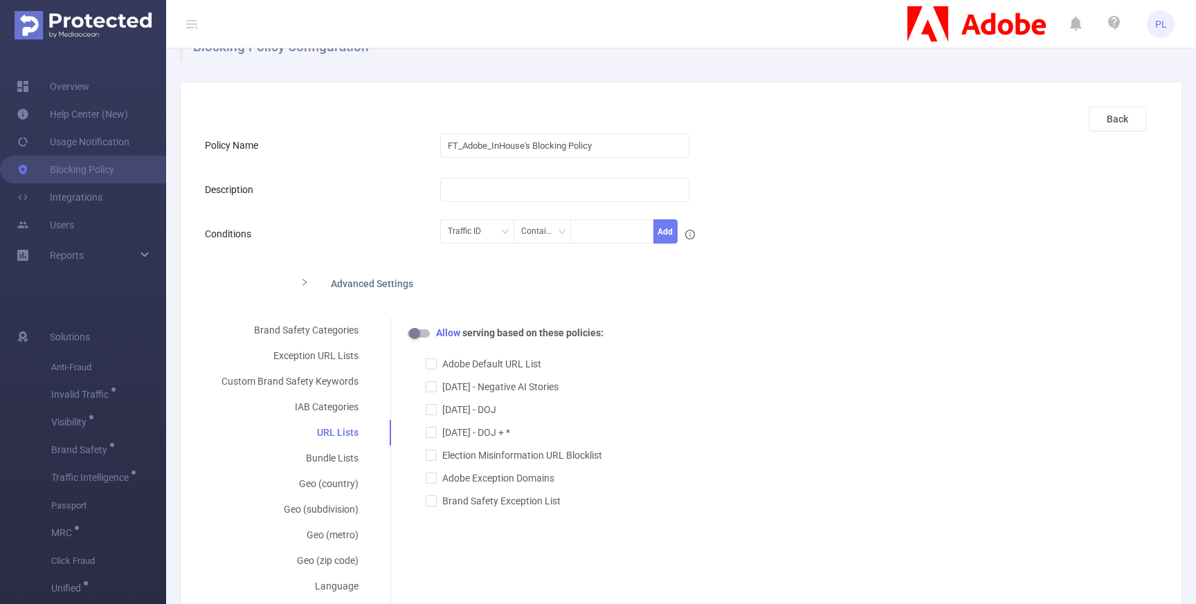
scroll to position [0, 0]
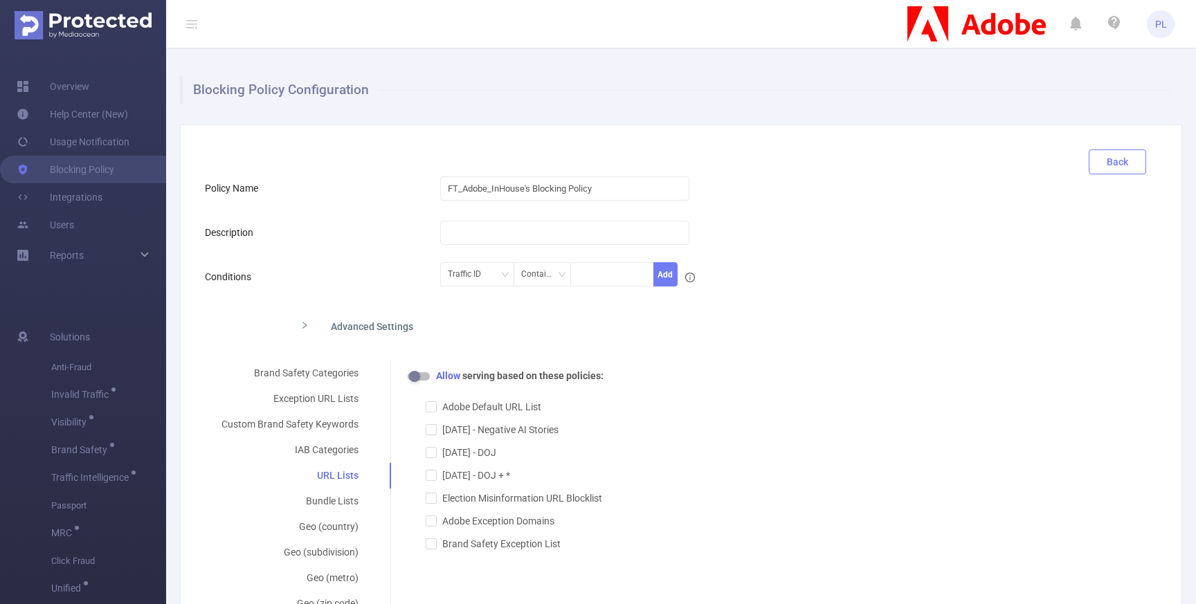
click at [1094, 152] on button "Back" at bounding box center [1117, 162] width 57 height 25
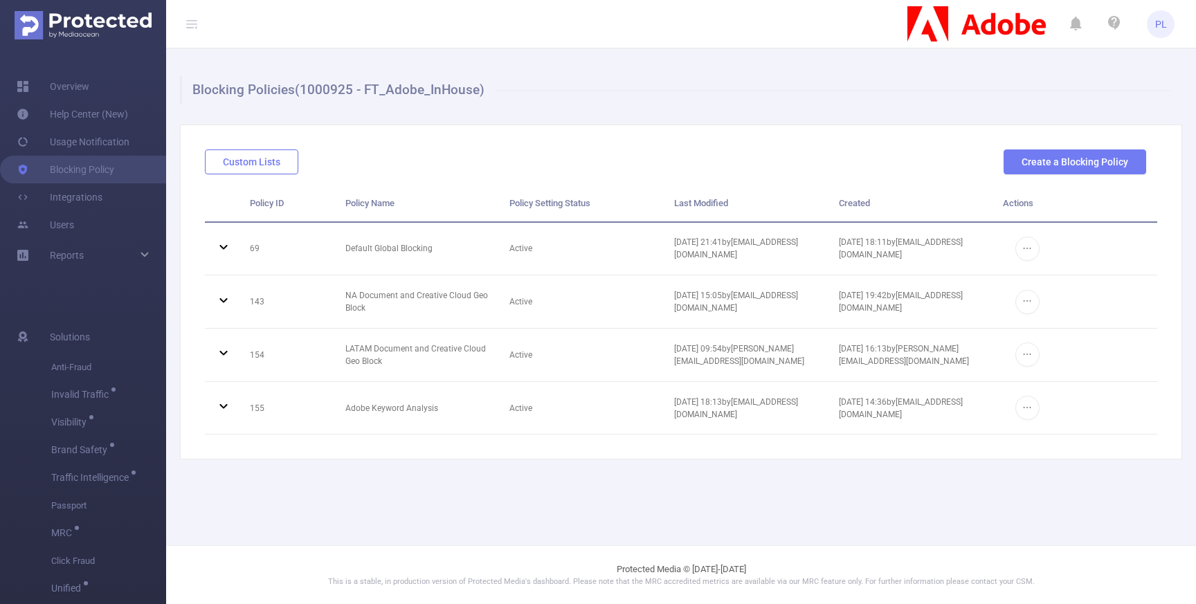
click at [284, 162] on button "Custom Lists" at bounding box center [251, 162] width 93 height 25
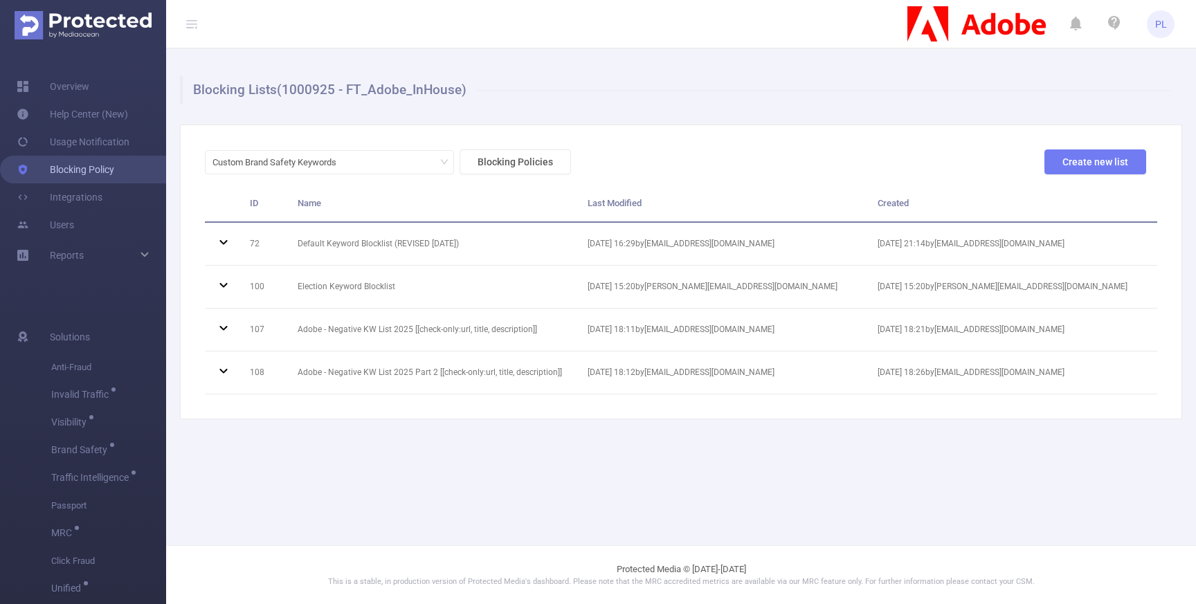
click at [100, 170] on link "Blocking Policy" at bounding box center [66, 170] width 98 height 28
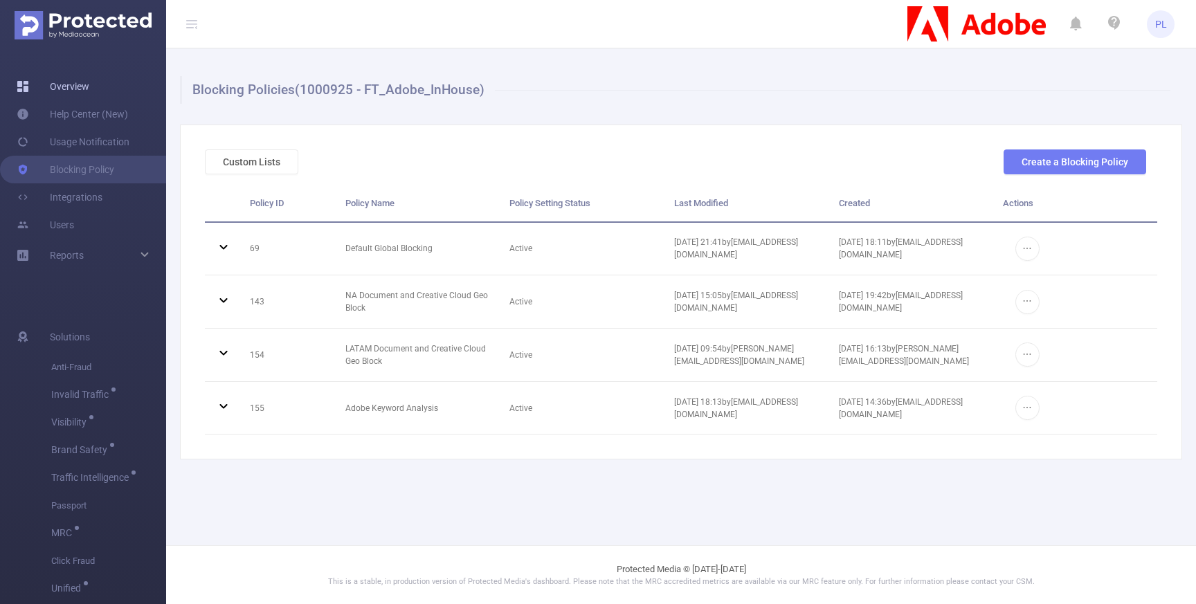
click at [65, 86] on link "Overview" at bounding box center [53, 87] width 73 height 28
